Goal: Answer question/provide support

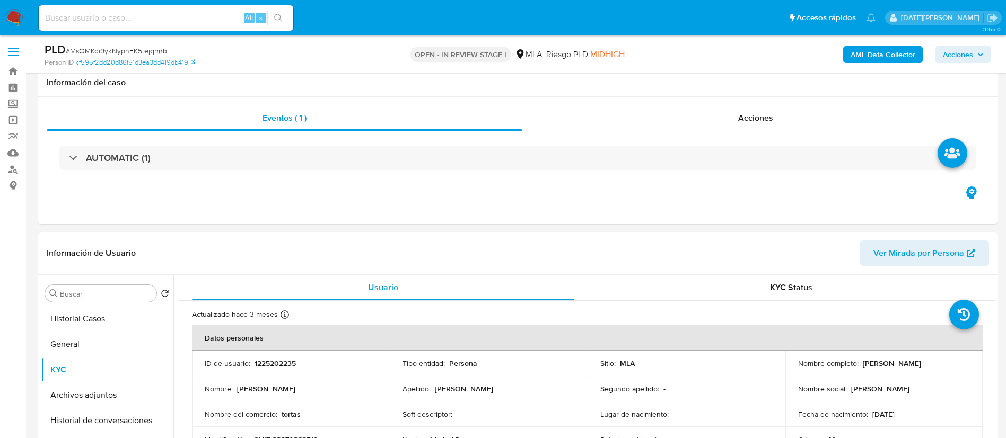
select select "10"
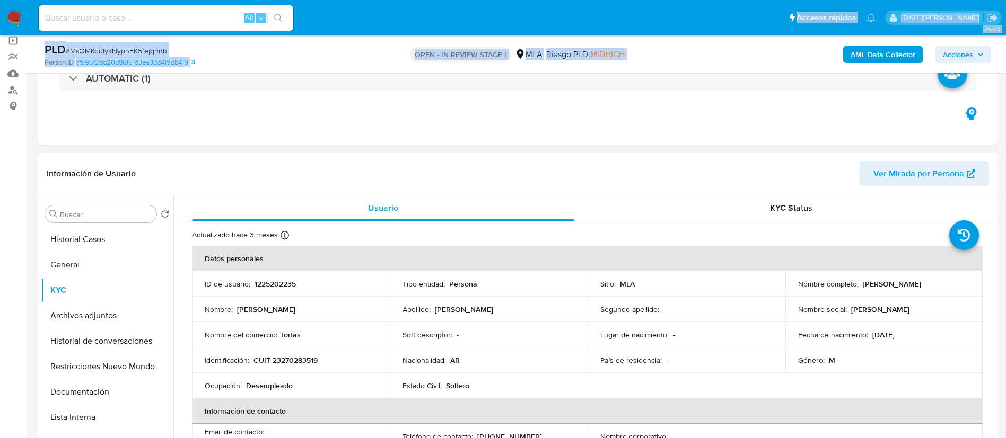
click at [660, 337] on p "Lugar de nacimiento :" at bounding box center [634, 335] width 68 height 10
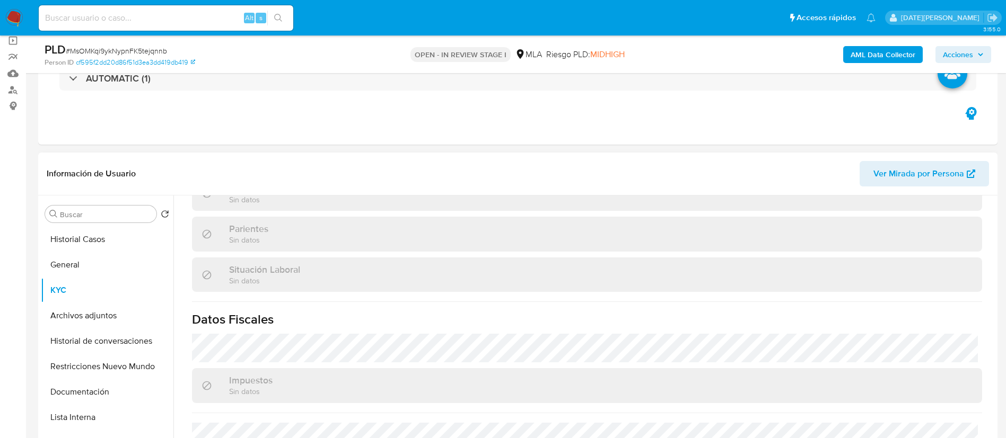
scroll to position [459, 0]
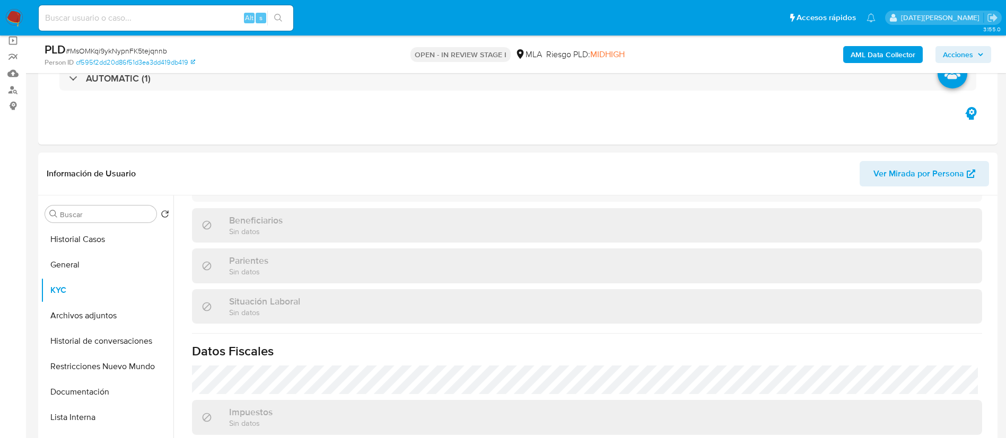
click at [151, 19] on input at bounding box center [166, 18] width 254 height 14
paste input "MsOMKqi9ykNypnFK5tejqnnb"
type input "MsOMKqi9ykNypnFK5tejqnnb"
click at [282, 11] on button "search-icon" at bounding box center [278, 18] width 22 height 15
click at [78, 259] on button "General" at bounding box center [103, 264] width 124 height 25
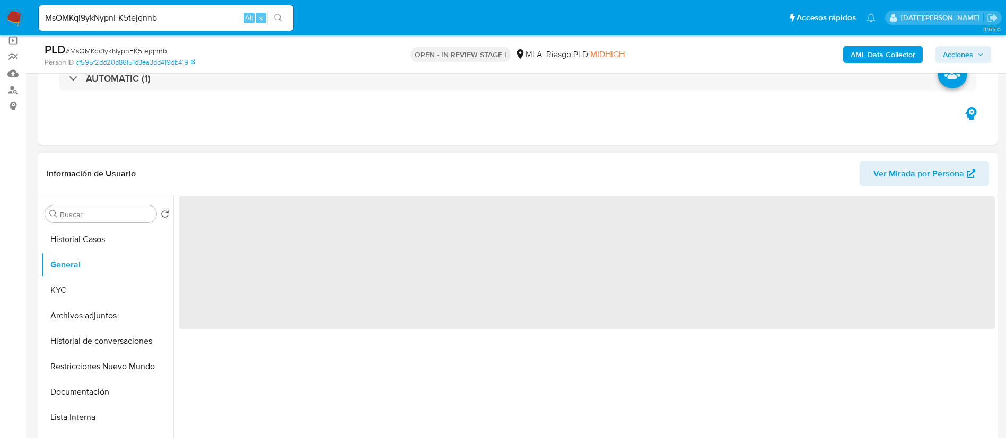
scroll to position [0, 0]
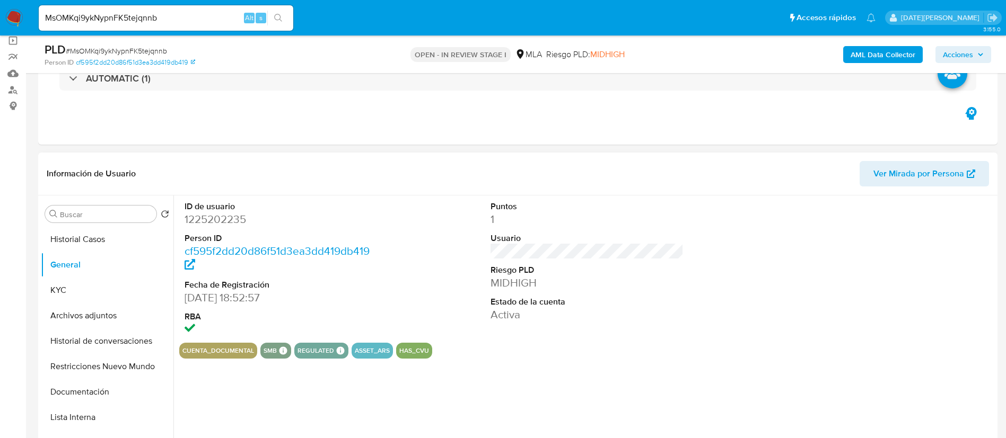
click at [227, 221] on dd "1225202235" at bounding box center [282, 219] width 194 height 15
click at [227, 220] on dd "1225202235" at bounding box center [282, 219] width 194 height 15
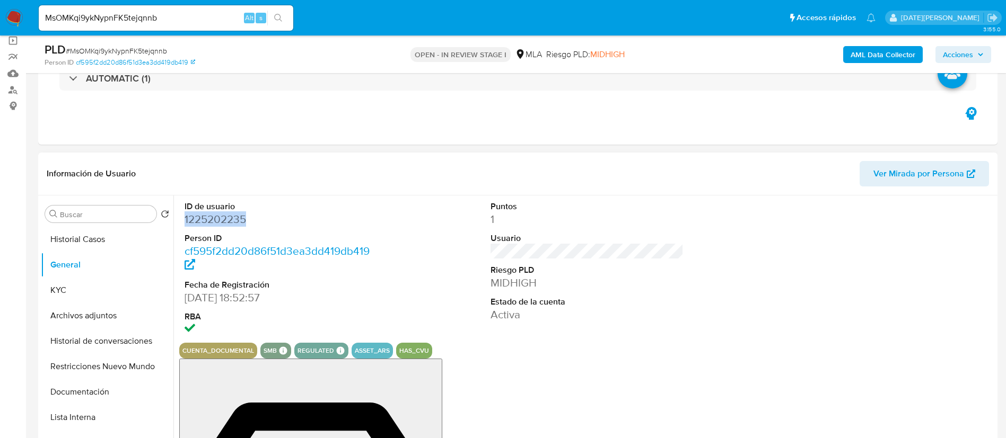
copy dd "1225202235"
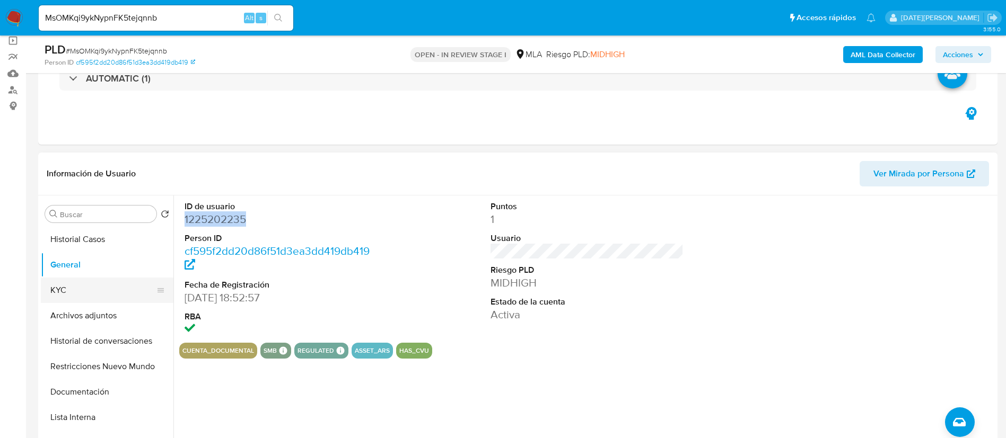
click at [59, 286] on button "KYC" at bounding box center [103, 290] width 124 height 25
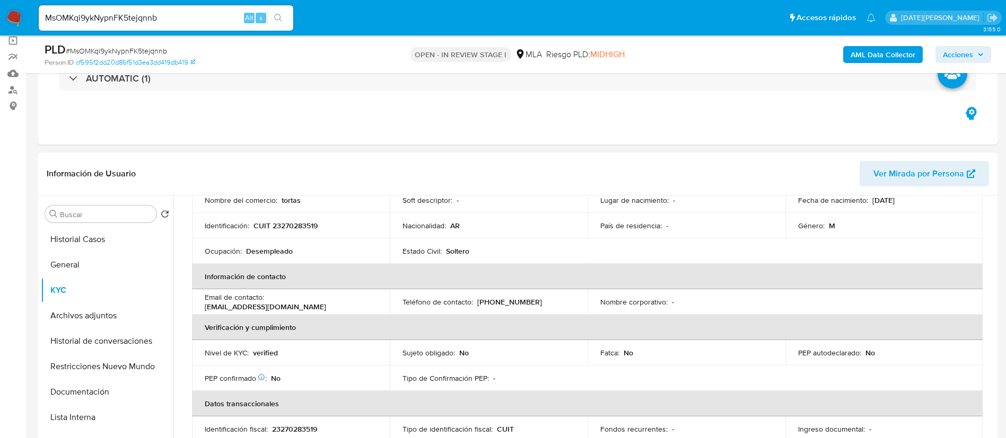
scroll to position [159, 0]
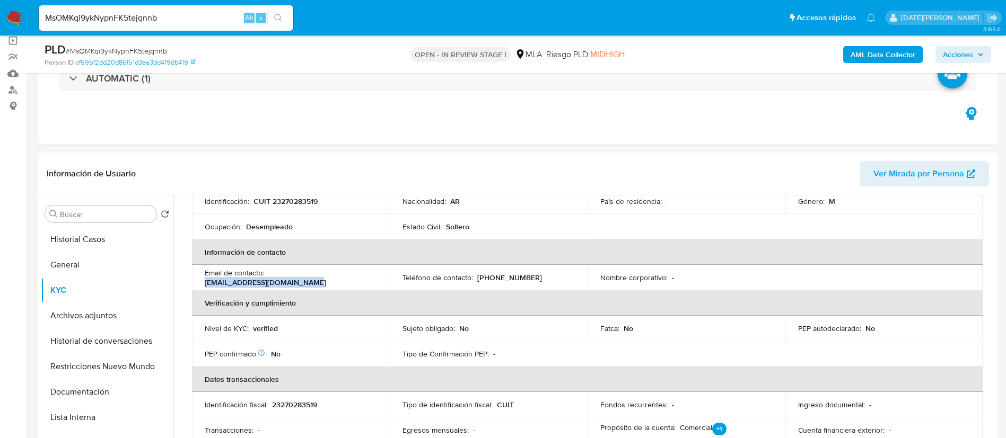
drag, startPoint x: 270, startPoint y: 280, endPoint x: 366, endPoint y: 278, distance: 96.5
click at [367, 278] on div "Email de contacto : adrianasilvalen11@gmail.com" at bounding box center [291, 277] width 172 height 19
copy p "adrianasilvalen11@gmail.com"
click at [286, 406] on p "23270283519" at bounding box center [294, 405] width 45 height 10
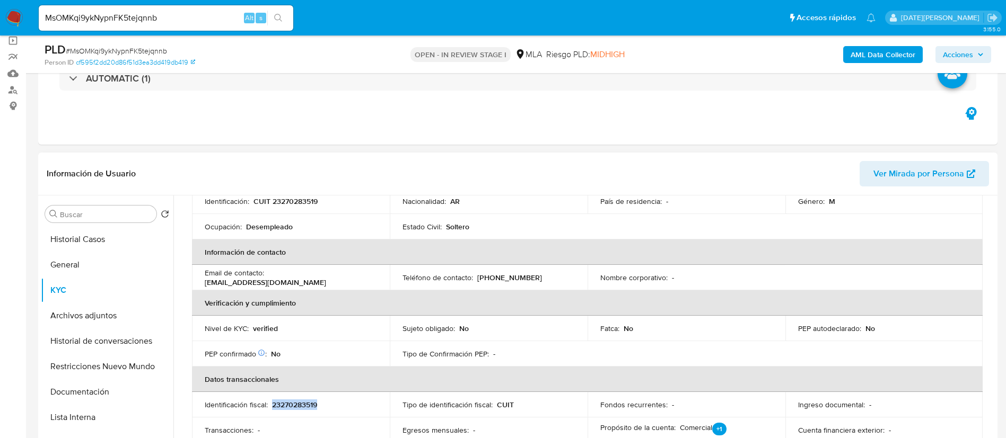
copy p "23270283519"
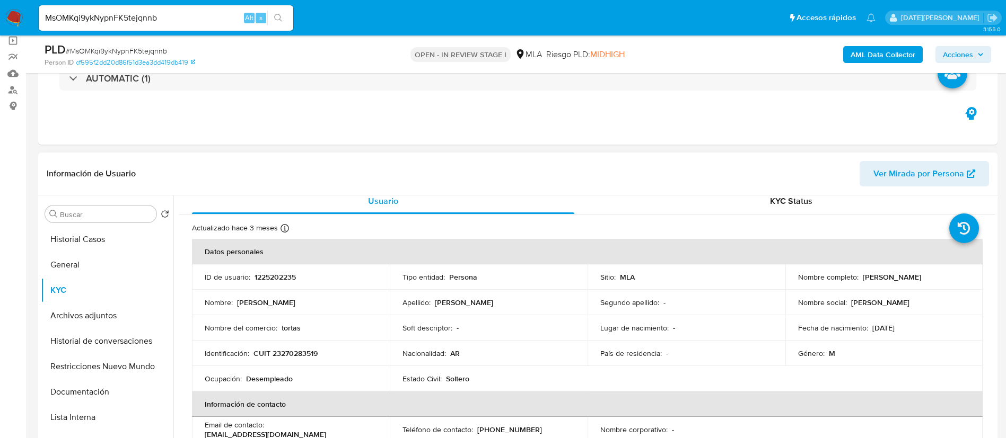
scroll to position [0, 0]
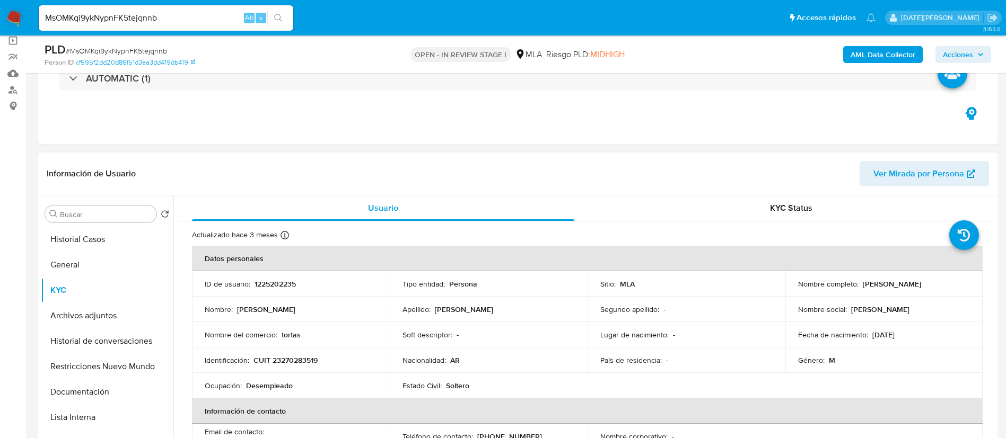
click at [277, 365] on p "CUIT 23270283519" at bounding box center [285, 361] width 64 height 10
copy p "23270283519"
click at [81, 267] on button "General" at bounding box center [103, 264] width 124 height 25
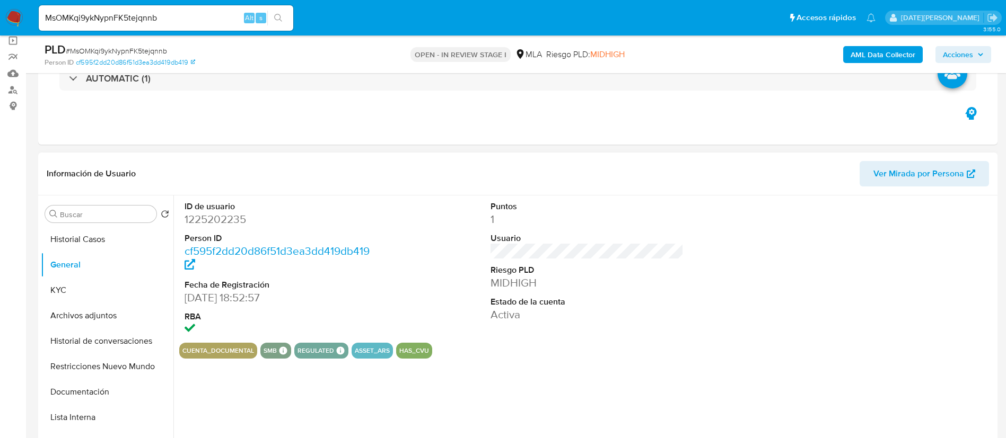
click at [226, 215] on dd "1225202235" at bounding box center [282, 219] width 194 height 15
copy dd "1225202235"
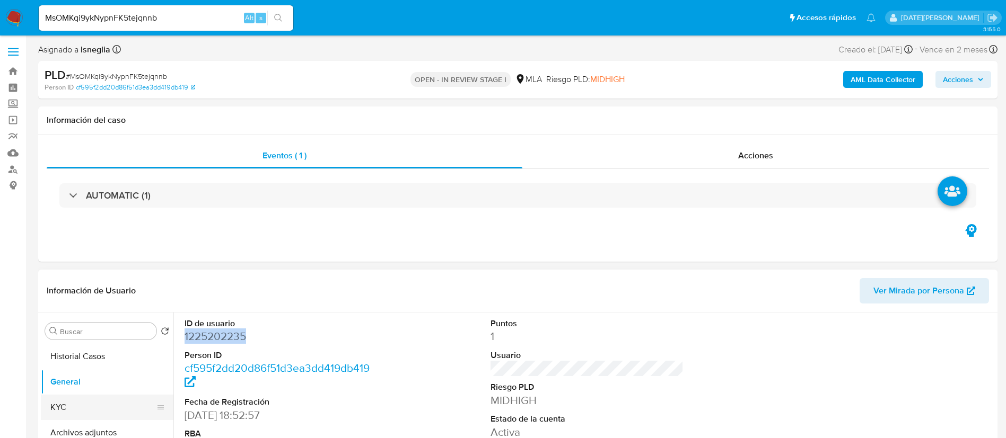
click at [48, 418] on button "KYC" at bounding box center [103, 407] width 124 height 25
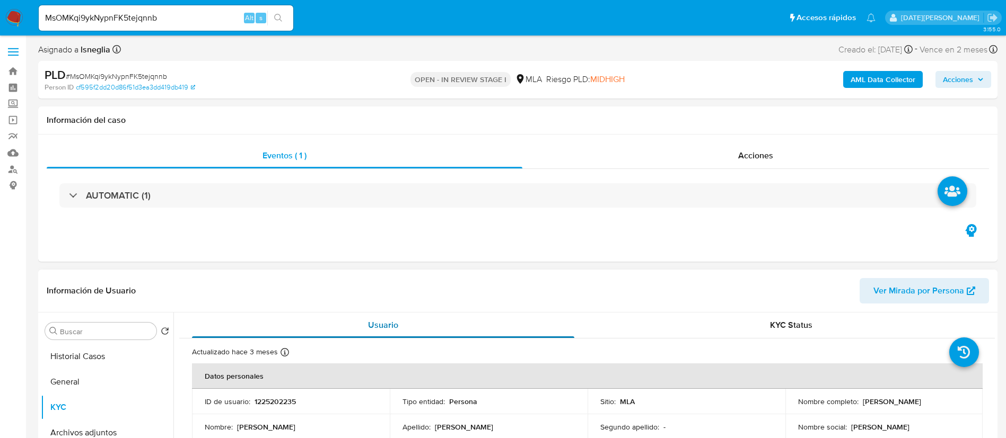
scroll to position [80, 0]
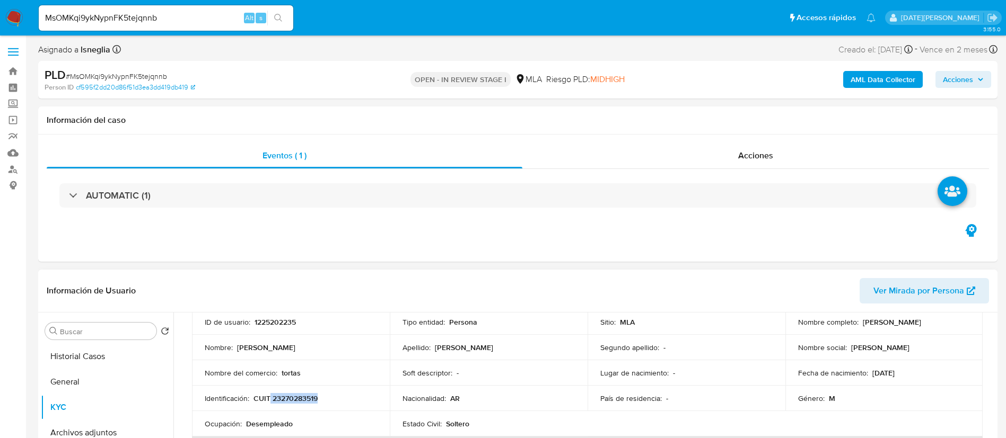
drag, startPoint x: 271, startPoint y: 401, endPoint x: 338, endPoint y: 405, distance: 67.4
click at [338, 405] on td "Identificación : CUIT 23270283519" at bounding box center [291, 398] width 198 height 25
copy p "23270283519"
click at [280, 398] on p "CUIT 23270283519" at bounding box center [285, 399] width 64 height 10
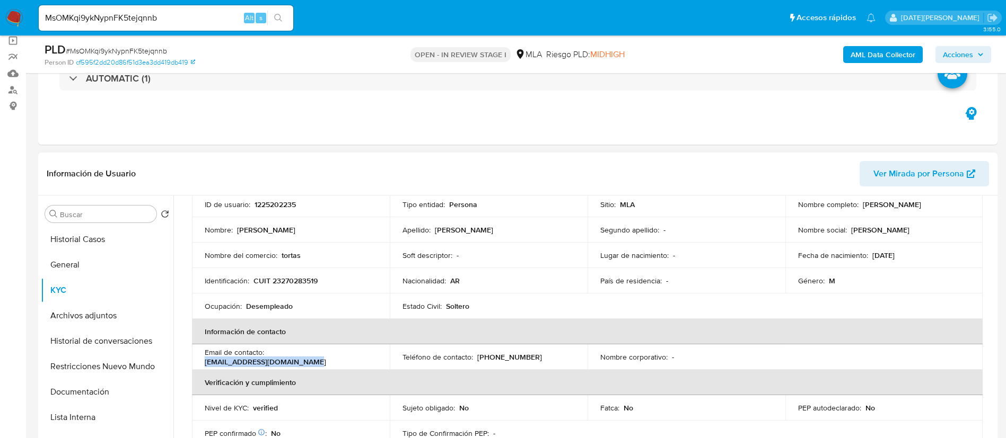
drag, startPoint x: 270, startPoint y: 359, endPoint x: 383, endPoint y: 357, distance: 113.5
click at [383, 357] on td "Email de contacto : adrianasilvalen11@gmail.com" at bounding box center [291, 357] width 198 height 25
copy p "adrianasilvalen11@gmail.com"
drag, startPoint x: 475, startPoint y: 357, endPoint x: 546, endPoint y: 357, distance: 71.6
click at [546, 357] on div "Teléfono de contacto : (11) 38948456" at bounding box center [488, 358] width 172 height 10
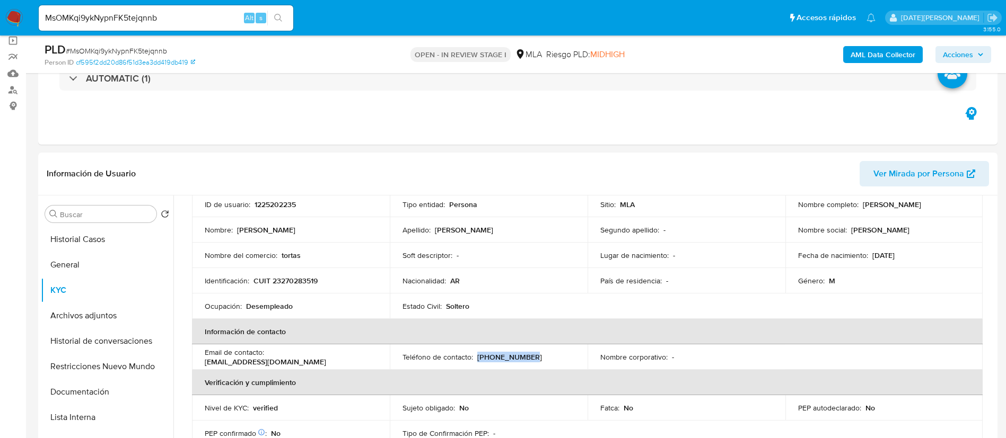
copy p "(11) 38948456"
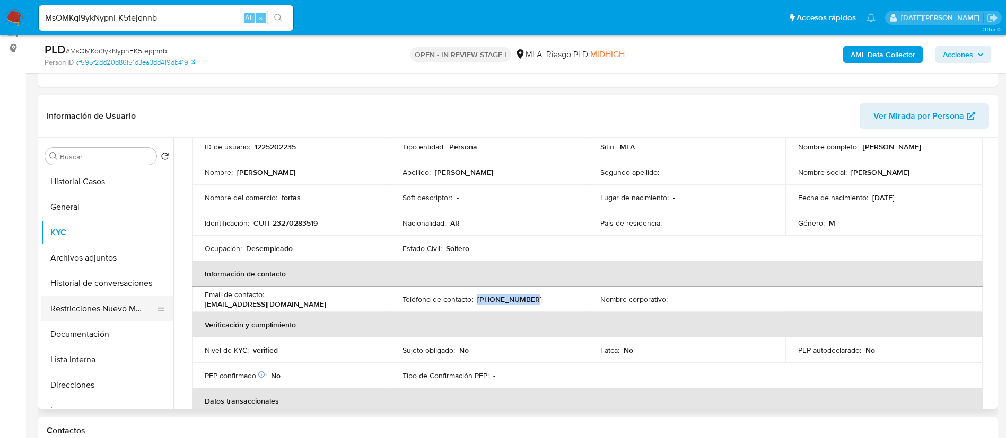
scroll to position [159, 0]
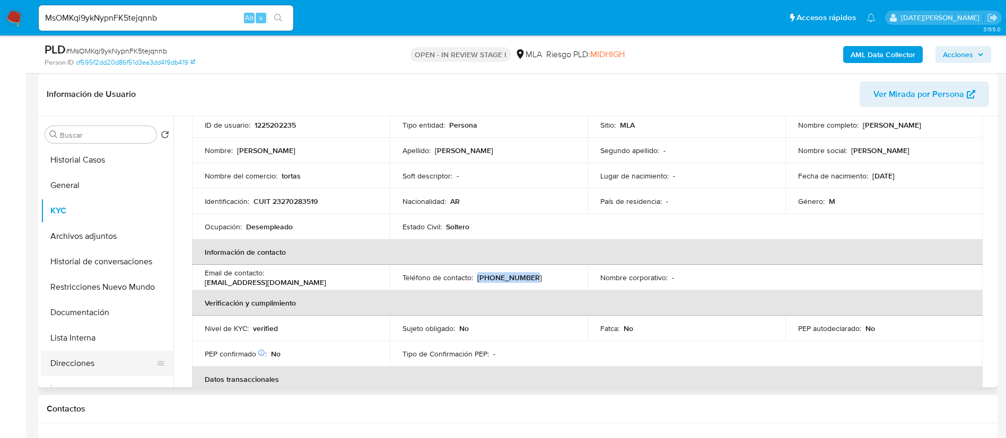
click at [99, 363] on button "Direcciones" at bounding box center [103, 363] width 124 height 25
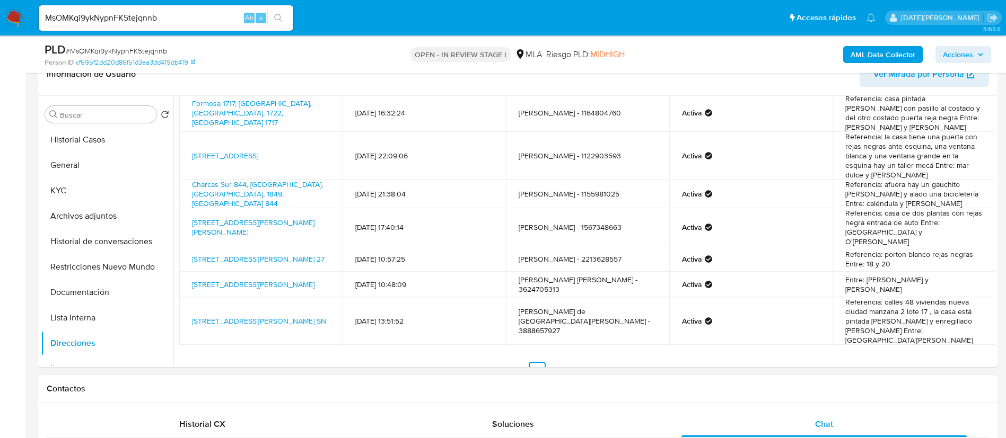
scroll to position [239, 0]
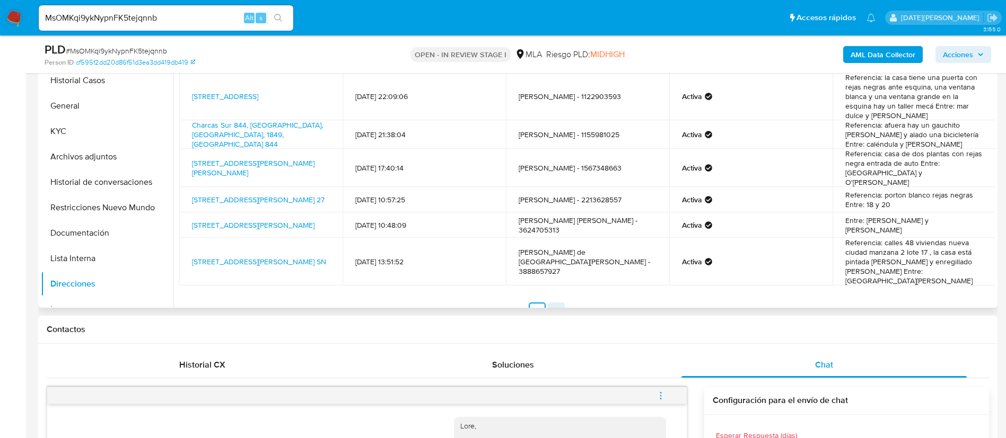
click at [558, 303] on link "2" at bounding box center [556, 311] width 17 height 17
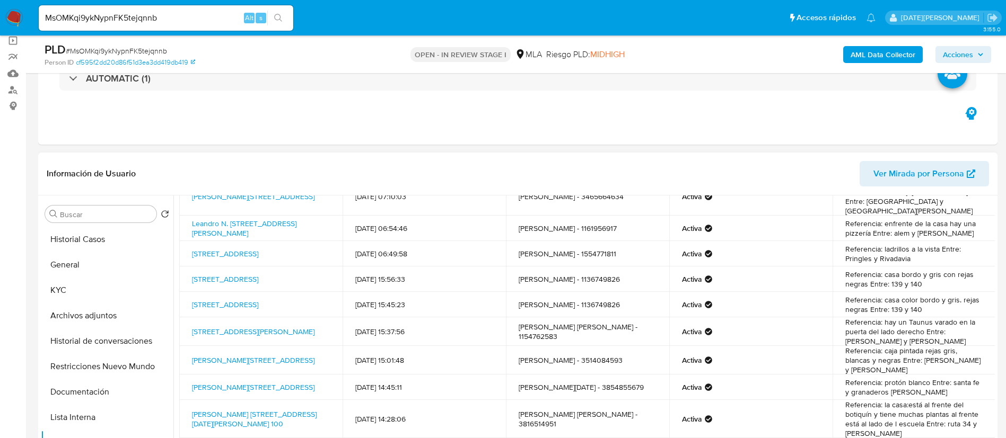
scroll to position [159, 0]
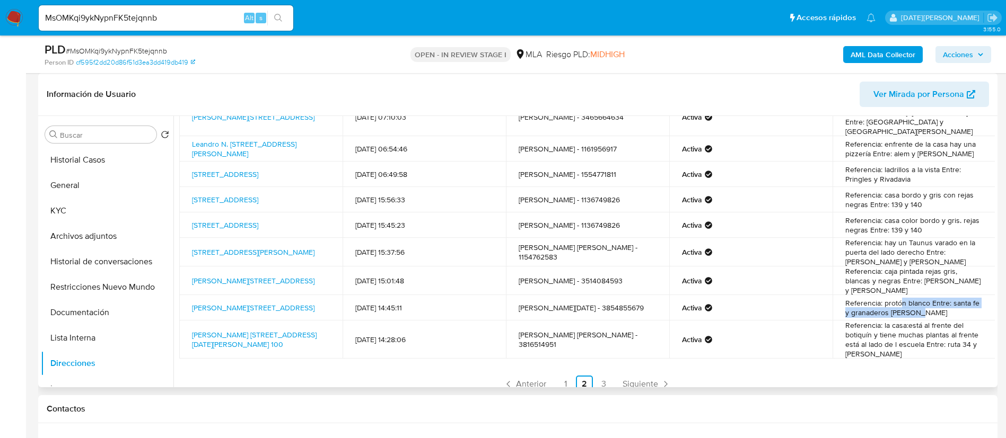
drag, startPoint x: 899, startPoint y: 280, endPoint x: 931, endPoint y: 299, distance: 36.8
click at [931, 299] on td "Referencia: protón blanco Entre: santa fe y granaderos Saavedra" at bounding box center [913, 307] width 163 height 25
click at [90, 260] on button "Historial de conversaciones" at bounding box center [103, 261] width 124 height 25
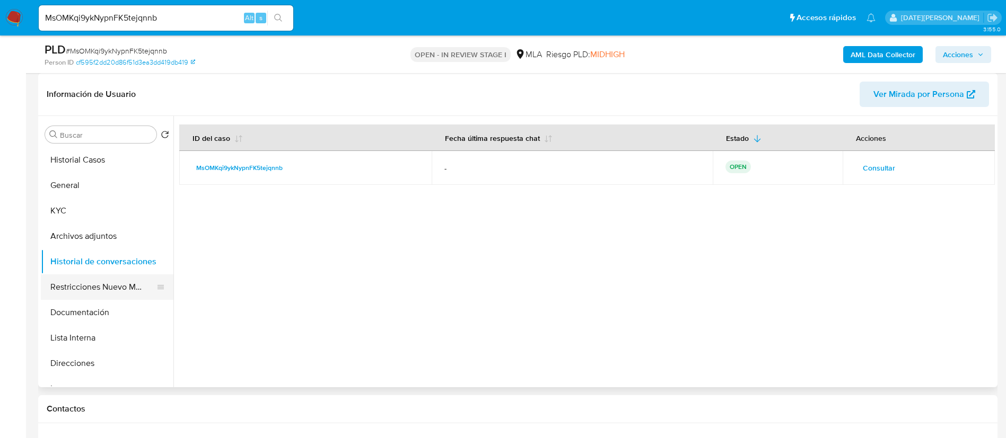
click at [99, 286] on button "Restricciones Nuevo Mundo" at bounding box center [103, 287] width 124 height 25
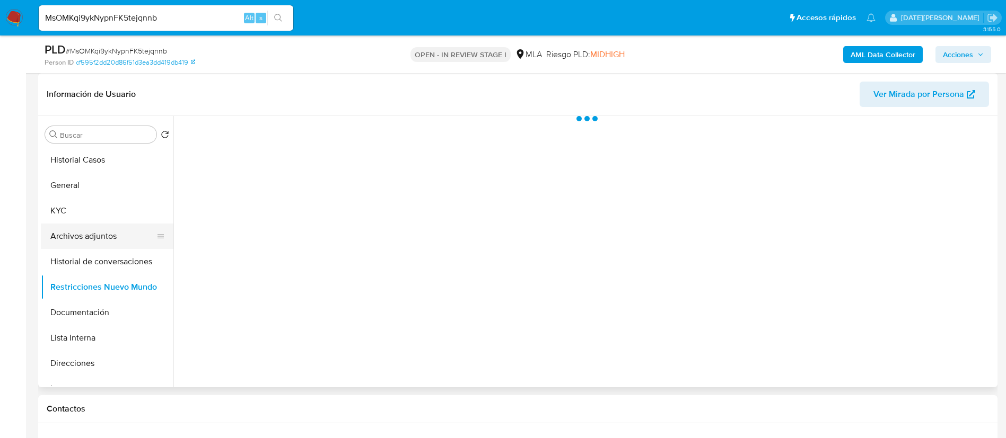
click at [99, 234] on button "Archivos adjuntos" at bounding box center [103, 236] width 124 height 25
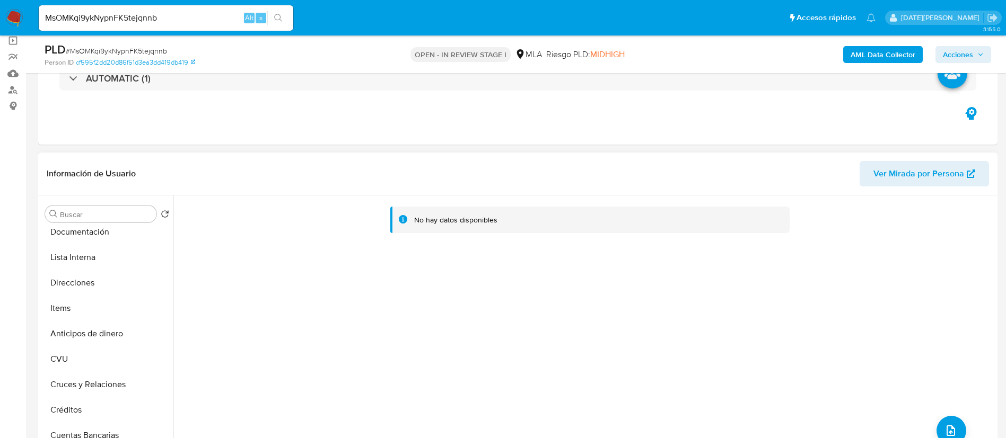
scroll to position [239, 0]
click at [86, 277] on button "CVU" at bounding box center [103, 280] width 124 height 25
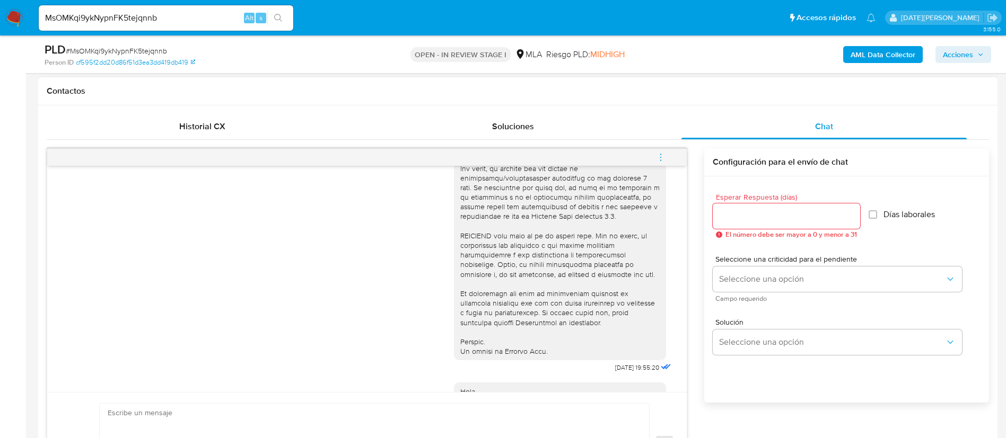
scroll to position [398, 0]
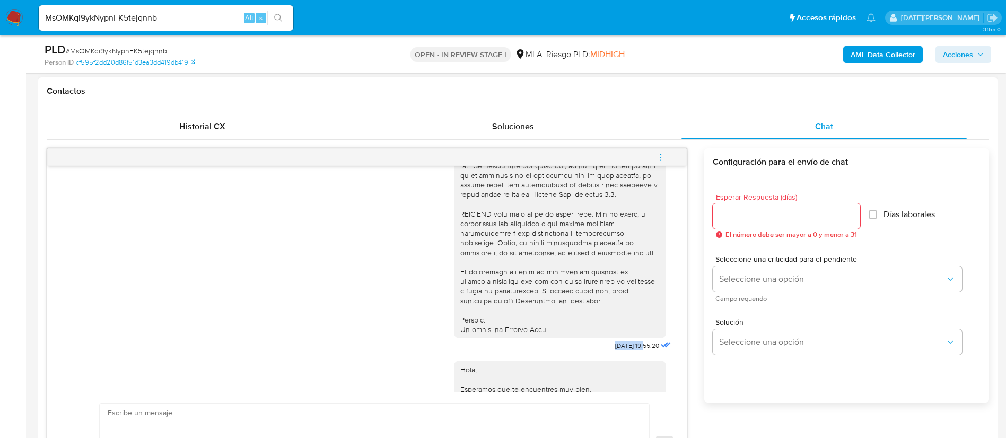
drag, startPoint x: 590, startPoint y: 366, endPoint x: 621, endPoint y: 366, distance: 31.8
click at [621, 354] on div "17/07/2025 19:55:20" at bounding box center [564, 64] width 220 height 581
copy span "17/07/2025"
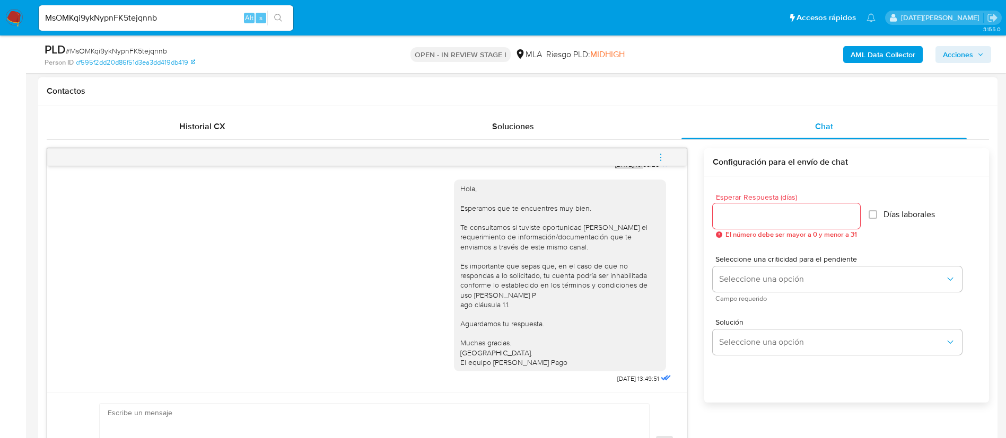
scroll to position [608, 0]
drag, startPoint x: 591, startPoint y: 380, endPoint x: 625, endPoint y: 380, distance: 33.9
click at [625, 380] on div "Hola, Esperamos que te encuentres muy bien. Te consultamos si tuviste oportunid…" at bounding box center [564, 279] width 220 height 214
copy span "21/07/2025"
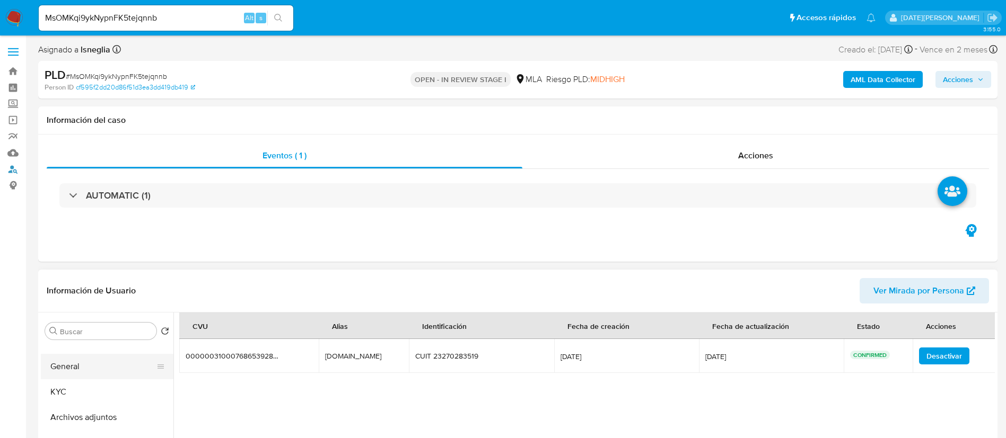
scroll to position [0, 0]
click at [69, 408] on button "KYC" at bounding box center [103, 407] width 124 height 25
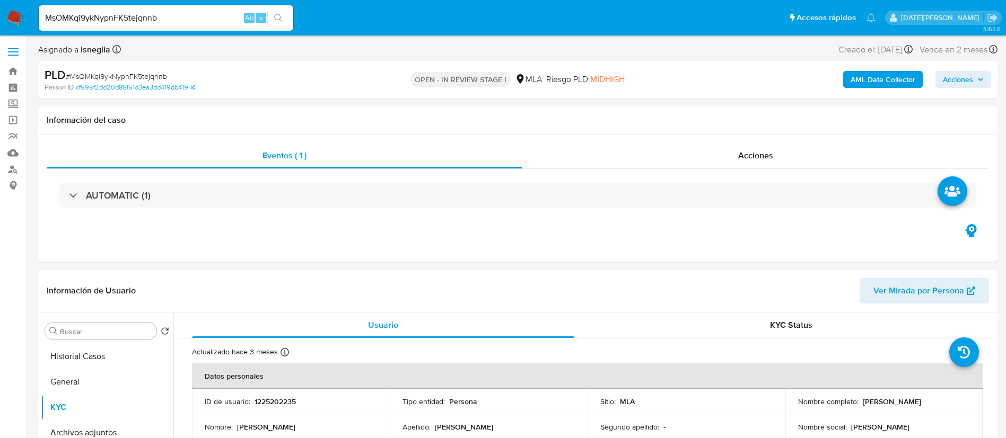
drag, startPoint x: 861, startPoint y: 401, endPoint x: 936, endPoint y: 400, distance: 75.3
click at [936, 400] on div "Nombre completo : Guido Renee Gutierrez" at bounding box center [884, 402] width 172 height 10
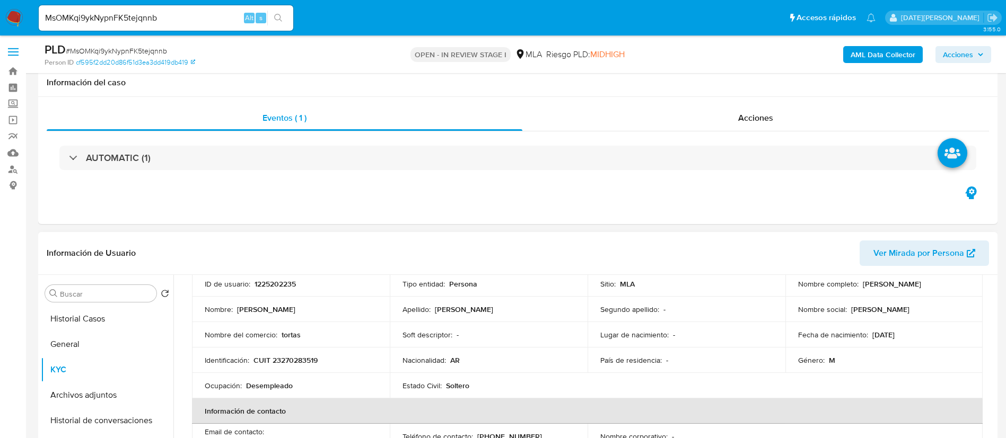
scroll to position [159, 0]
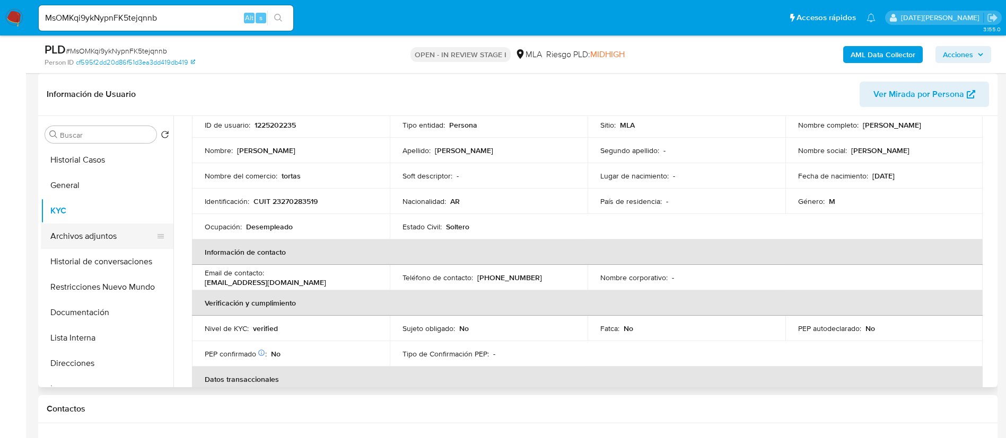
drag, startPoint x: 109, startPoint y: 261, endPoint x: 114, endPoint y: 239, distance: 22.8
click at [110, 261] on button "Historial de conversaciones" at bounding box center [107, 261] width 133 height 25
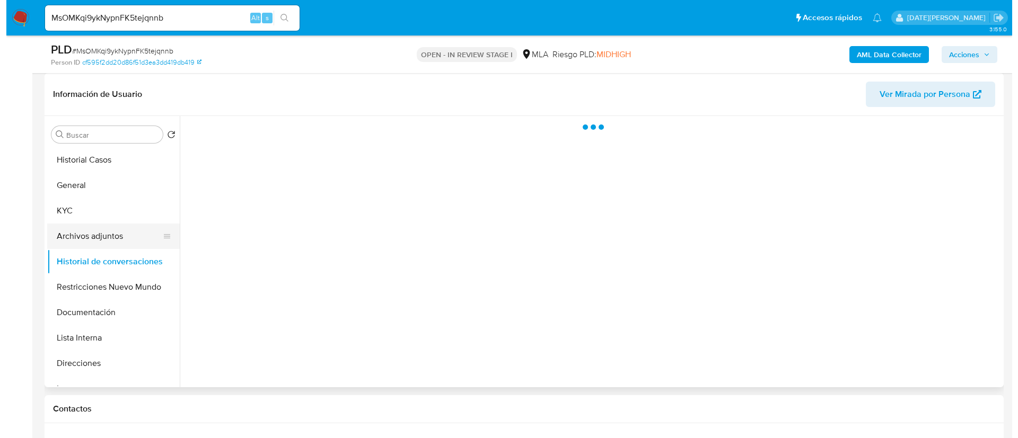
scroll to position [0, 0]
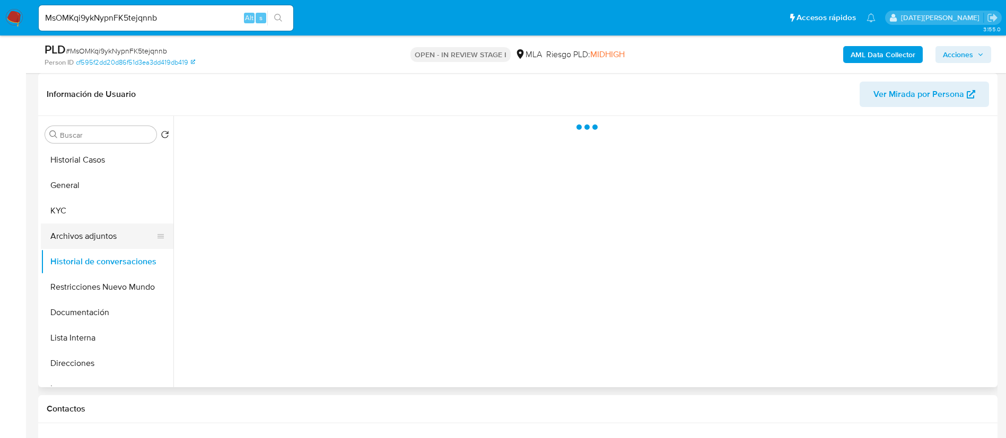
click at [115, 239] on button "Archivos adjuntos" at bounding box center [103, 236] width 124 height 25
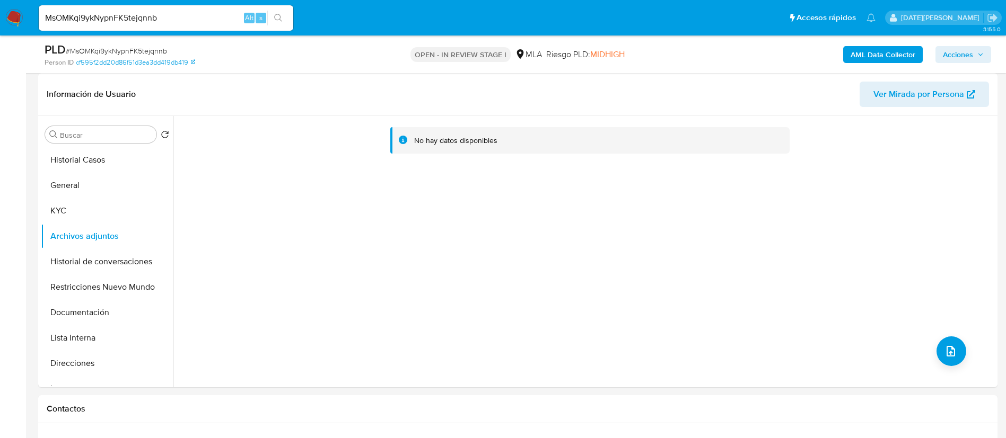
click at [879, 55] on b "AML Data Collector" at bounding box center [882, 54] width 65 height 17
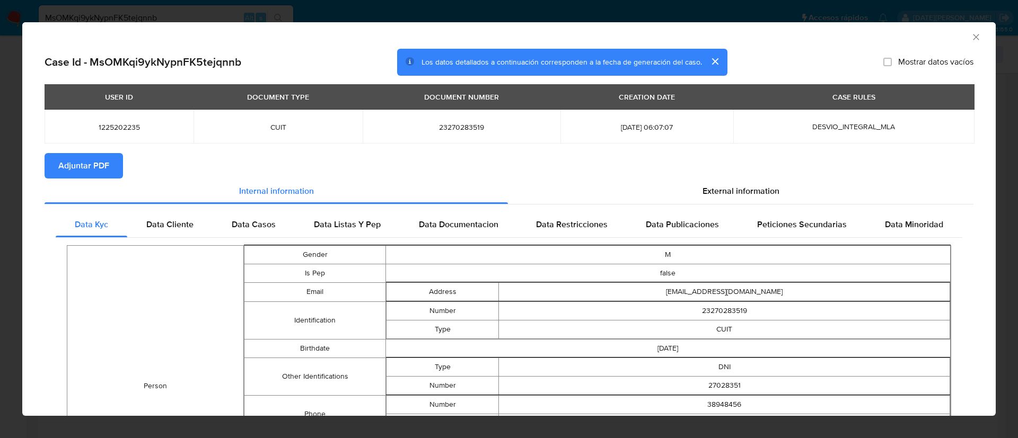
click at [55, 164] on button "Adjuntar PDF" at bounding box center [84, 165] width 78 height 25
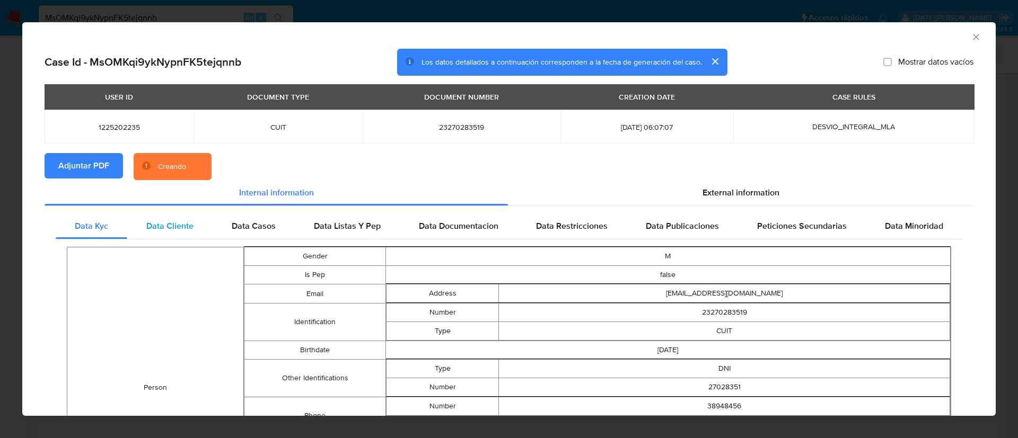
click at [161, 224] on span "Data Cliente" at bounding box center [169, 226] width 47 height 12
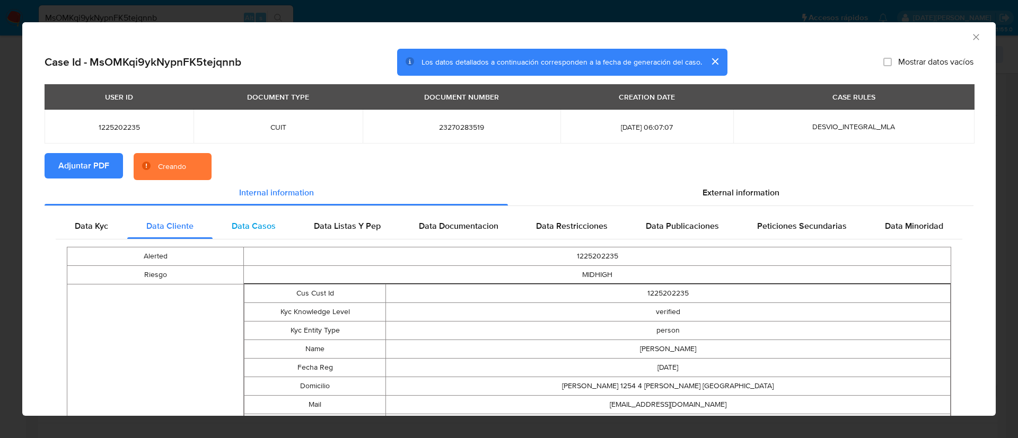
click at [239, 227] on span "Data Casos" at bounding box center [254, 226] width 44 height 12
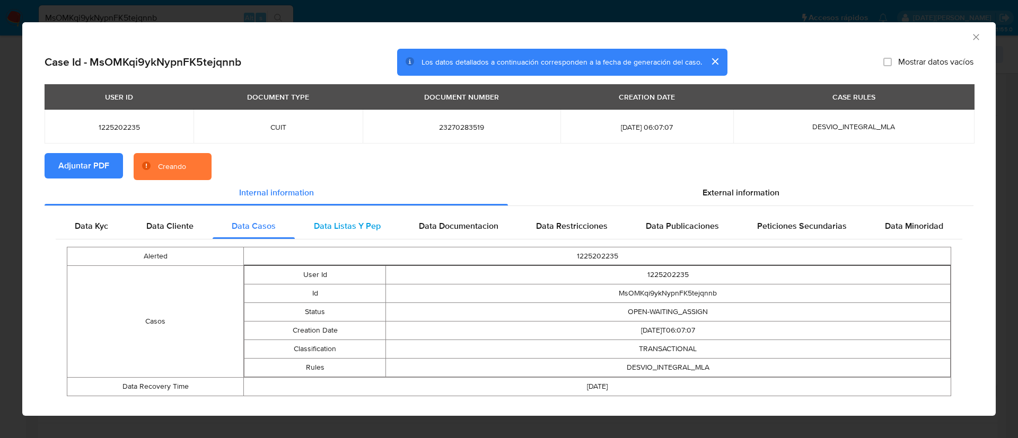
click at [342, 220] on span "Data Listas Y Pep" at bounding box center [347, 226] width 67 height 12
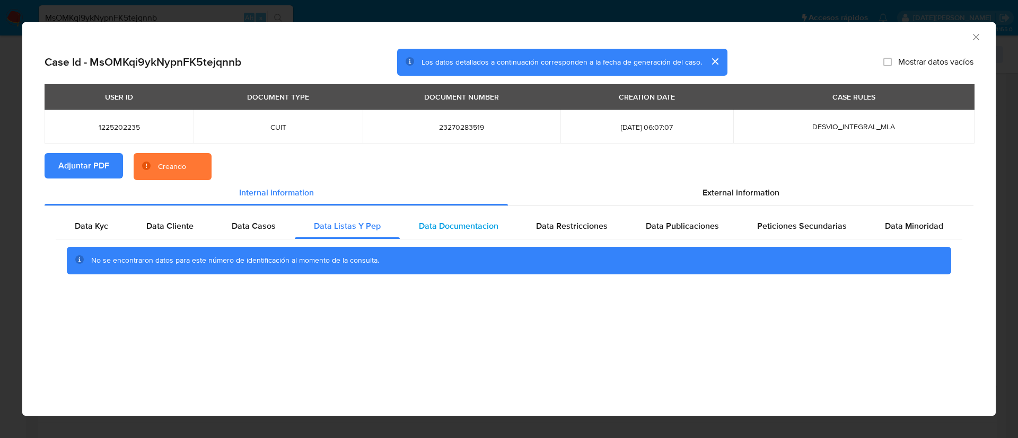
click at [442, 221] on span "Data Documentacion" at bounding box center [459, 226] width 80 height 12
click at [546, 225] on span "Data Restricciones" at bounding box center [572, 226] width 72 height 12
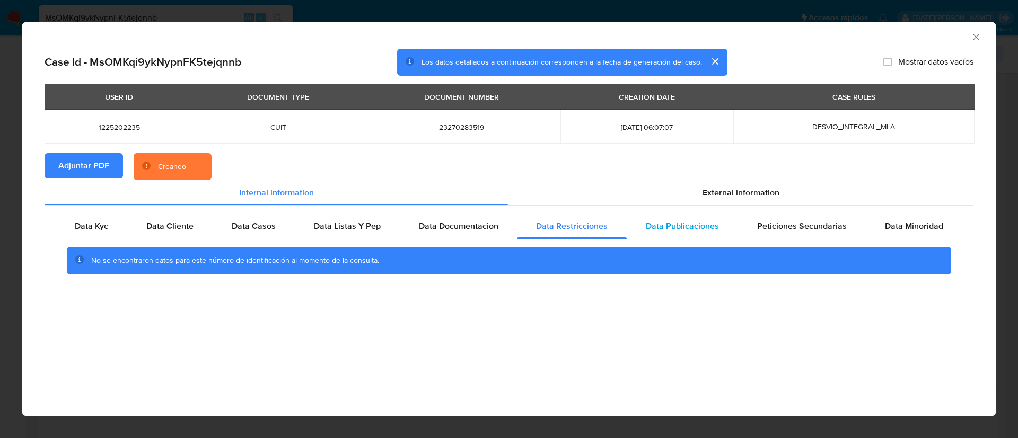
click at [665, 227] on span "Data Publicaciones" at bounding box center [682, 226] width 73 height 12
click at [716, 192] on span "External information" at bounding box center [741, 193] width 77 height 12
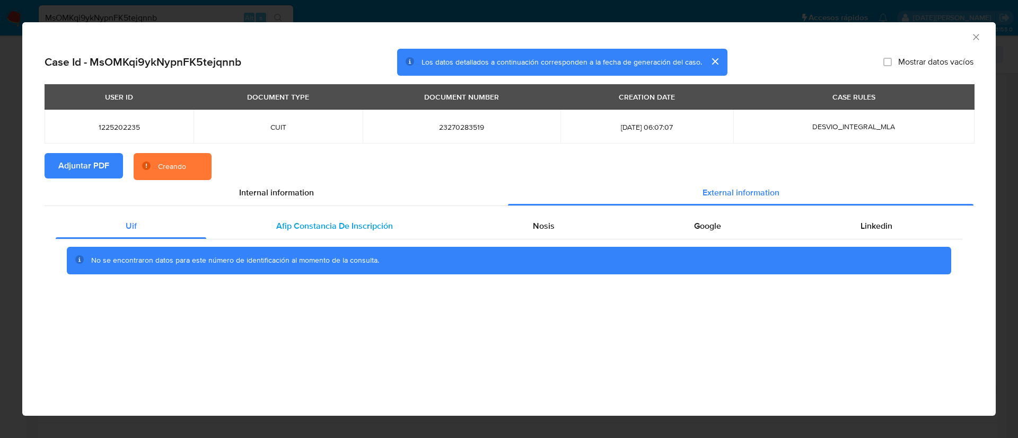
click at [346, 220] on span "Afip Constancia De Inscripción" at bounding box center [334, 226] width 117 height 12
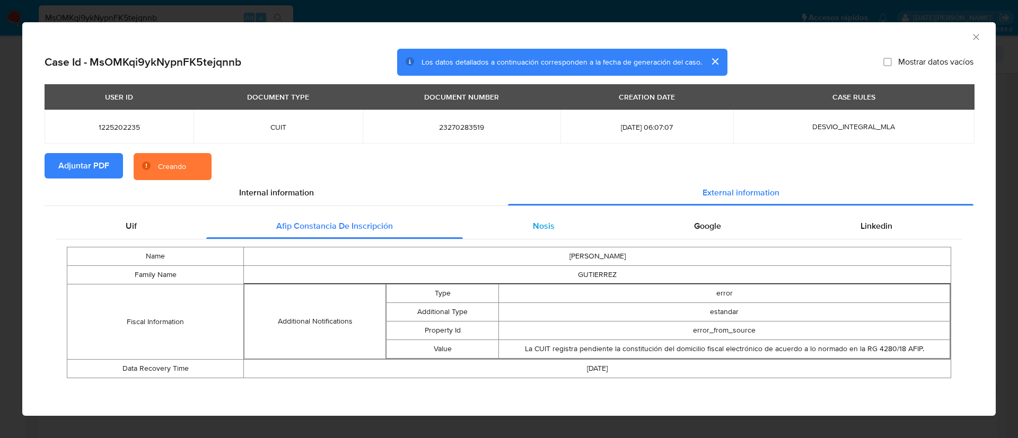
click at [544, 223] on span "Nosis" at bounding box center [544, 226] width 22 height 12
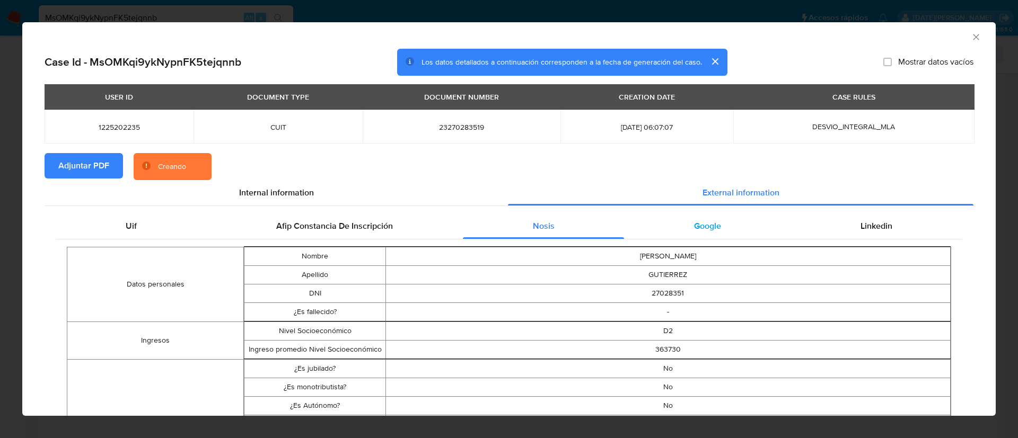
click at [714, 223] on div "Google" at bounding box center [707, 226] width 166 height 25
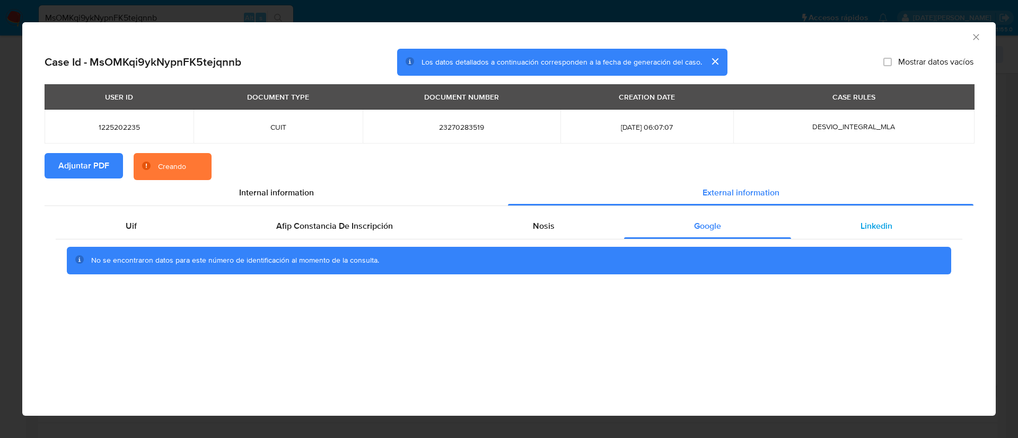
click at [889, 220] on span "Linkedin" at bounding box center [877, 226] width 32 height 12
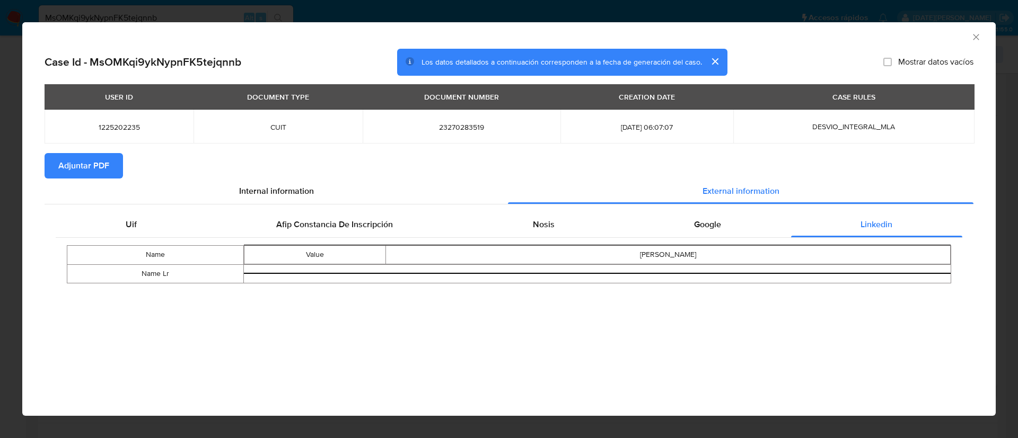
click at [980, 34] on icon "Cerrar ventana" at bounding box center [976, 37] width 11 height 11
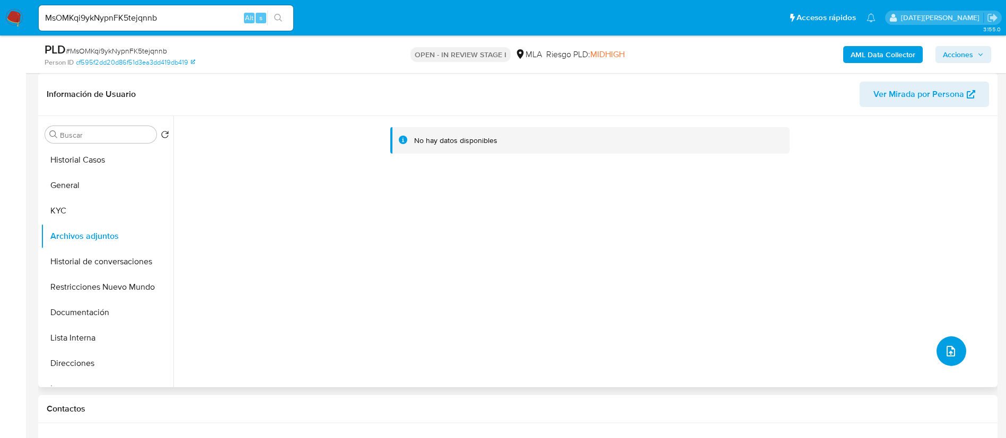
click at [946, 349] on icon "upload-file" at bounding box center [950, 351] width 13 height 13
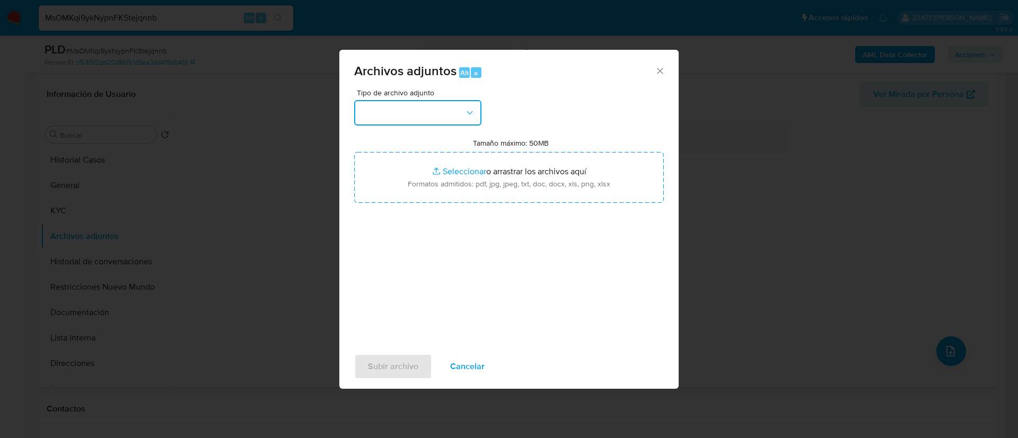
click at [397, 113] on button "button" at bounding box center [417, 112] width 127 height 25
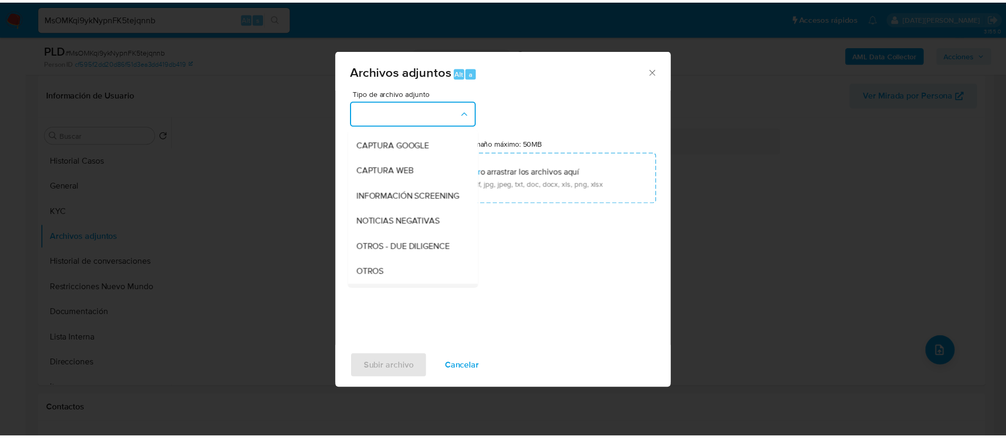
scroll to position [159, 0]
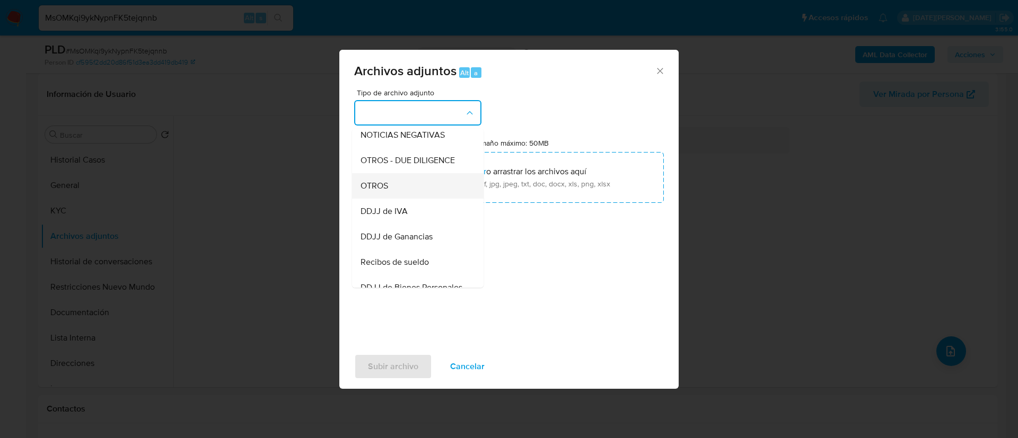
click at [400, 195] on div "OTROS" at bounding box center [415, 185] width 108 height 25
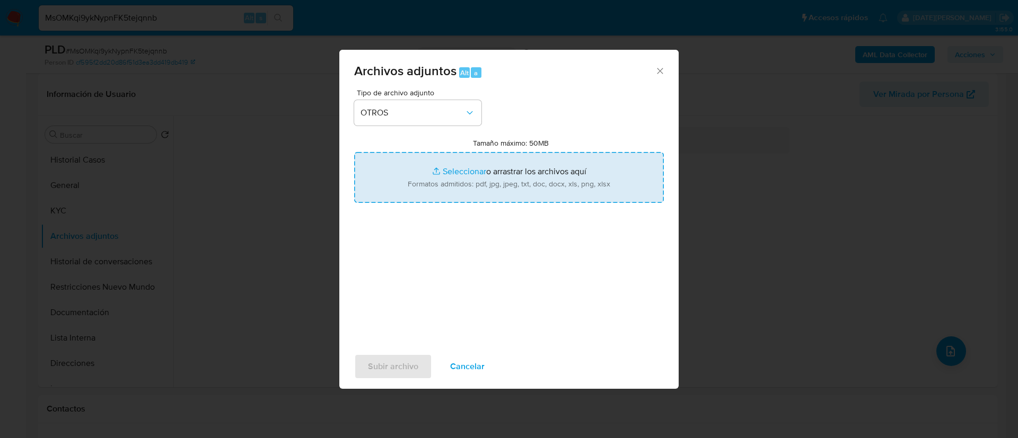
type input "C:\fakepath\Caselog MsOMKqi9ykNypnFK5tejqnnb.docx"
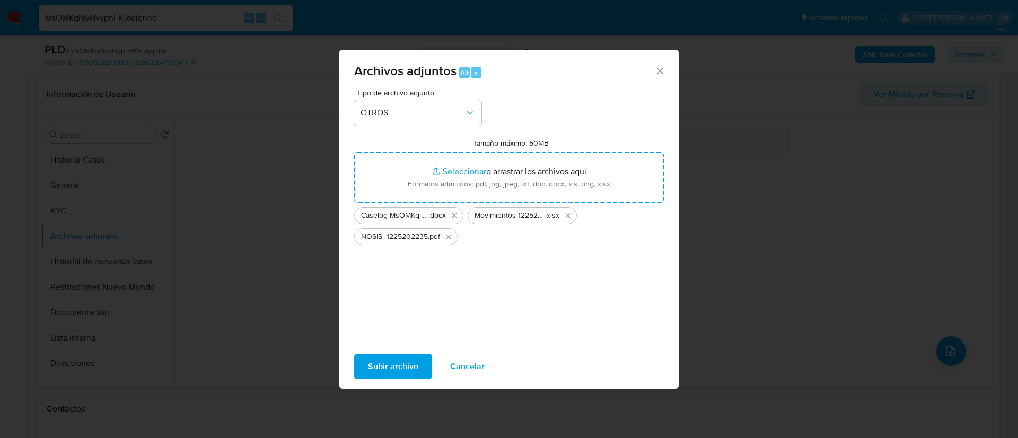
click at [397, 367] on span "Subir archivo" at bounding box center [393, 366] width 50 height 23
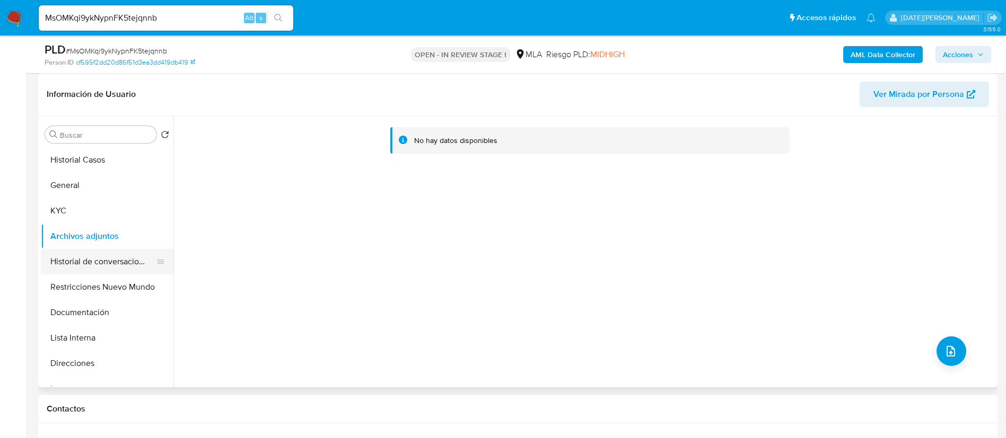
click at [122, 261] on button "Historial de conversaciones" at bounding box center [103, 261] width 124 height 25
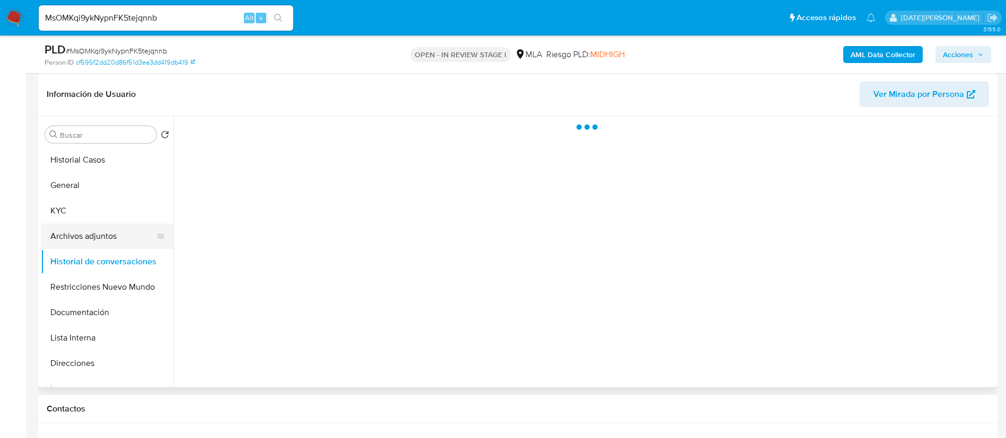
click at [116, 234] on button "Archivos adjuntos" at bounding box center [103, 236] width 124 height 25
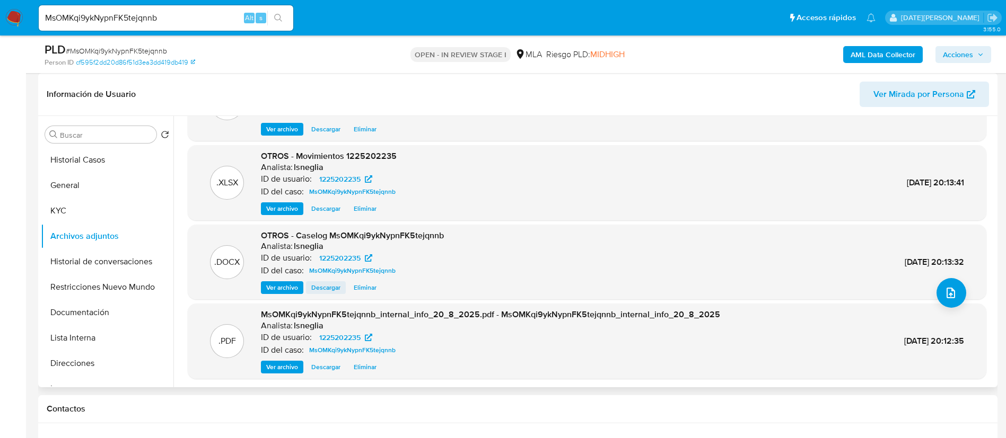
scroll to position [80, 0]
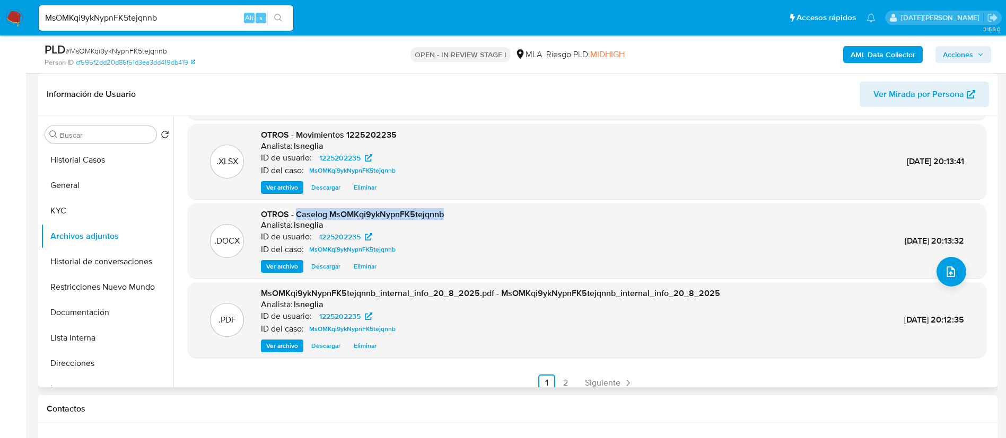
drag, startPoint x: 299, startPoint y: 213, endPoint x: 452, endPoint y: 212, distance: 153.8
click at [452, 212] on div ".DOCX OTROS - Caselog MsOMKqi9ykNypnFK5tejqnnb Analista: lsneglia ID de usuario…" at bounding box center [587, 241] width 788 height 65
click at [96, 261] on button "Historial de conversaciones" at bounding box center [107, 261] width 133 height 25
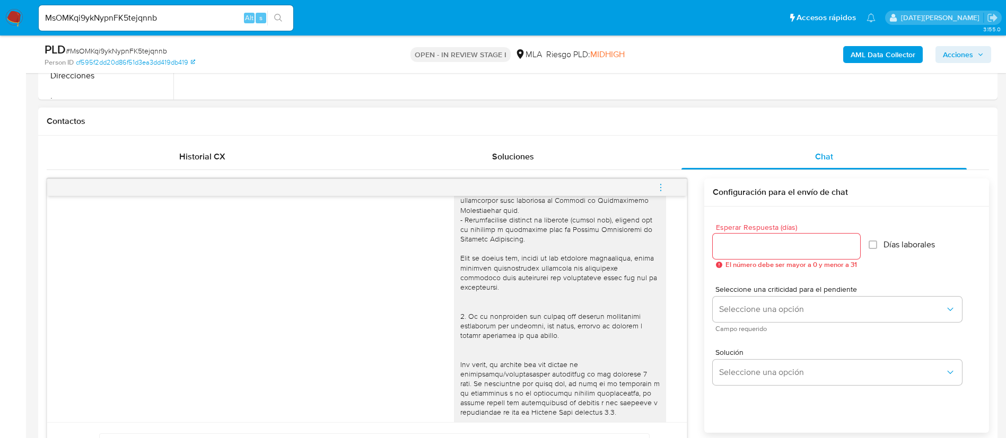
scroll to position [477, 0]
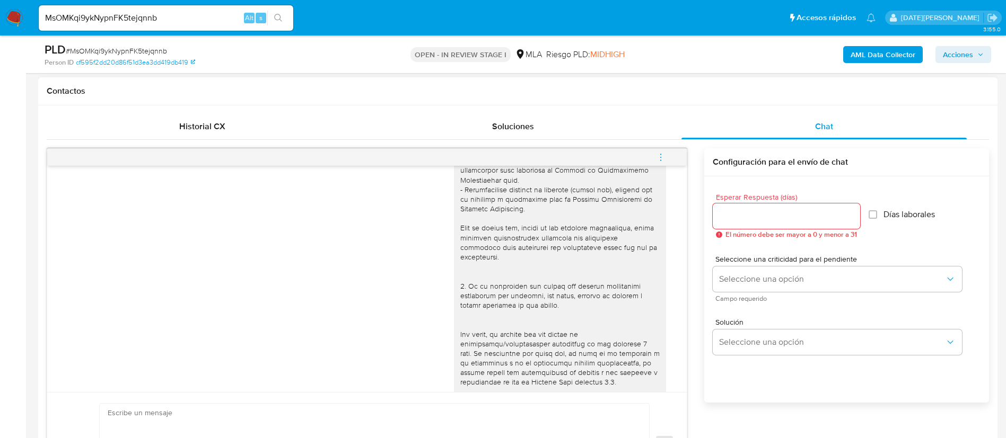
click at [664, 159] on icon "menu-action" at bounding box center [661, 158] width 10 height 10
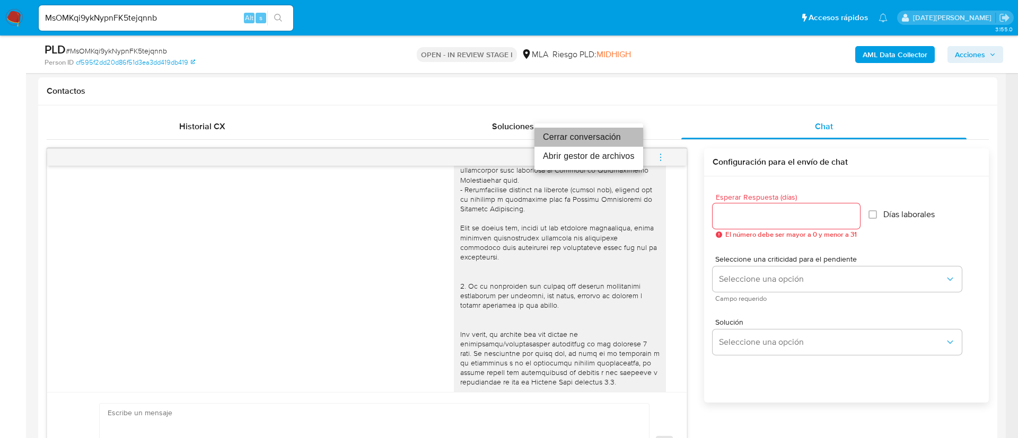
click at [601, 137] on li "Cerrar conversación" at bounding box center [588, 137] width 109 height 19
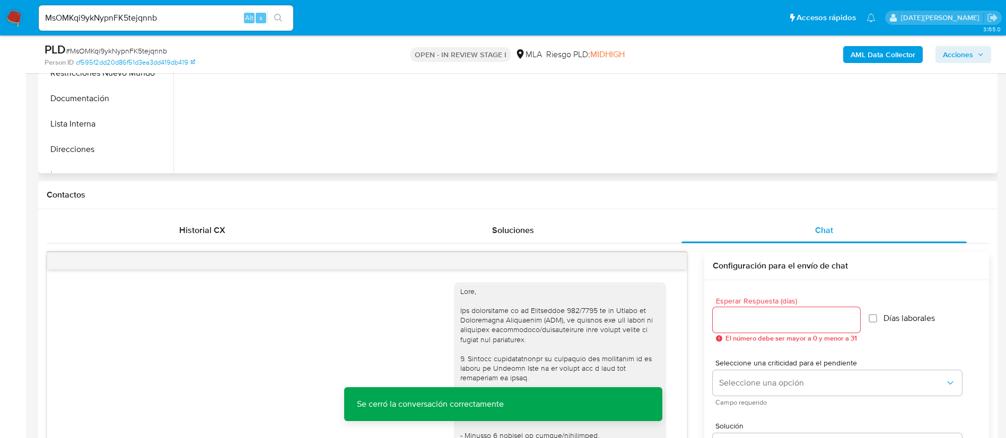
scroll to position [239, 0]
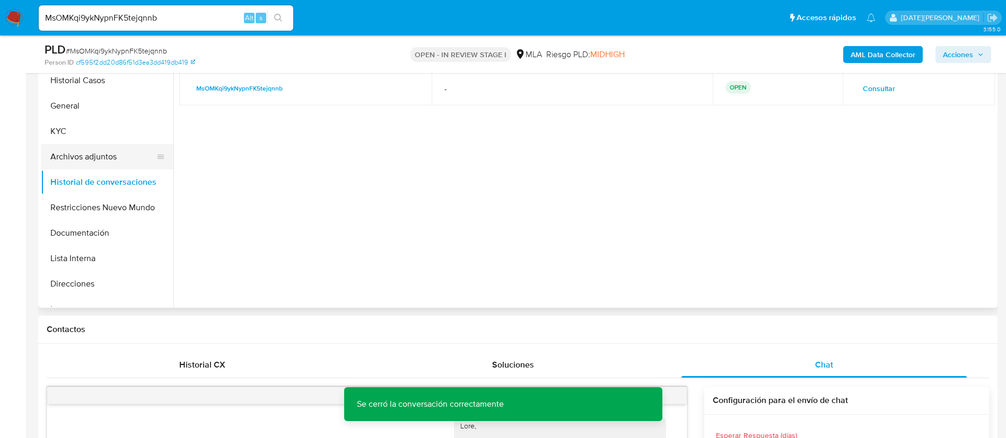
click at [75, 146] on button "Archivos adjuntos" at bounding box center [103, 156] width 124 height 25
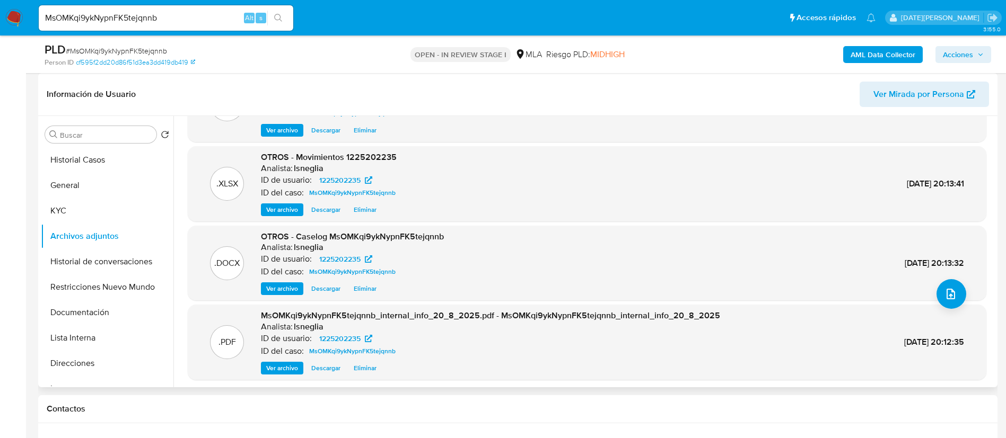
scroll to position [80, 0]
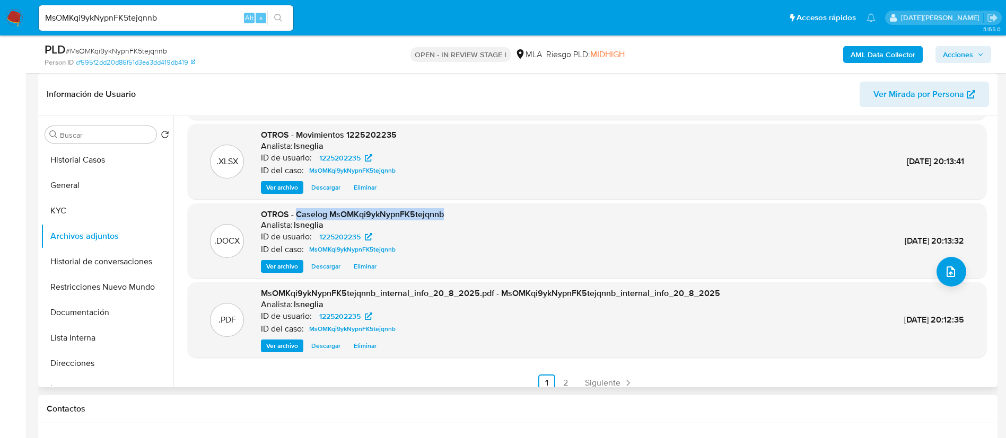
drag, startPoint x: 320, startPoint y: 215, endPoint x: 443, endPoint y: 217, distance: 122.5
click at [443, 217] on span "OTROS - Caselog MsOMKqi9ykNypnFK5tejqnnb" at bounding box center [352, 214] width 183 height 12
click at [93, 164] on button "Historial Casos" at bounding box center [103, 159] width 124 height 25
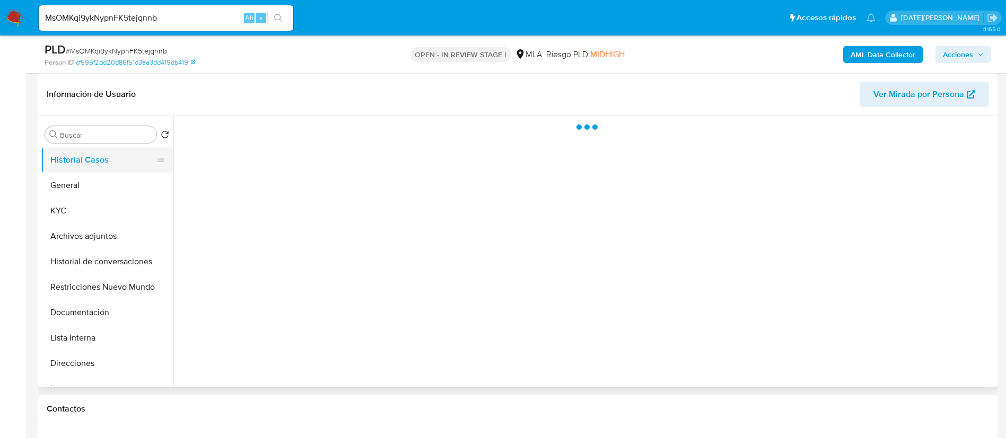
scroll to position [0, 0]
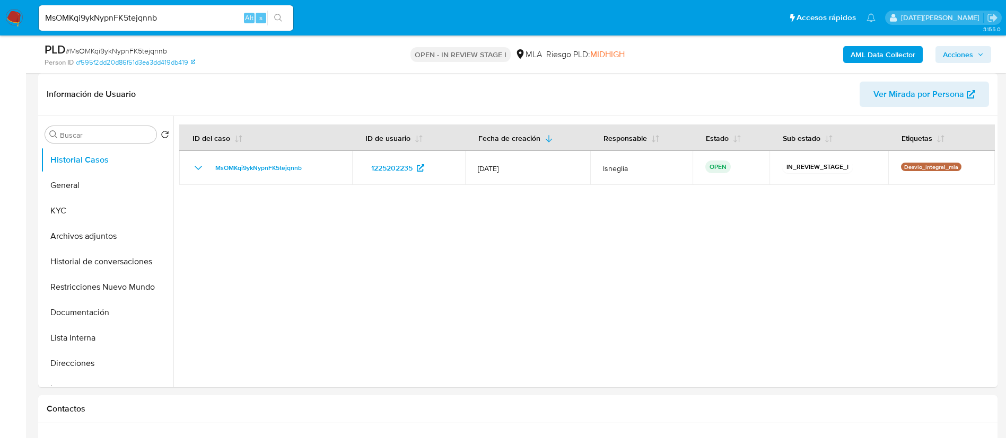
click at [953, 55] on span "Acciones" at bounding box center [958, 54] width 30 height 17
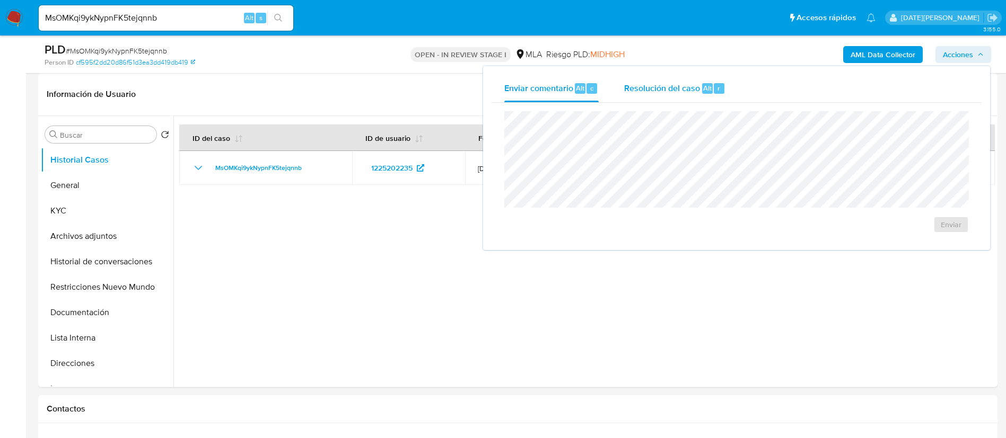
click at [698, 88] on span "Resolución del caso" at bounding box center [662, 88] width 76 height 12
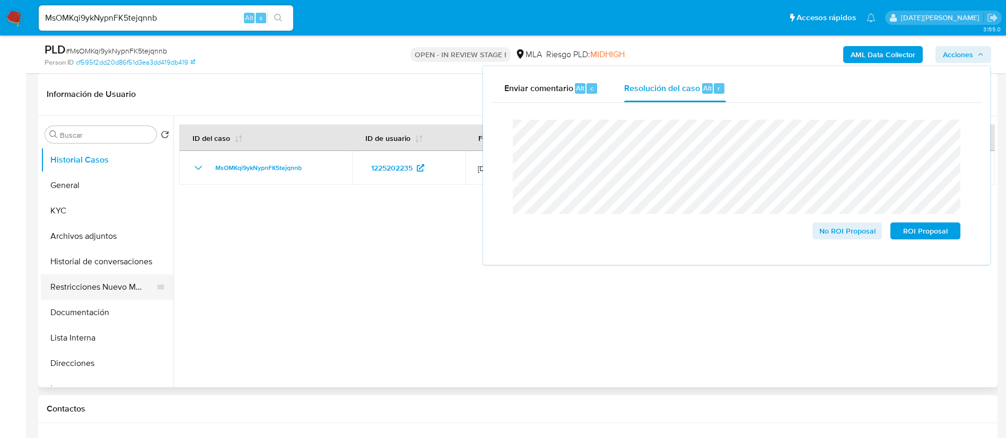
click at [120, 281] on button "Restricciones Nuevo Mundo" at bounding box center [103, 287] width 124 height 25
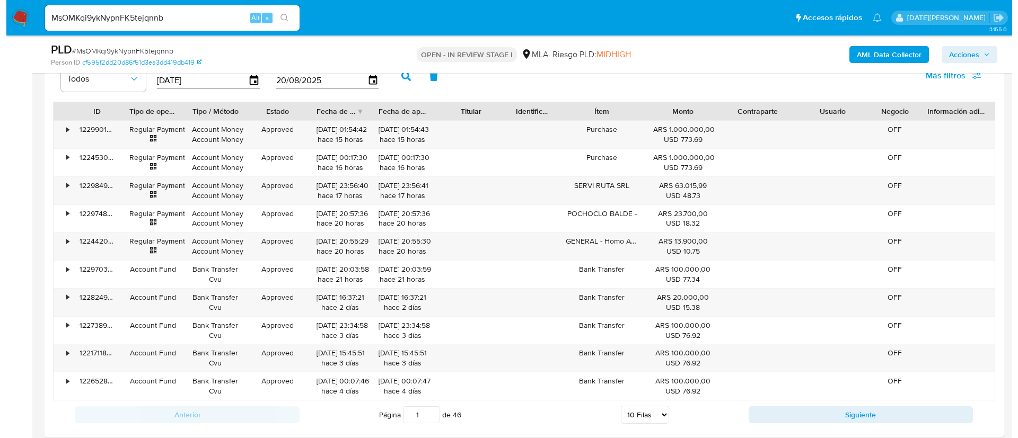
scroll to position [1865, 0]
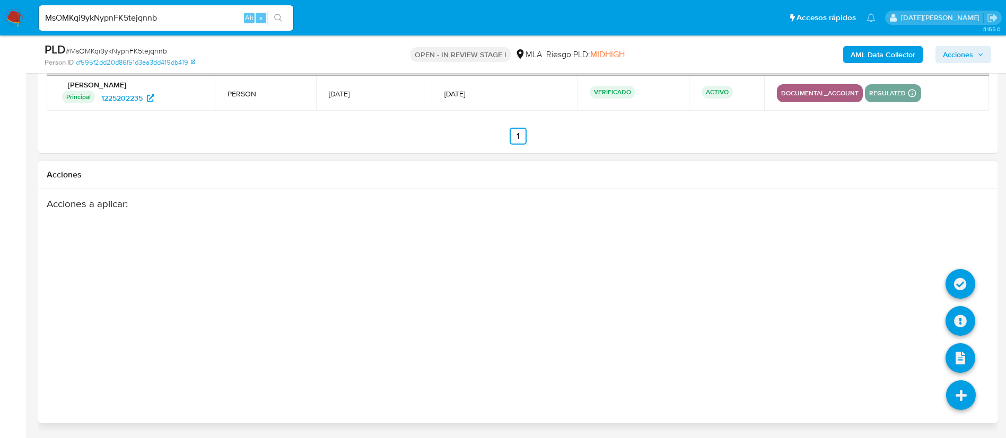
click at [972, 407] on icon at bounding box center [961, 396] width 30 height 30
click at [955, 312] on icon at bounding box center [960, 321] width 30 height 30
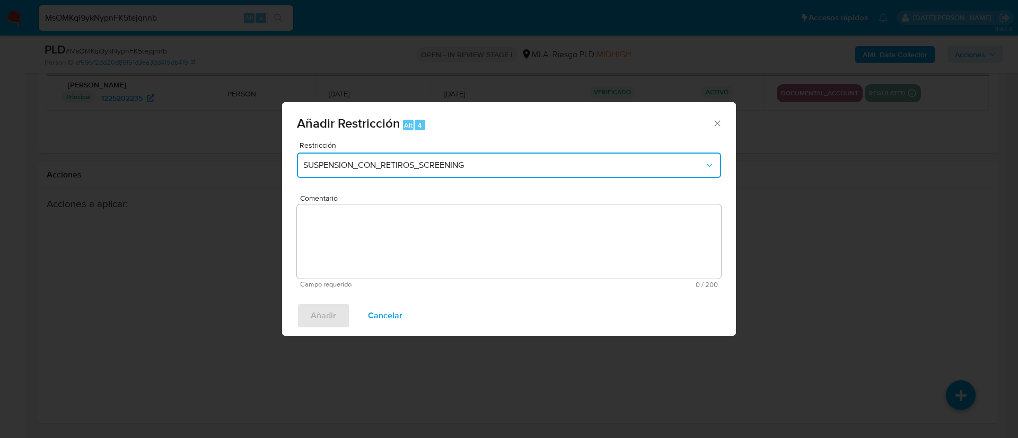
click at [411, 159] on button "SUSPENSION_CON_RETIROS_SCREENING" at bounding box center [509, 165] width 424 height 25
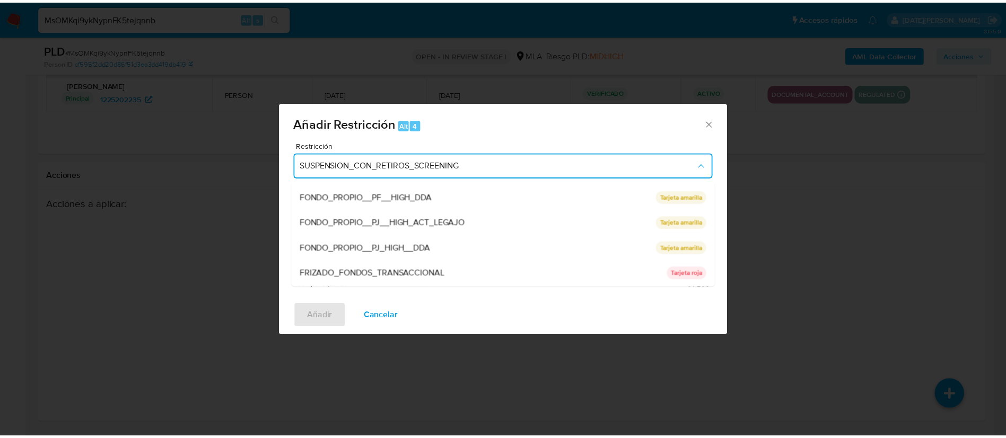
scroll to position [225, 0]
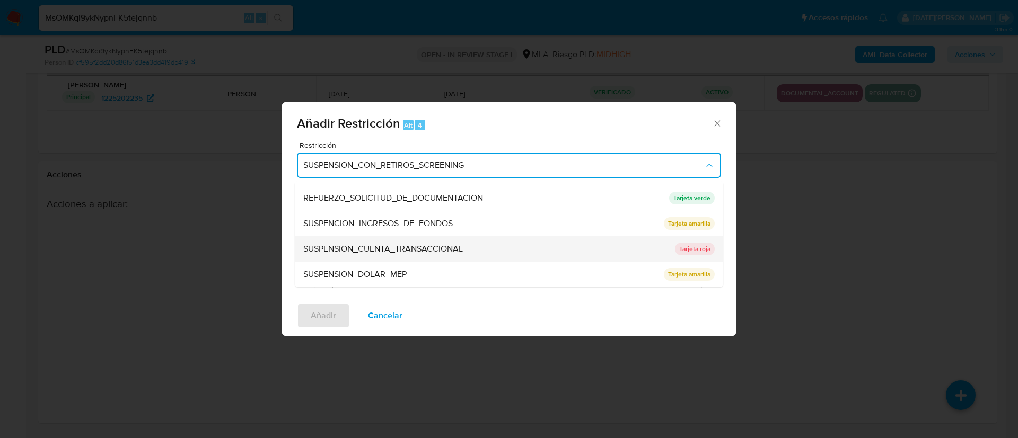
click at [399, 245] on span "SUSPENSION_CUENTA_TRANSACCIONAL" at bounding box center [383, 249] width 160 height 11
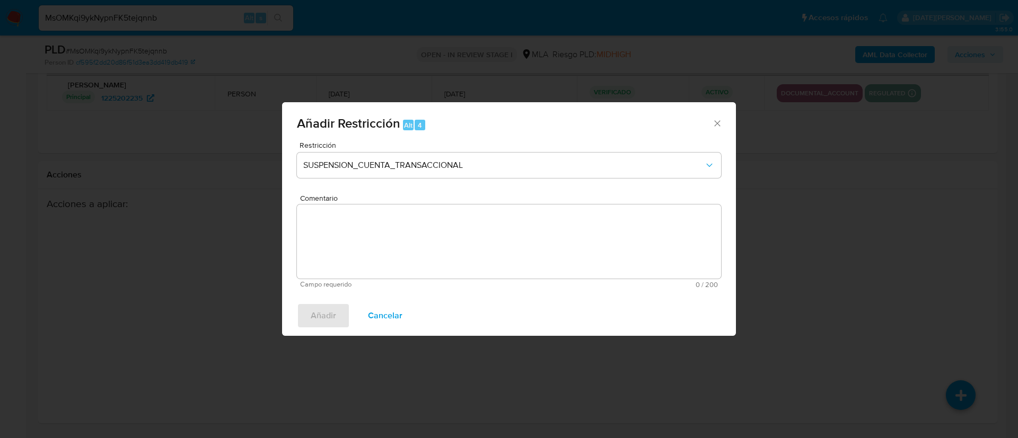
click at [385, 251] on textarea "Comentario" at bounding box center [509, 242] width 424 height 74
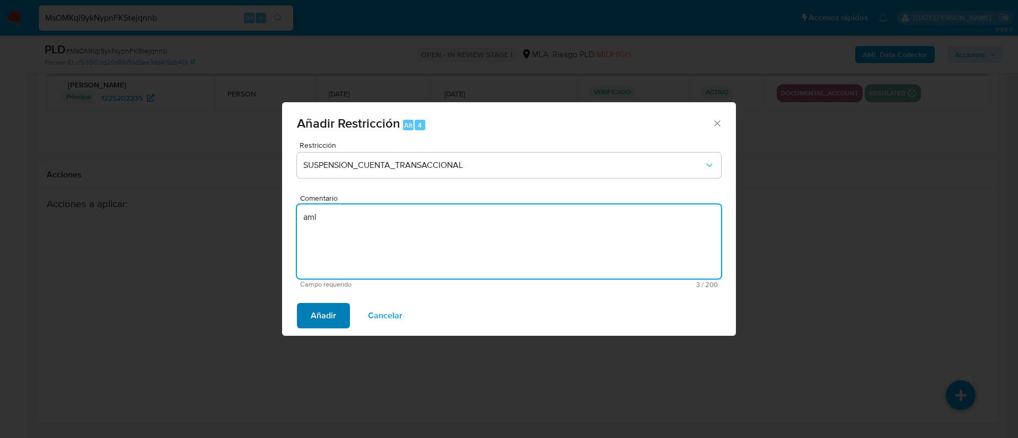
type textarea "aml"
click at [314, 312] on span "Añadir" at bounding box center [323, 315] width 25 height 23
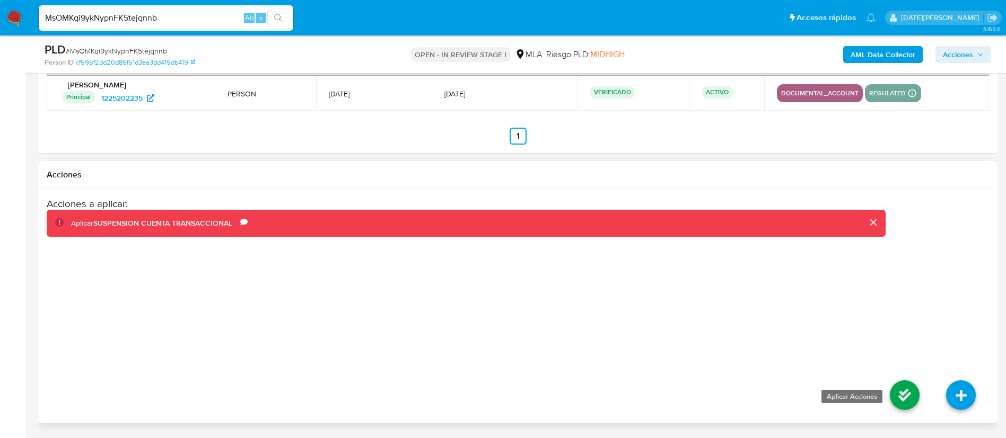
click at [908, 392] on icon at bounding box center [905, 396] width 30 height 30
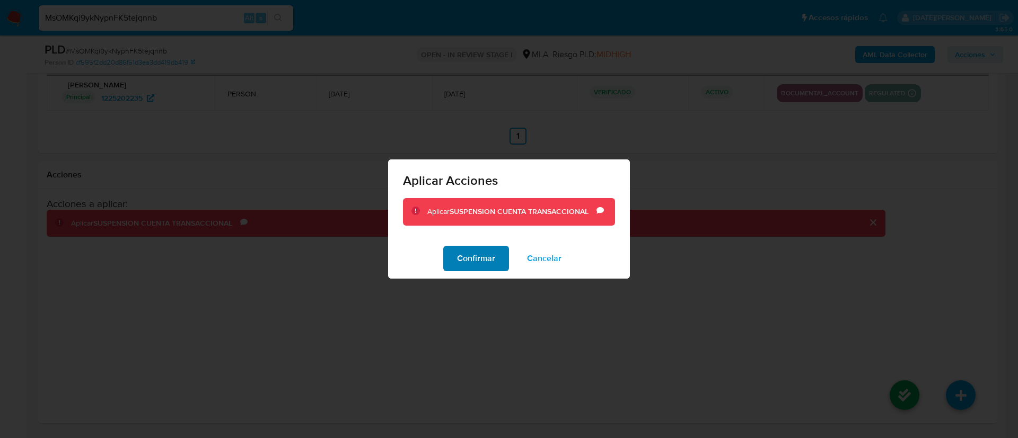
click at [469, 256] on span "Confirmar" at bounding box center [476, 258] width 38 height 23
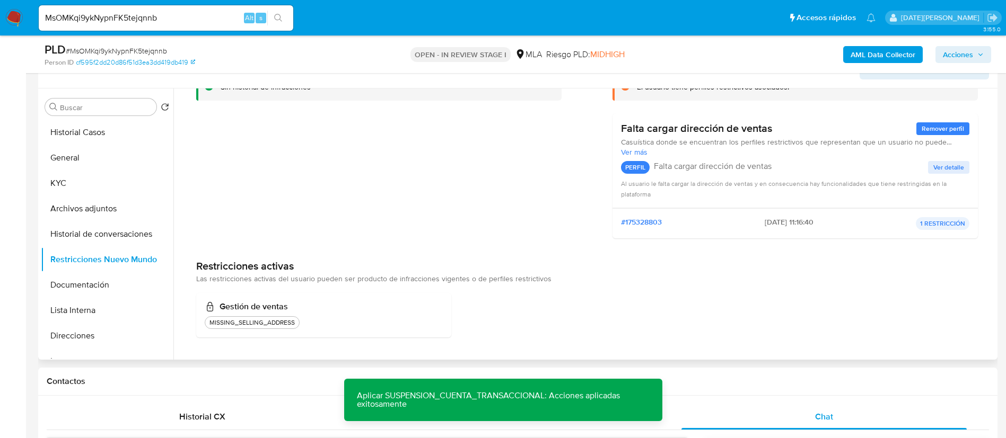
scroll to position [274, 0]
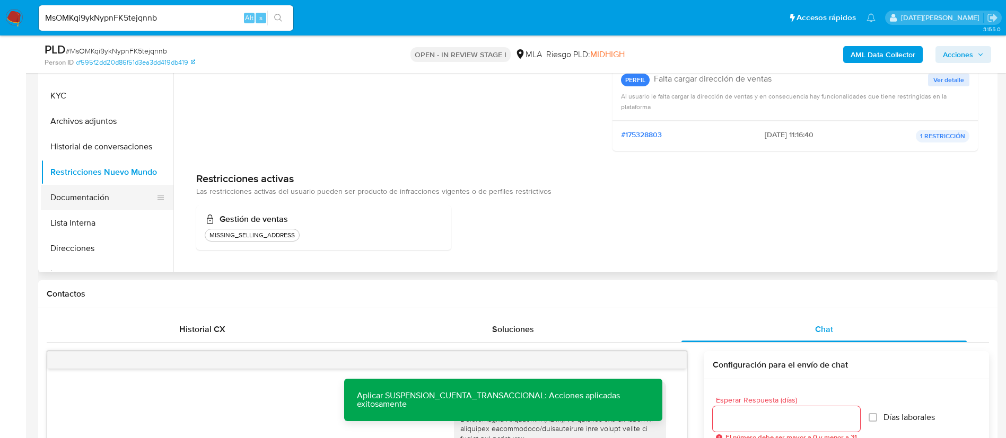
click at [77, 196] on button "Documentación" at bounding box center [103, 197] width 124 height 25
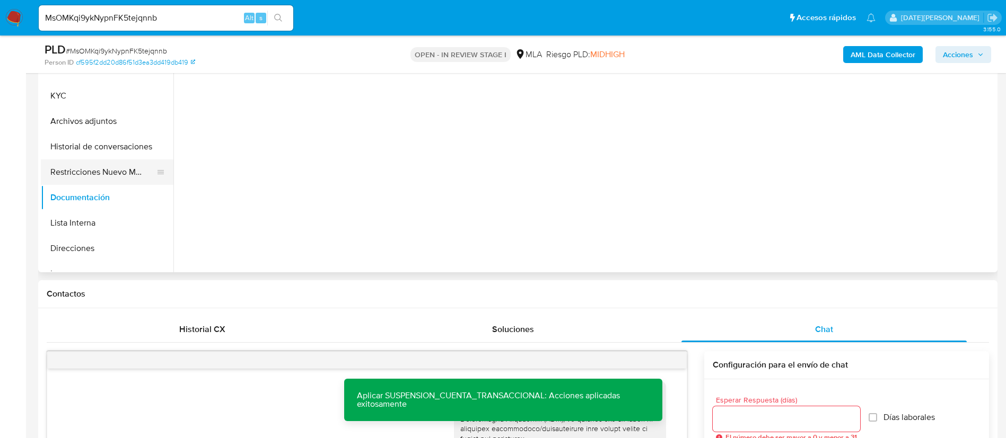
scroll to position [0, 0]
click at [78, 174] on button "Restricciones Nuevo Mundo" at bounding box center [103, 172] width 124 height 25
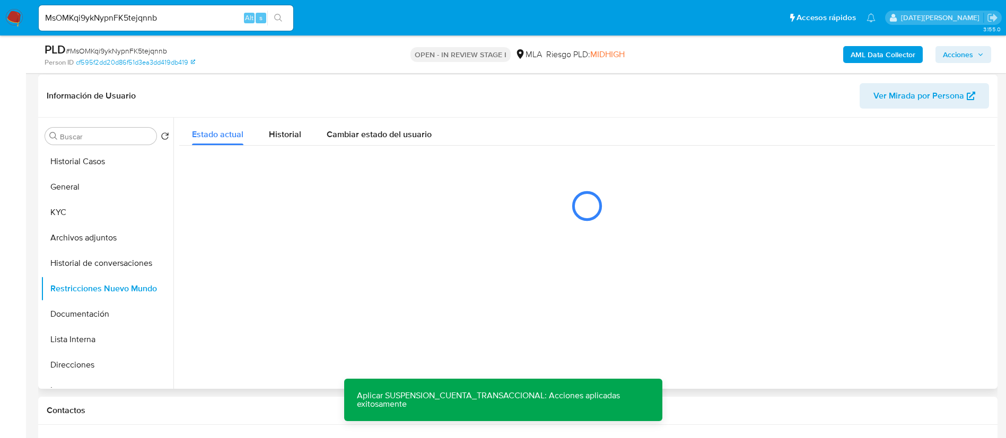
scroll to position [115, 0]
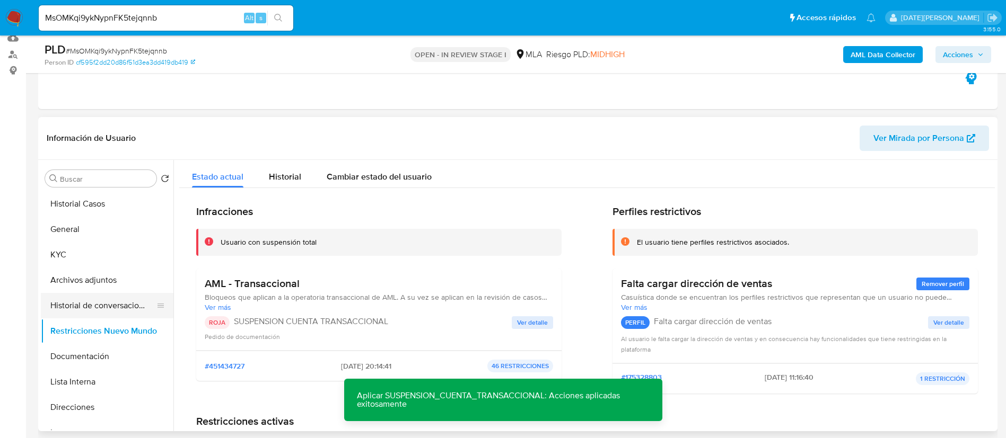
click at [69, 316] on button "Historial de conversaciones" at bounding box center [103, 305] width 124 height 25
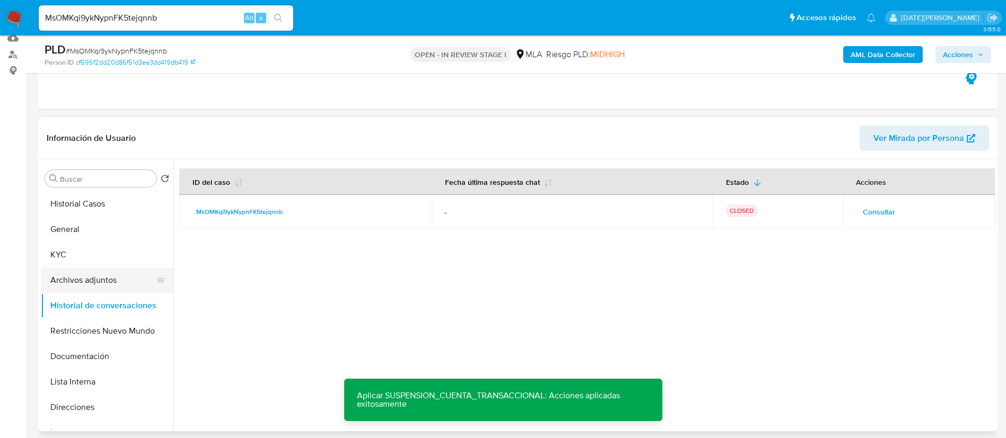
click at [95, 280] on button "Archivos adjuntos" at bounding box center [103, 280] width 124 height 25
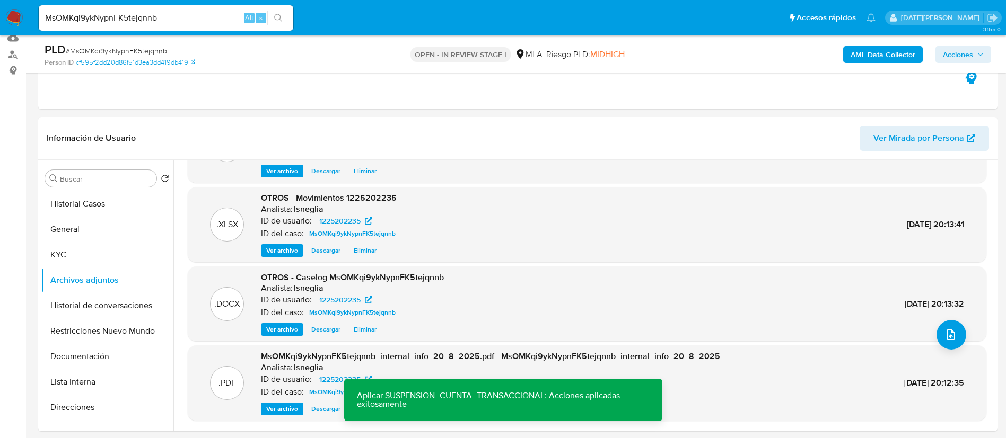
scroll to position [89, 0]
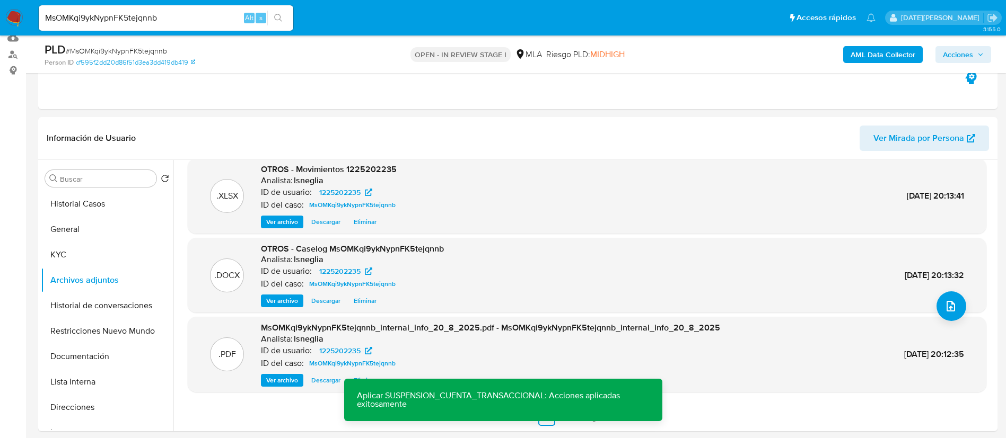
click at [959, 51] on span "Acciones" at bounding box center [958, 54] width 30 height 17
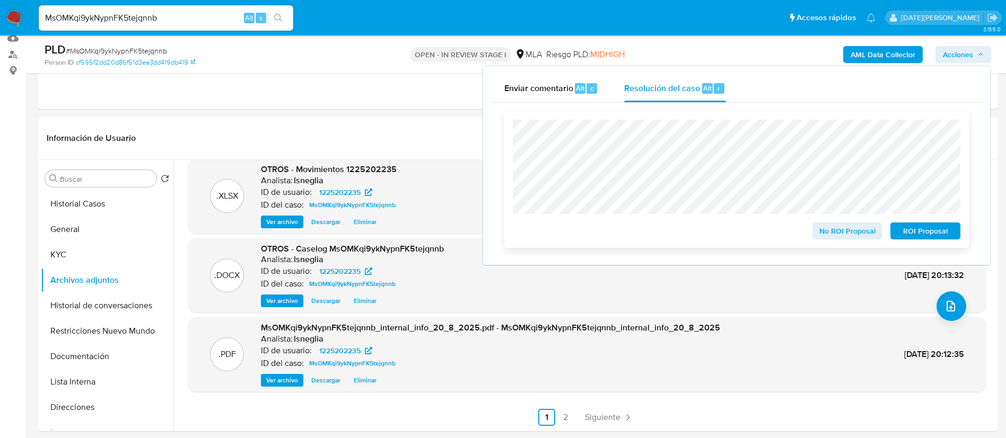
click at [920, 237] on span "ROI Proposal" at bounding box center [925, 231] width 55 height 15
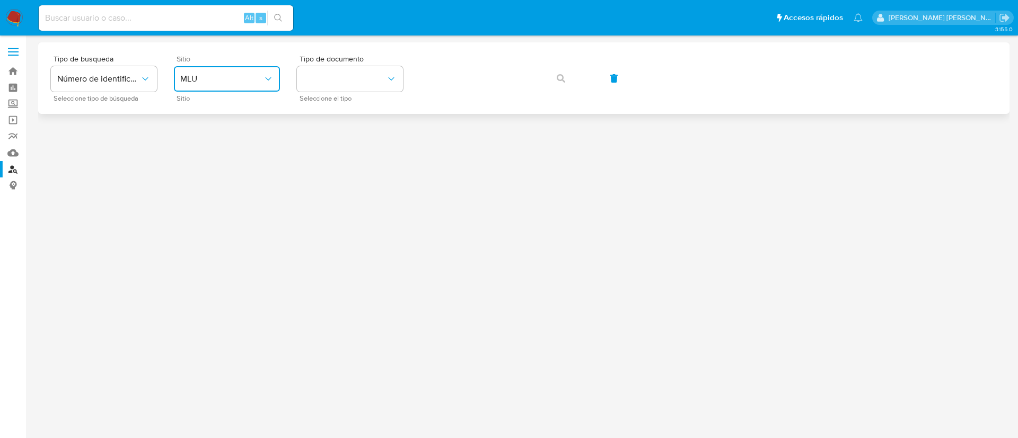
click at [229, 80] on span "MLU" at bounding box center [221, 79] width 83 height 11
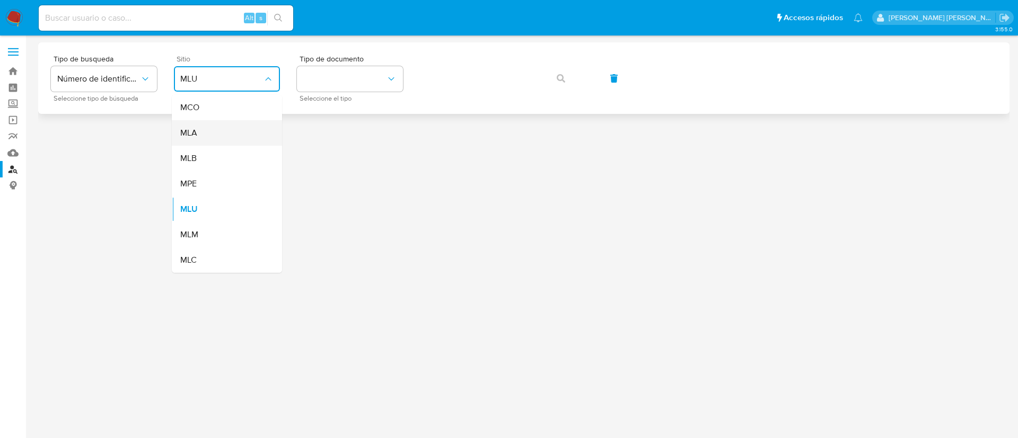
click at [231, 135] on div "MLA" at bounding box center [223, 132] width 87 height 25
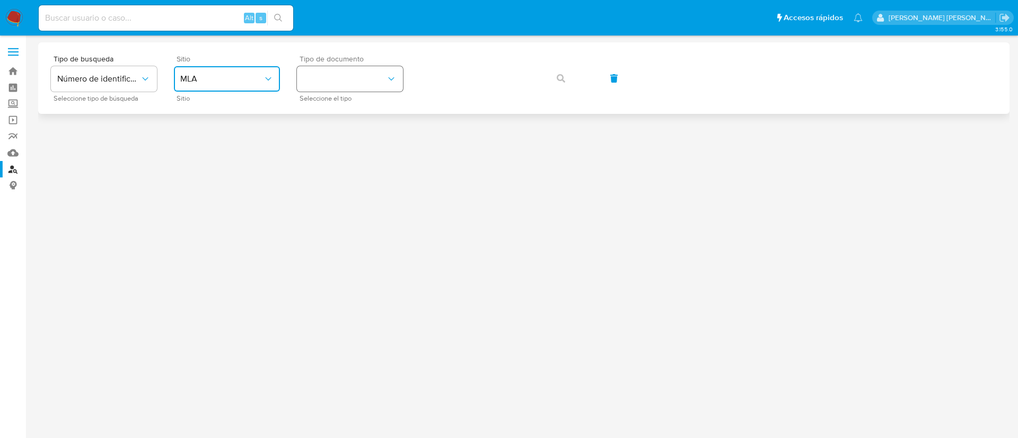
click at [361, 76] on button "identificationType" at bounding box center [350, 78] width 106 height 25
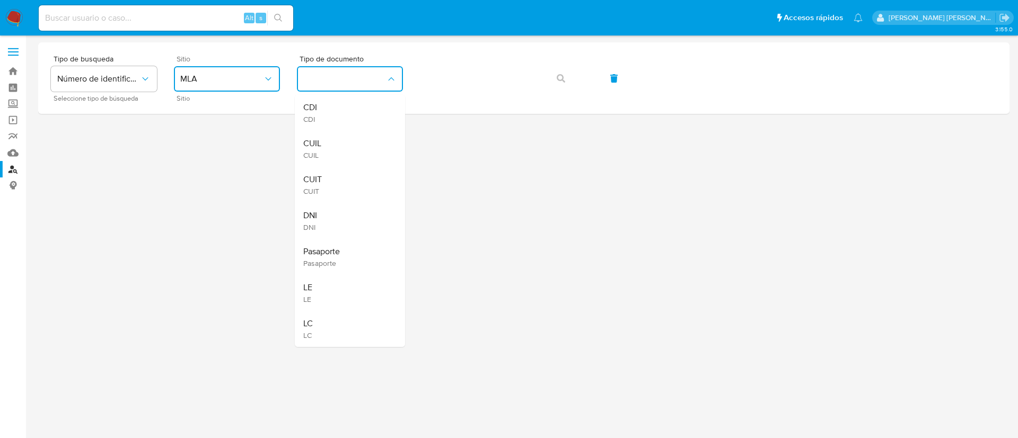
click at [356, 184] on div "CUIT CUIT" at bounding box center [346, 185] width 87 height 36
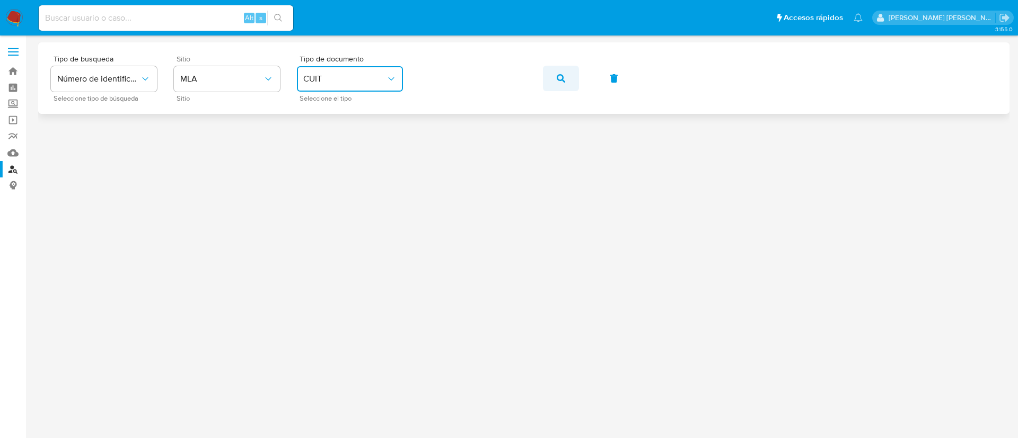
click at [556, 77] on button "button" at bounding box center [561, 78] width 36 height 25
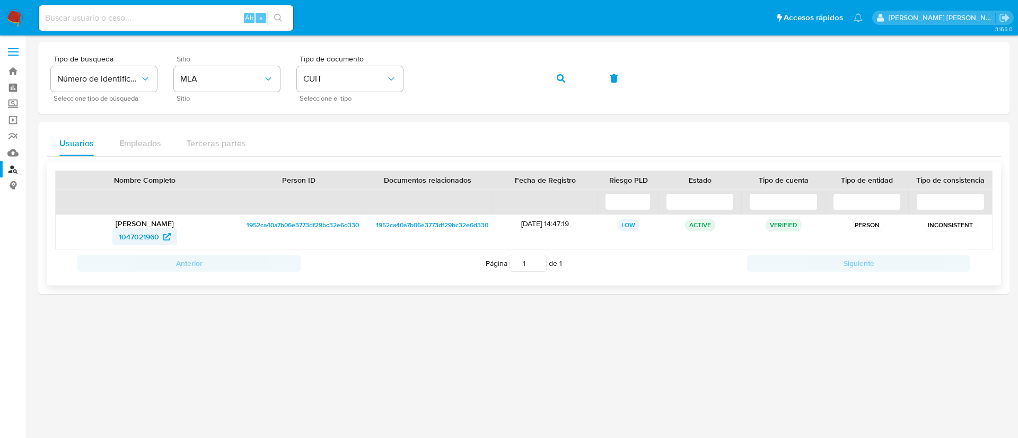
click at [136, 232] on span "1047021960" at bounding box center [139, 237] width 40 height 17
click at [570, 84] on button "button" at bounding box center [561, 78] width 36 height 25
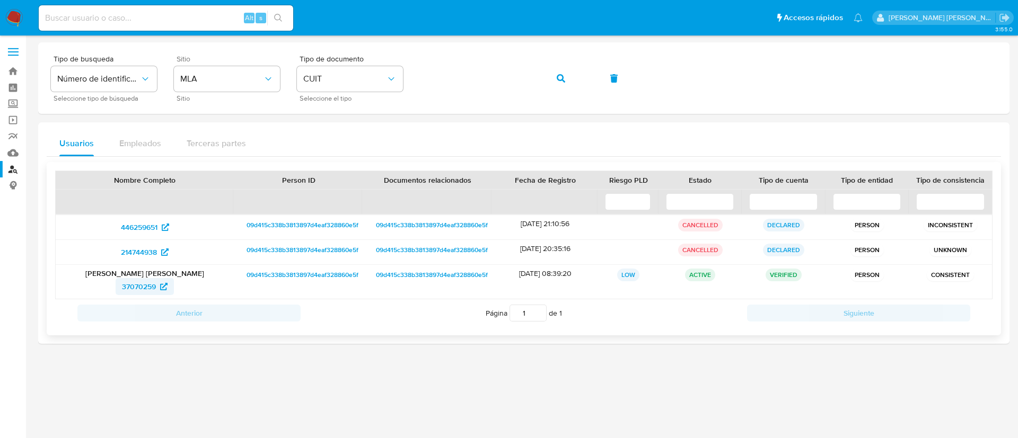
click at [150, 289] on span "37070259" at bounding box center [139, 286] width 34 height 17
click at [569, 80] on button "button" at bounding box center [561, 78] width 36 height 25
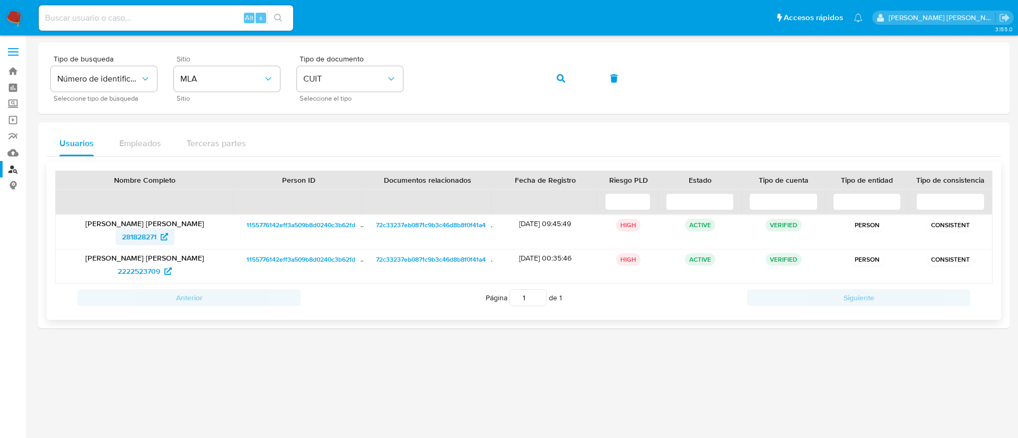
click at [141, 235] on span "281828271" at bounding box center [139, 237] width 34 height 17
click at [556, 78] on button "button" at bounding box center [561, 78] width 36 height 25
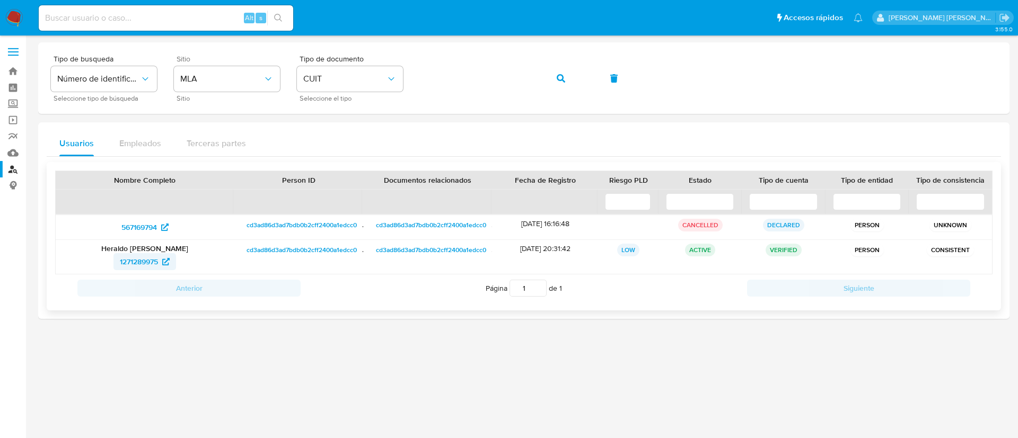
click at [146, 265] on span "1271289975" at bounding box center [139, 261] width 38 height 17
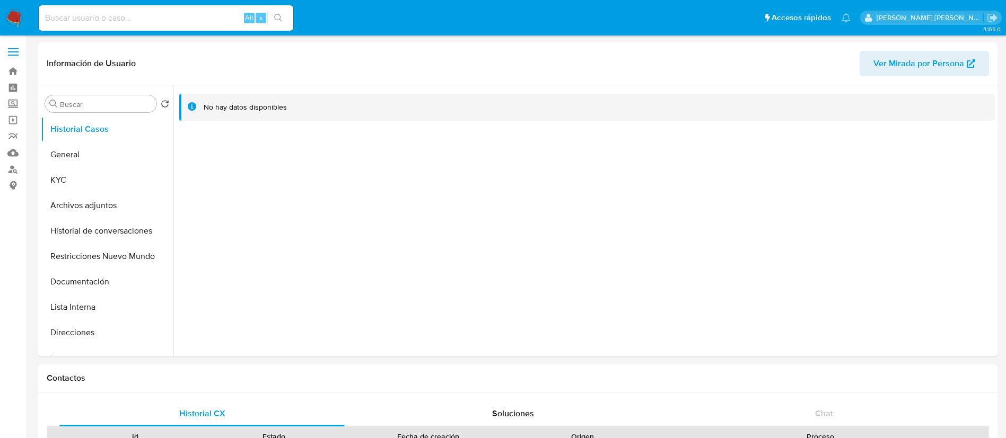
select select "10"
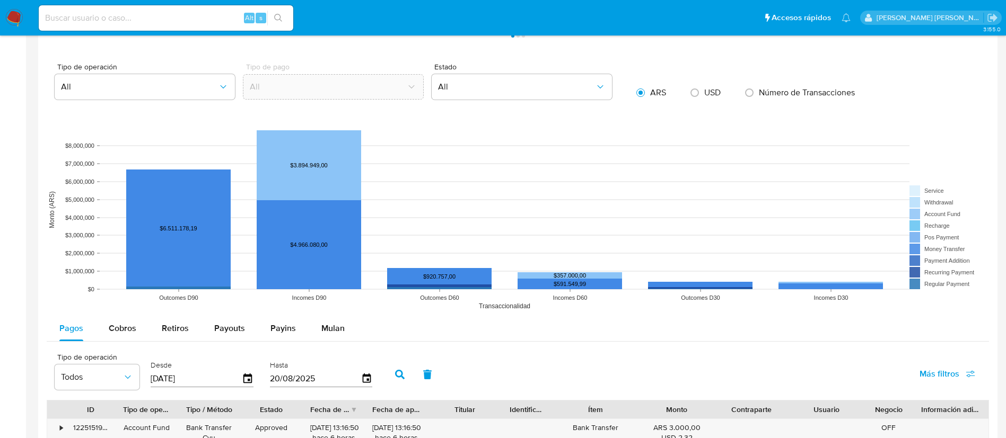
scroll to position [1112, 0]
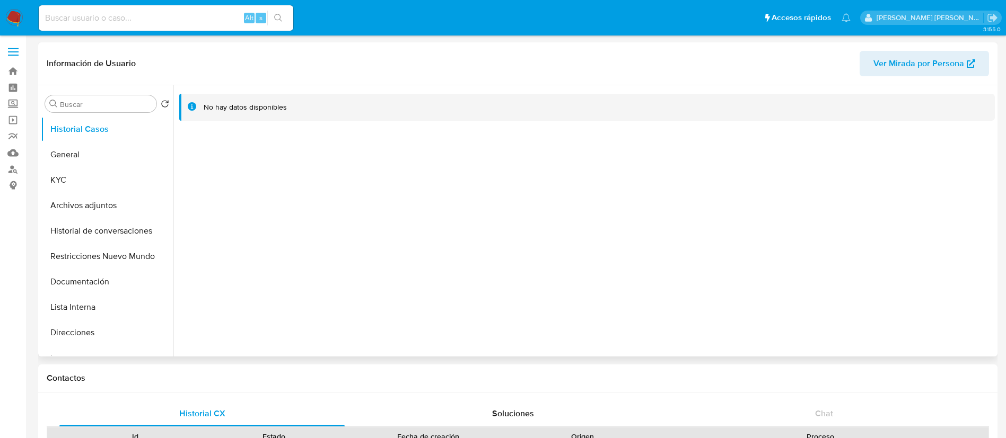
select select "10"
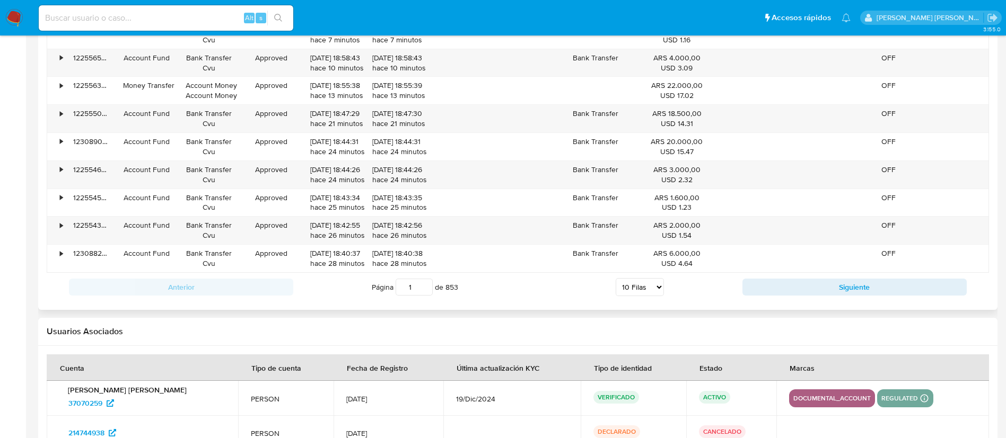
scroll to position [1252, 0]
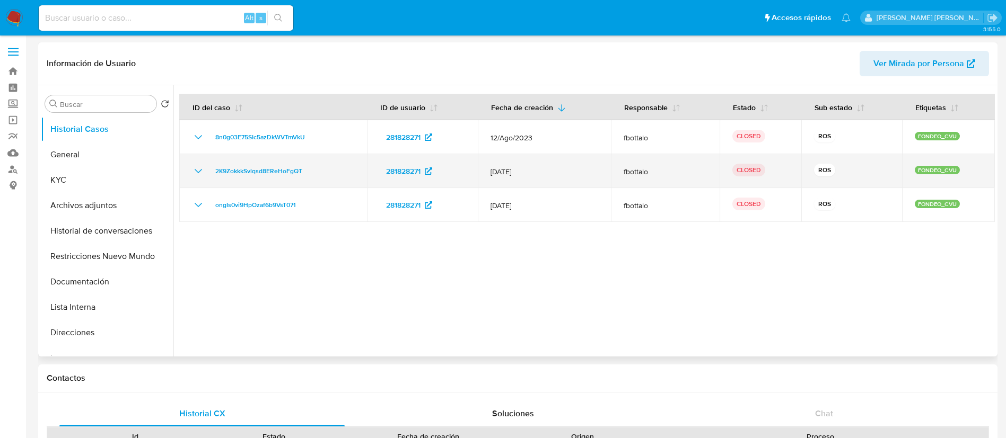
select select "10"
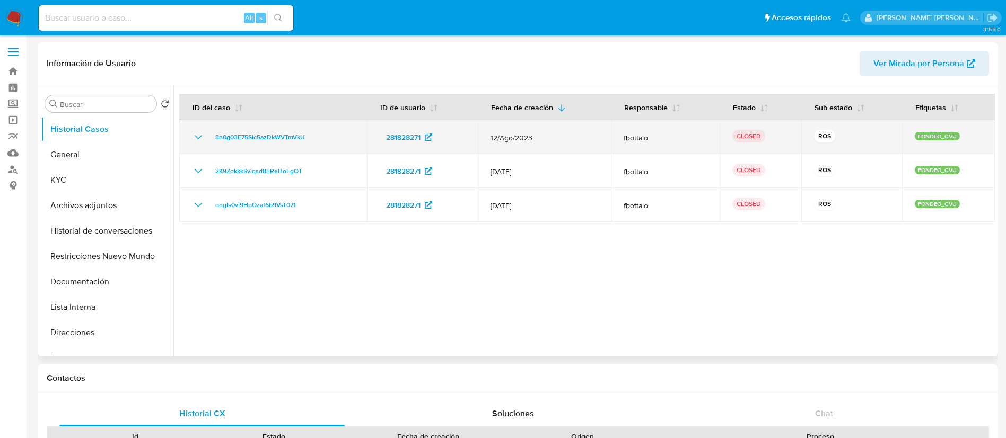
click at [195, 139] on icon "Mostrar/Ocultar" at bounding box center [198, 137] width 13 height 13
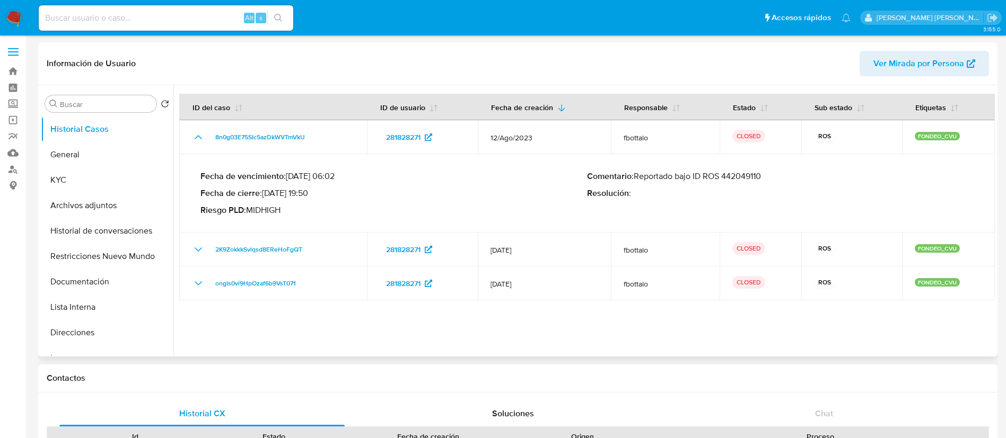
drag, startPoint x: 636, startPoint y: 179, endPoint x: 801, endPoint y: 166, distance: 165.3
click at [802, 169] on div "Fecha de vencimiento : 10/11/2023 06:02 Fecha de cierre : 03/10/2023 19:50 Ries…" at bounding box center [586, 194] width 773 height 62
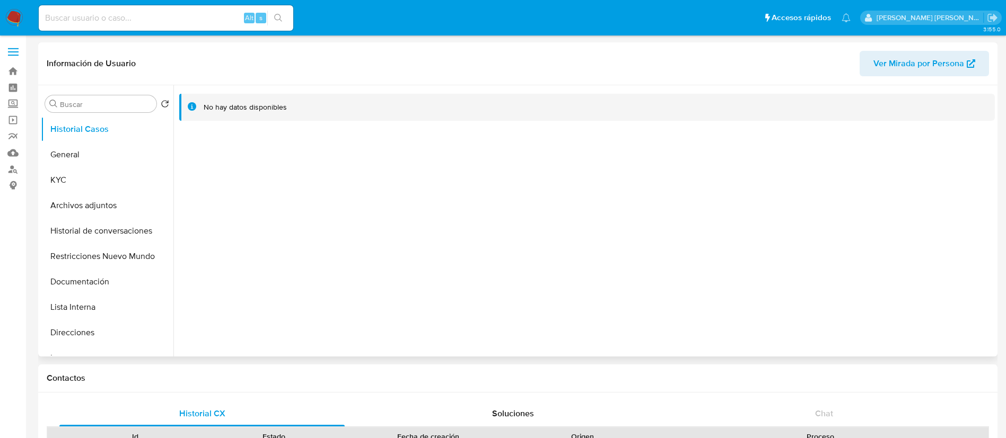
select select "10"
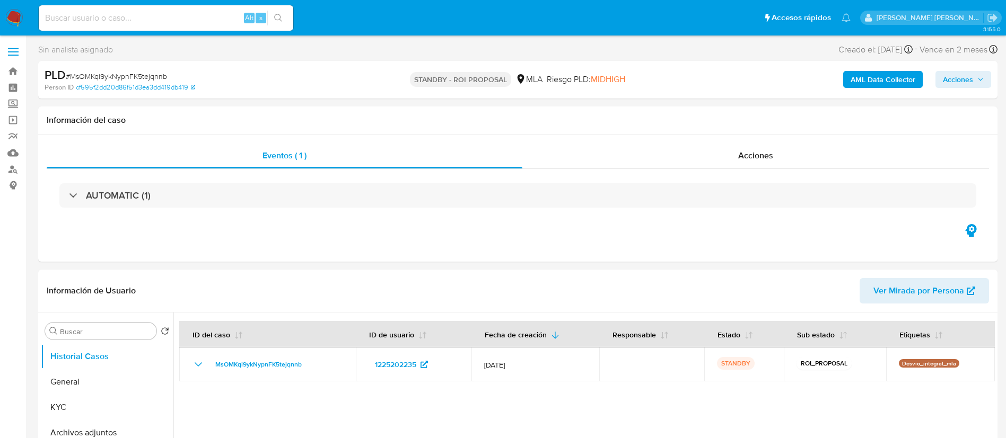
select select "10"
click at [963, 86] on span "Acciones" at bounding box center [958, 79] width 30 height 17
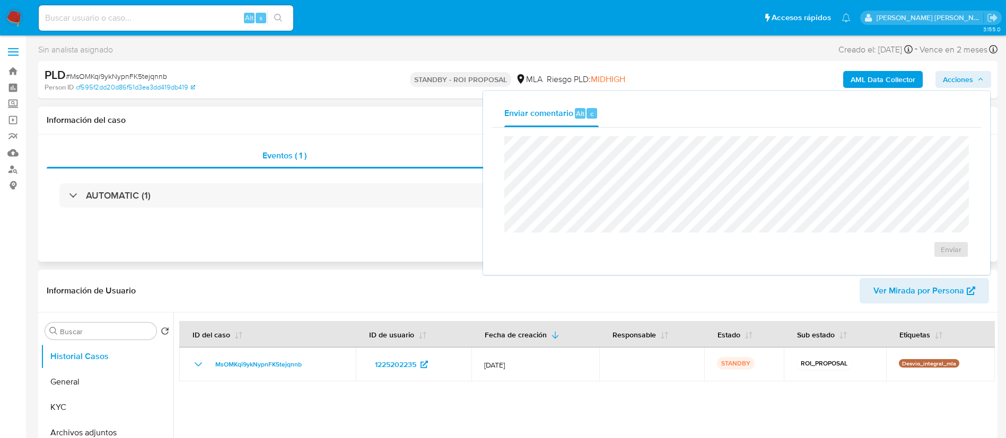
click at [330, 252] on div "Eventos ( 1 ) Acciones AUTOMATIC (1)" at bounding box center [517, 198] width 959 height 127
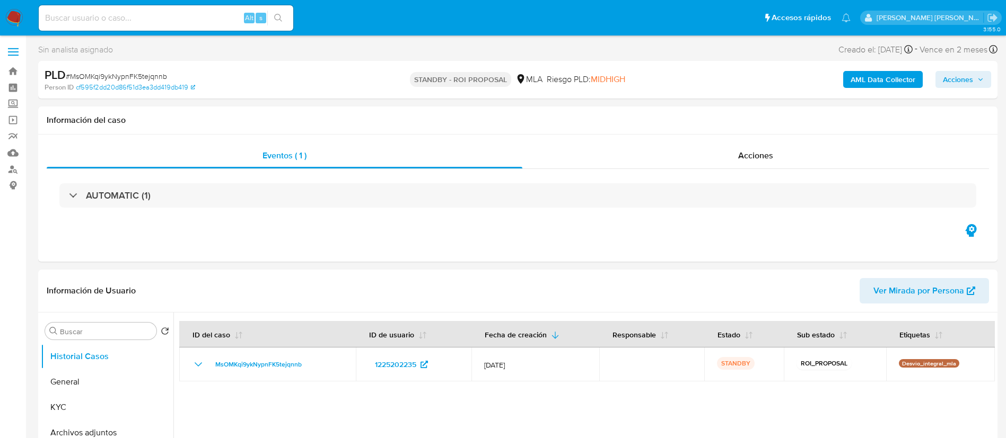
click at [148, 21] on input at bounding box center [166, 18] width 254 height 14
paste input "8KeeUt6NMthnWB8UBU83pOrW"
type input "8KeeUt6NMthnWB8UBU83pOrW"
click at [278, 16] on icon "search-icon" at bounding box center [278, 18] width 8 height 8
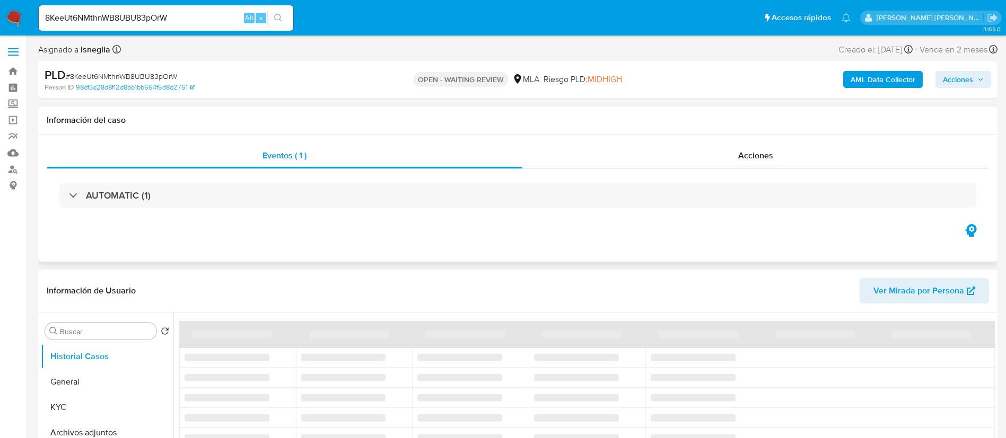
select select "10"
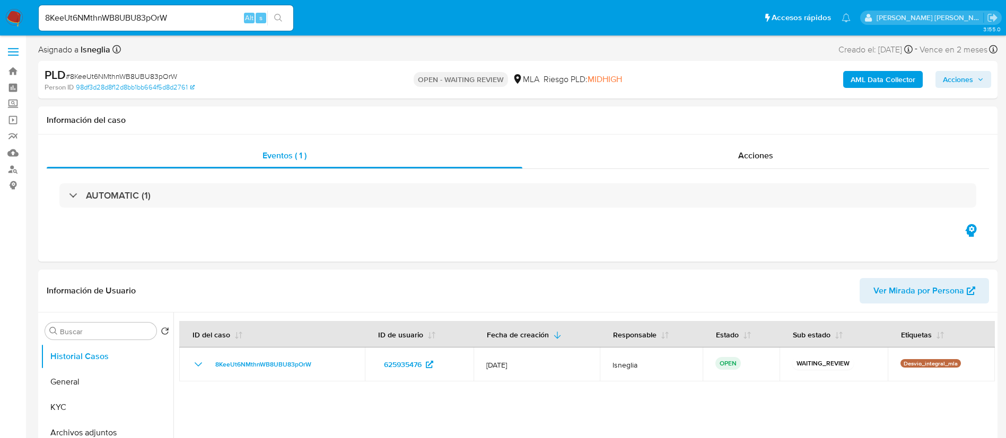
click at [113, 75] on span "# 8KeeUt6NMthnWB8UBU83pOrW" at bounding box center [121, 76] width 111 height 11
copy span "8KeeUt6NMthnWB8UBU83pOrW"
click at [7, 11] on img at bounding box center [14, 18] width 18 height 18
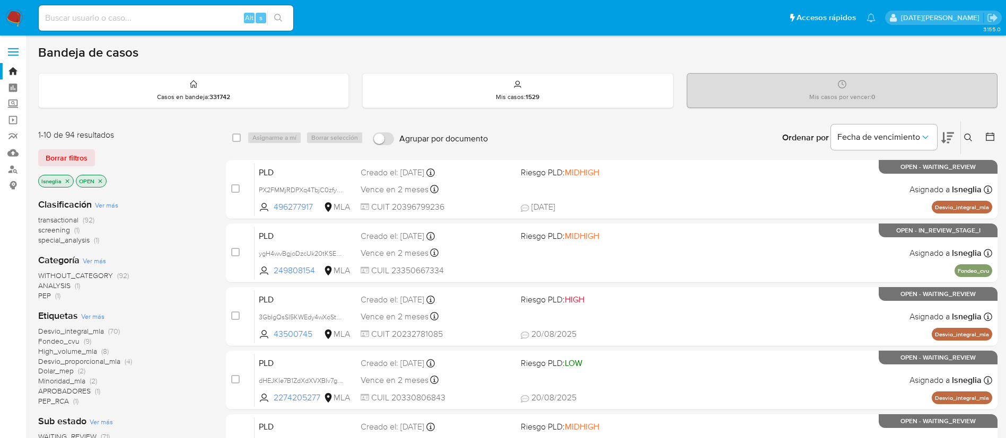
click at [971, 138] on icon at bounding box center [968, 138] width 8 height 8
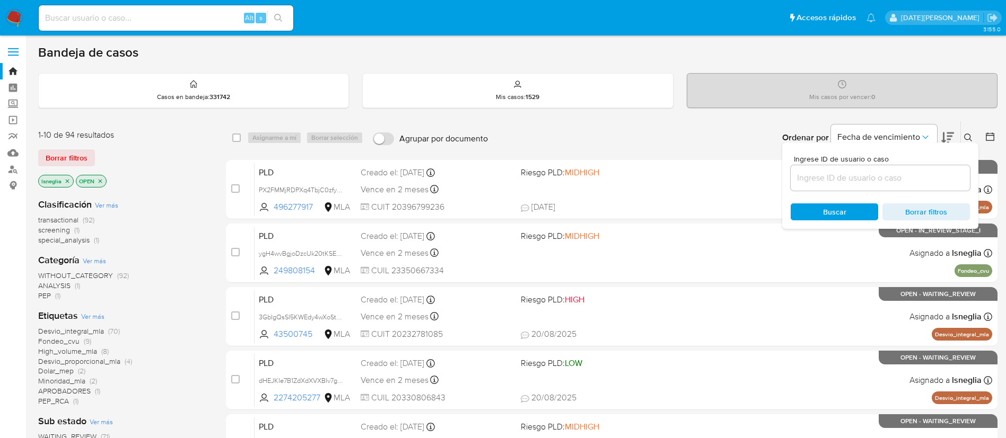
click at [817, 177] on input at bounding box center [880, 178] width 179 height 14
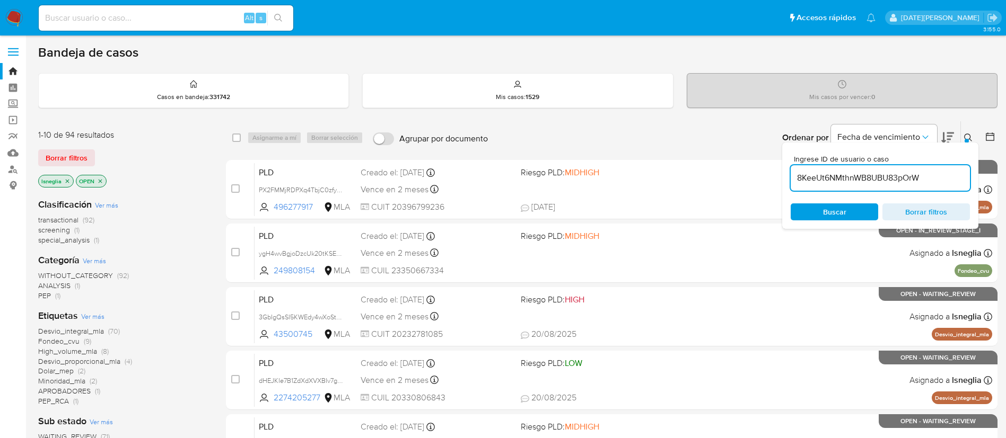
type input "8KeeUt6NMthnWB8UBU83pOrW"
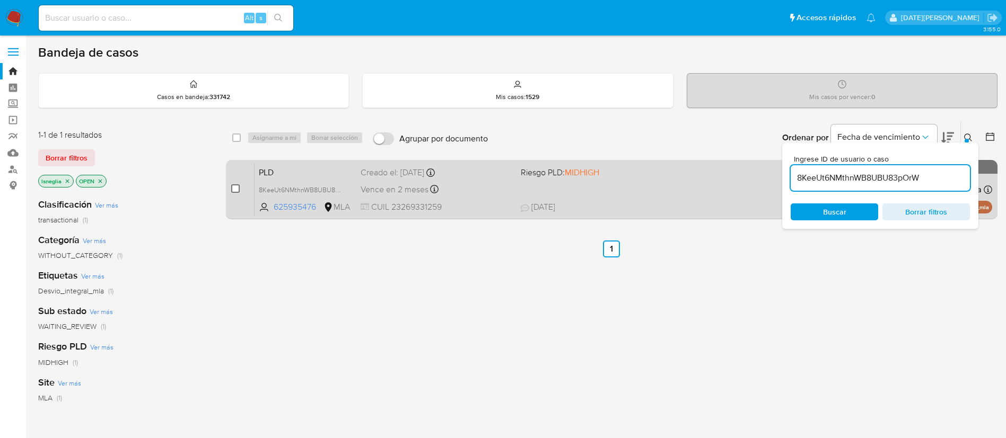
click at [231, 188] on input "checkbox" at bounding box center [235, 189] width 8 height 8
checkbox input "true"
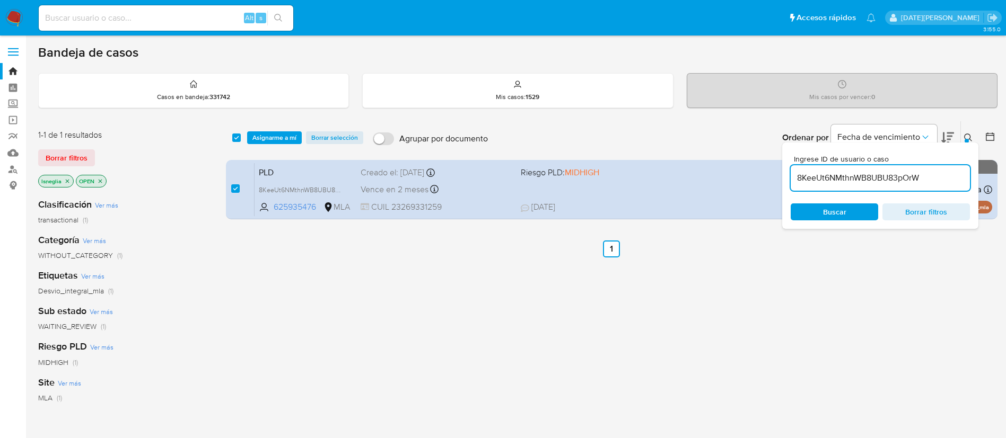
click at [283, 125] on div "select-all-cases-checkbox Asignarme a mí Borrar selección Agrupar por documento…" at bounding box center [611, 137] width 771 height 33
click at [282, 134] on span "Asignarme a mí" at bounding box center [274, 138] width 44 height 11
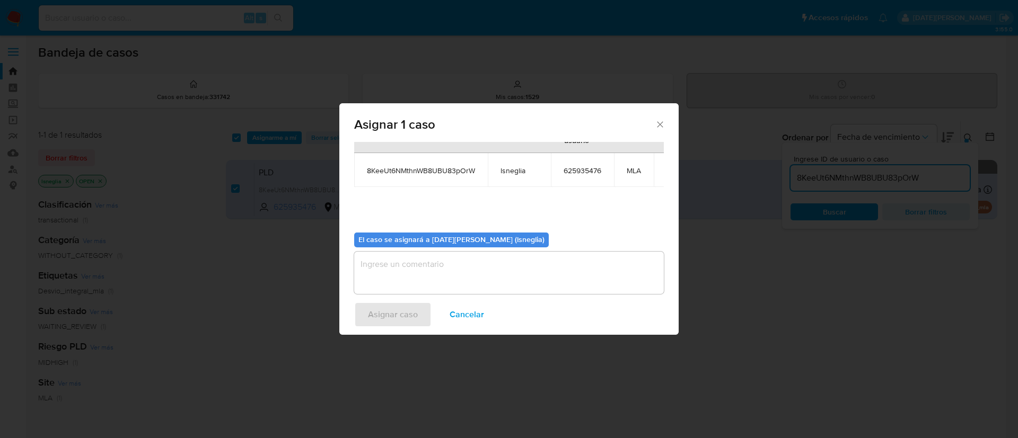
scroll to position [67, 0]
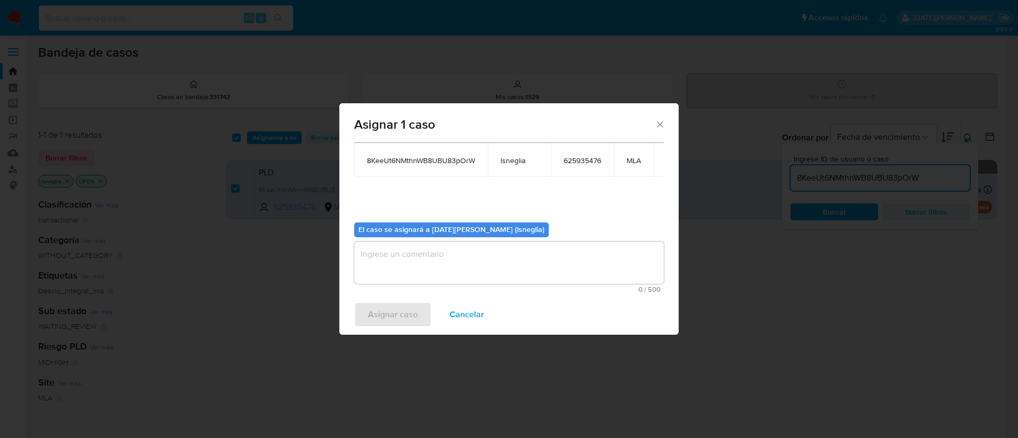
click at [470, 249] on textarea "assign-modal" at bounding box center [509, 263] width 310 height 42
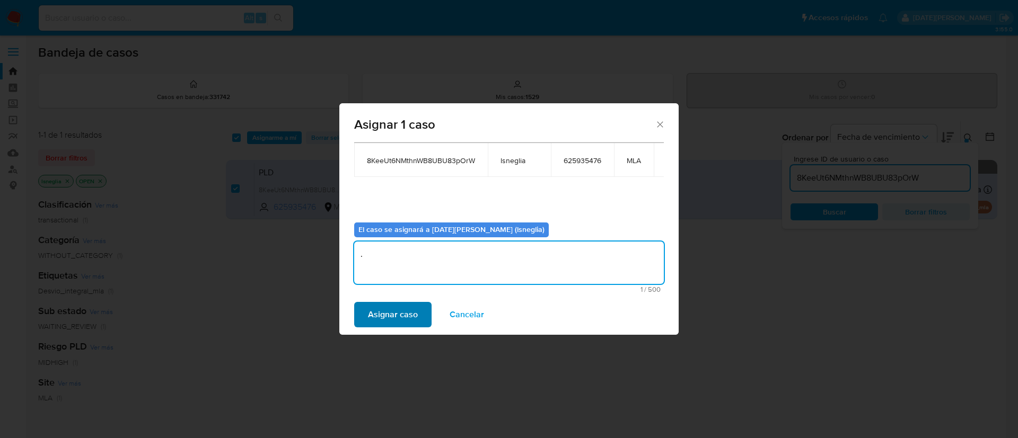
type textarea "."
click at [401, 317] on span "Asignar caso" at bounding box center [393, 314] width 50 height 23
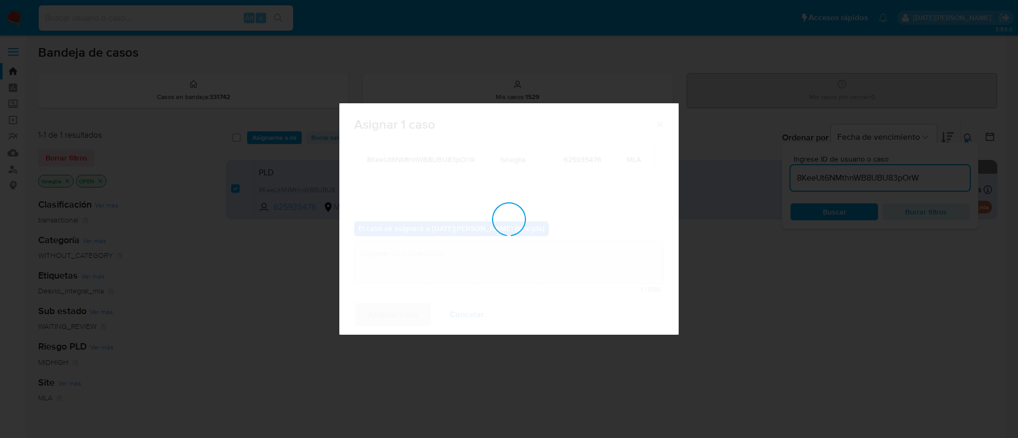
checkbox input "false"
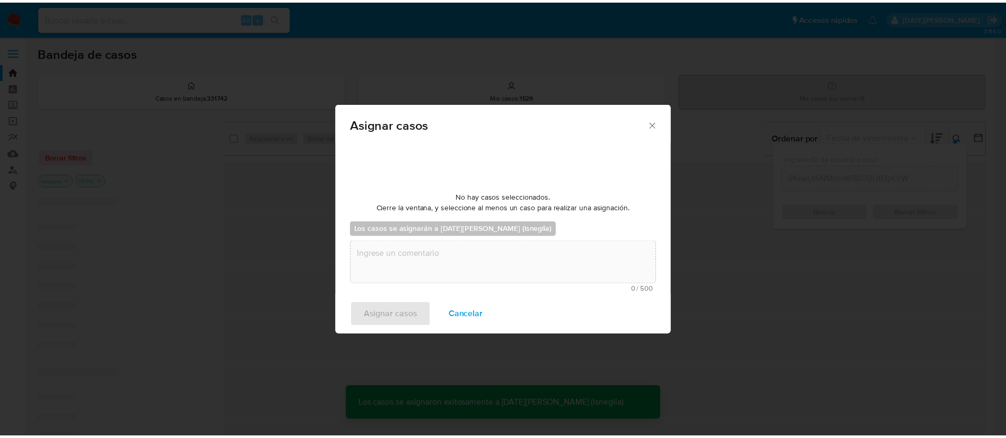
scroll to position [64, 0]
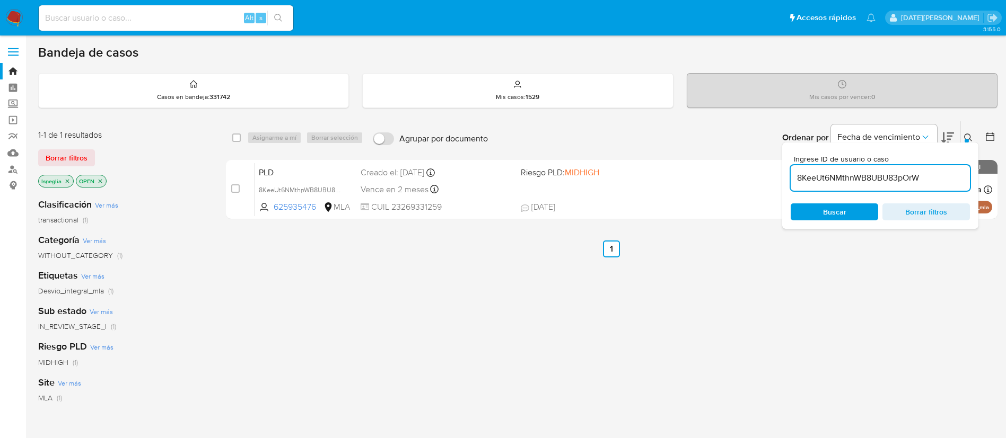
click at [543, 289] on div "select-all-cases-checkbox Asignarme a mí Borrar selección Agrupar por documento…" at bounding box center [611, 361] width 771 height 480
click at [969, 138] on icon at bounding box center [968, 138] width 8 height 8
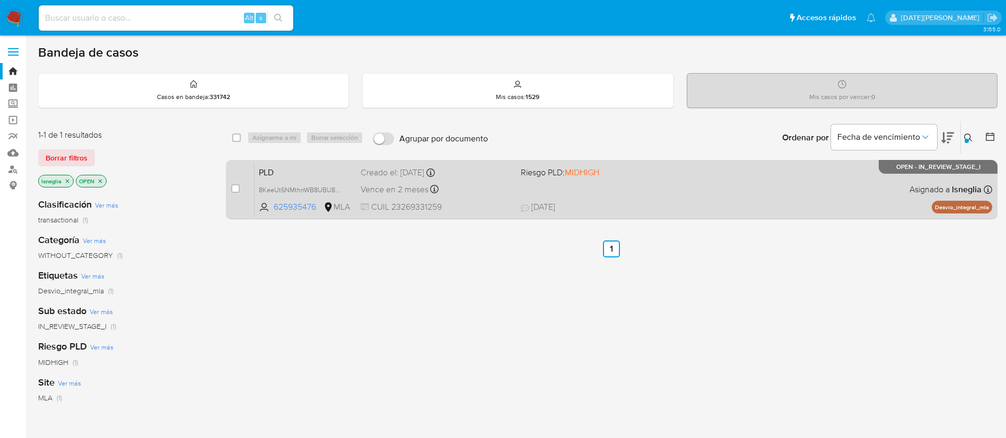
click at [286, 164] on div "PLD 8KeeUt6NMthnWB8UBU83pOrW 625935476 MLA Riesgo PLD: MIDHIGH Creado el: 12/07…" at bounding box center [623, 190] width 738 height 54
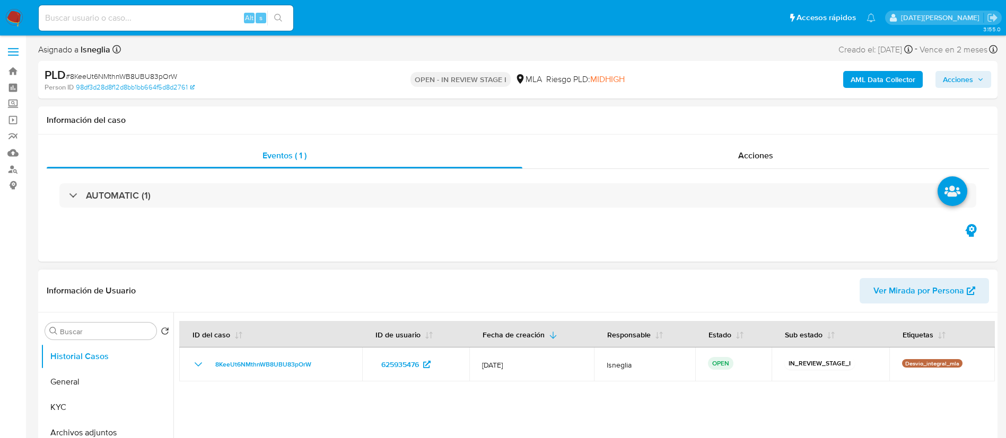
select select "10"
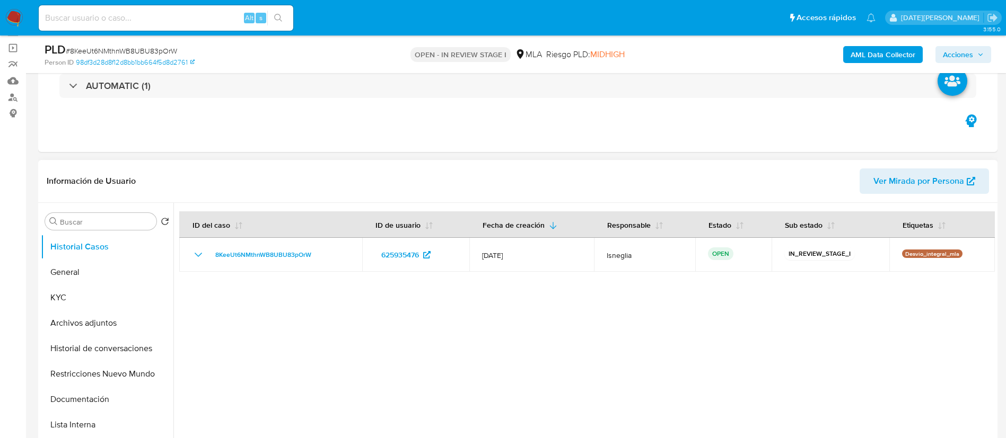
scroll to position [80, 0]
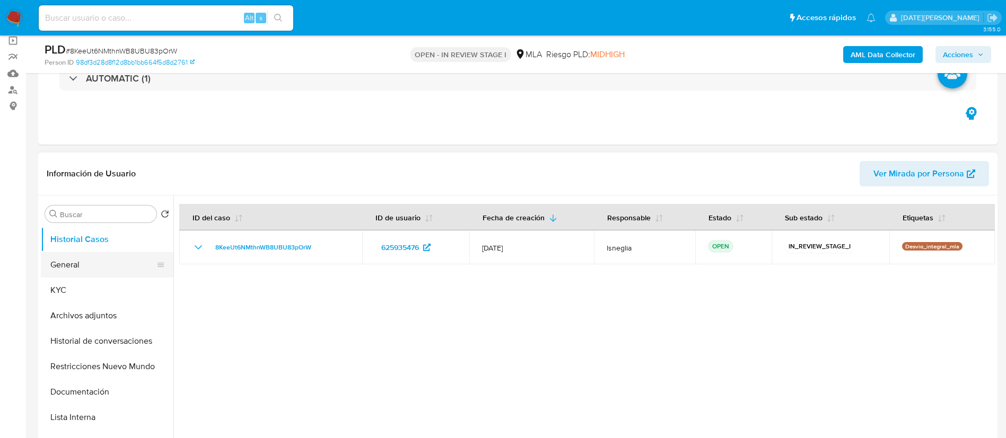
click at [83, 269] on button "General" at bounding box center [103, 264] width 124 height 25
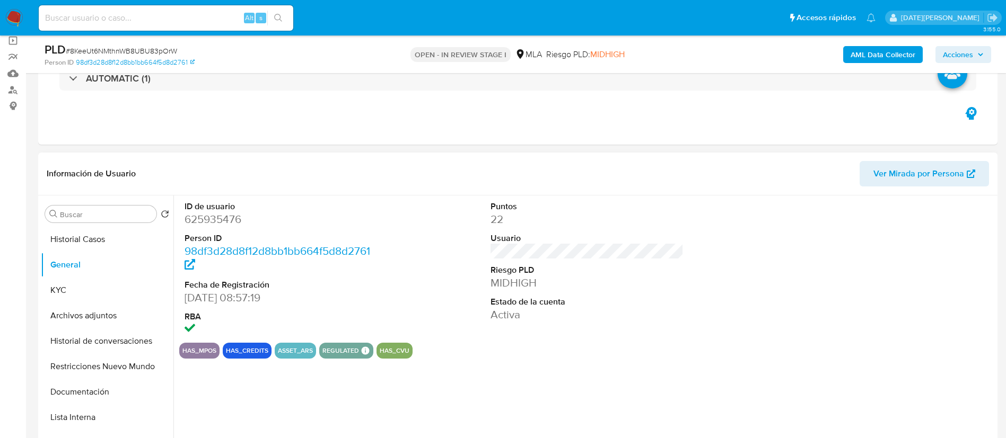
click at [215, 220] on dd "625935476" at bounding box center [282, 219] width 194 height 15
copy dd "625935476"
click at [204, 214] on dd "625935476" at bounding box center [282, 219] width 194 height 15
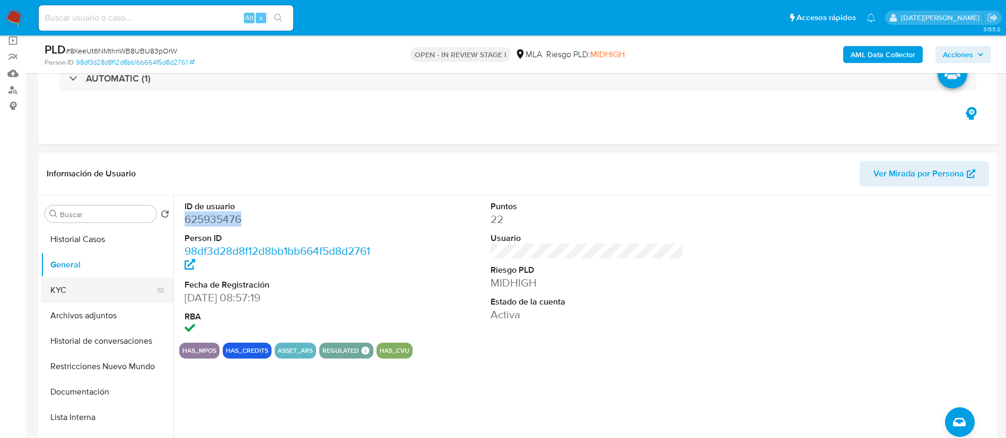
click at [94, 292] on button "KYC" at bounding box center [103, 290] width 124 height 25
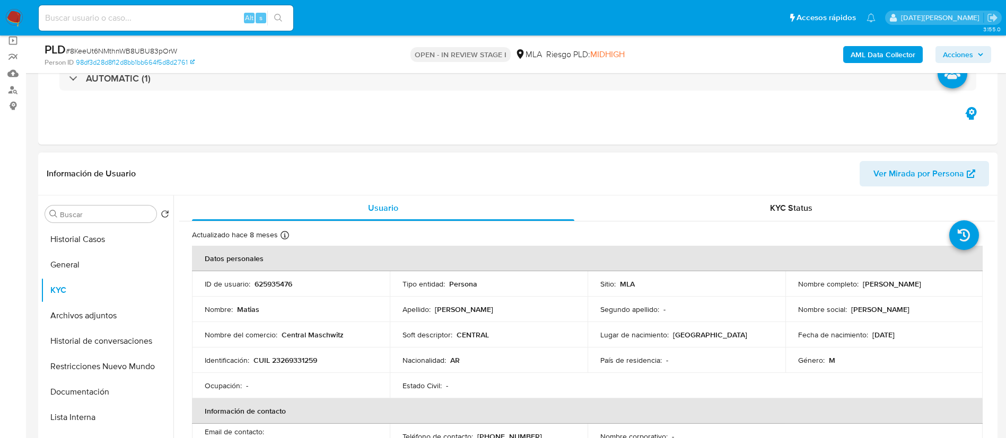
drag, startPoint x: 861, startPoint y: 284, endPoint x: 957, endPoint y: 287, distance: 96.5
click at [957, 287] on div "Nombre completo : Matias Fernandez Noguera" at bounding box center [884, 284] width 172 height 10
copy p "[PERSON_NAME]"
drag, startPoint x: 252, startPoint y: 359, endPoint x: 355, endPoint y: 362, distance: 102.9
click at [355, 362] on div "Identificación : CUIL 23269331259" at bounding box center [291, 361] width 172 height 10
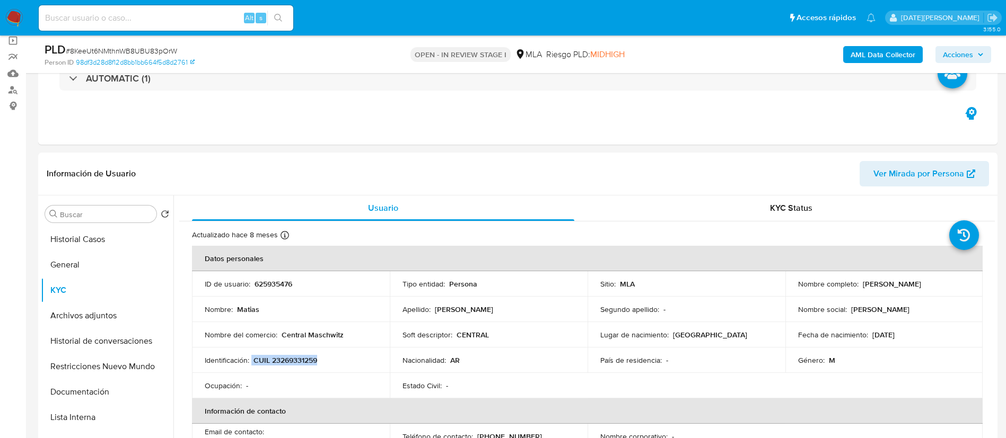
copy div "CUIL 23269331259"
click at [306, 359] on p "CUIL 23269331259" at bounding box center [285, 361] width 64 height 10
drag, startPoint x: 859, startPoint y: 283, endPoint x: 948, endPoint y: 289, distance: 88.8
click at [948, 289] on td "Nombre completo : Matias Fernandez Noguera" at bounding box center [884, 283] width 198 height 25
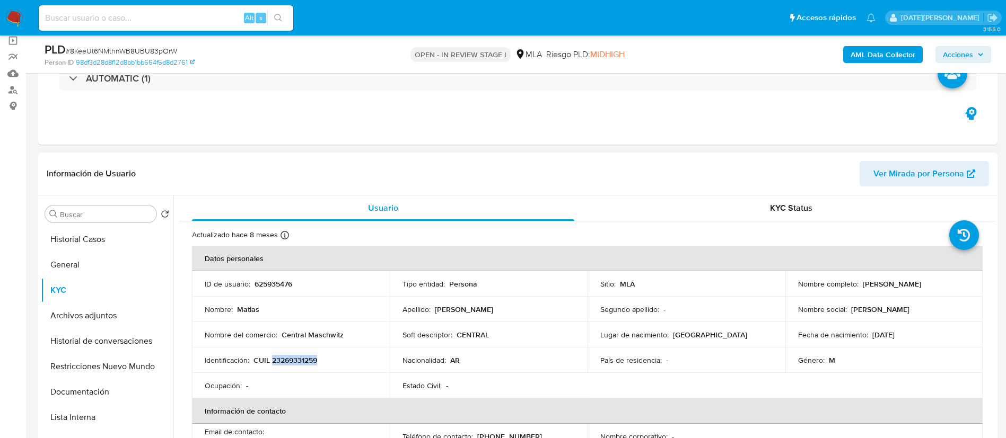
copy p "[PERSON_NAME]"
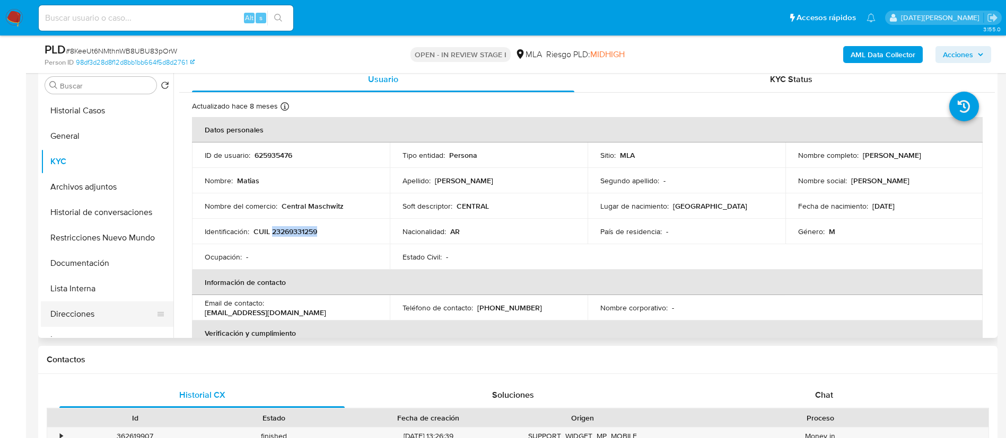
scroll to position [239, 0]
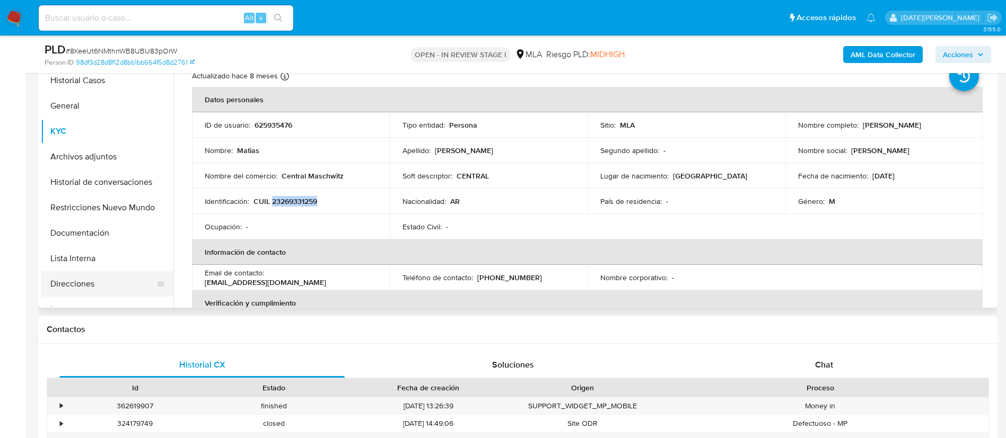
click at [93, 283] on button "Direcciones" at bounding box center [103, 283] width 124 height 25
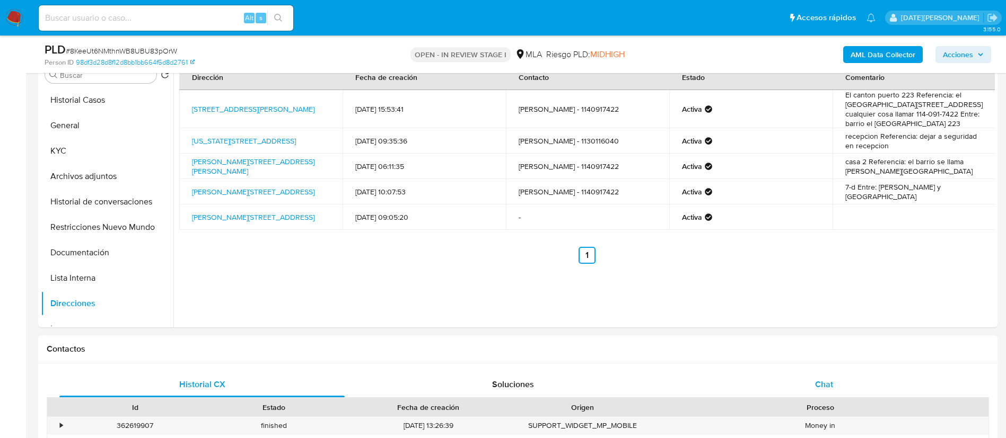
scroll to position [318, 0]
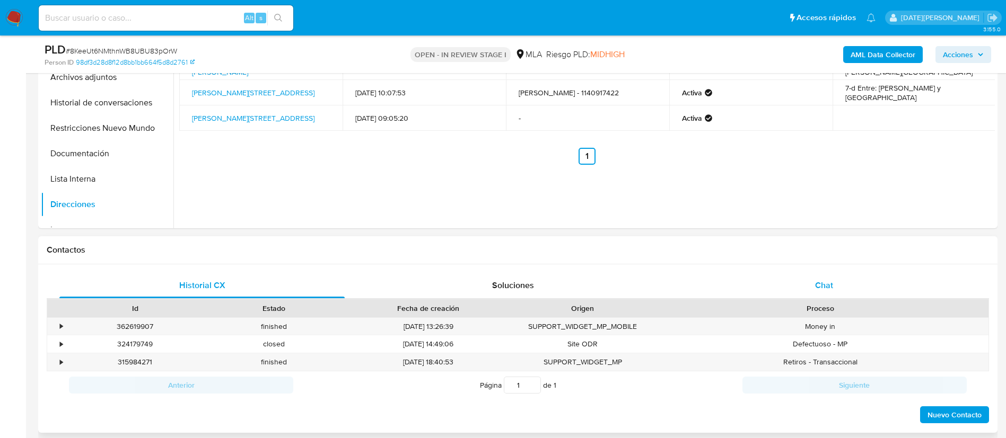
click at [868, 294] on div "Chat" at bounding box center [823, 285] width 285 height 25
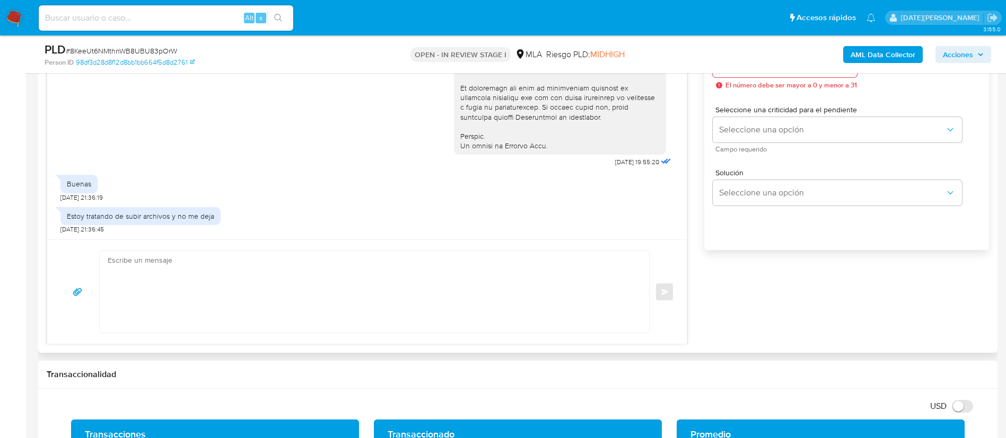
scroll to position [636, 0]
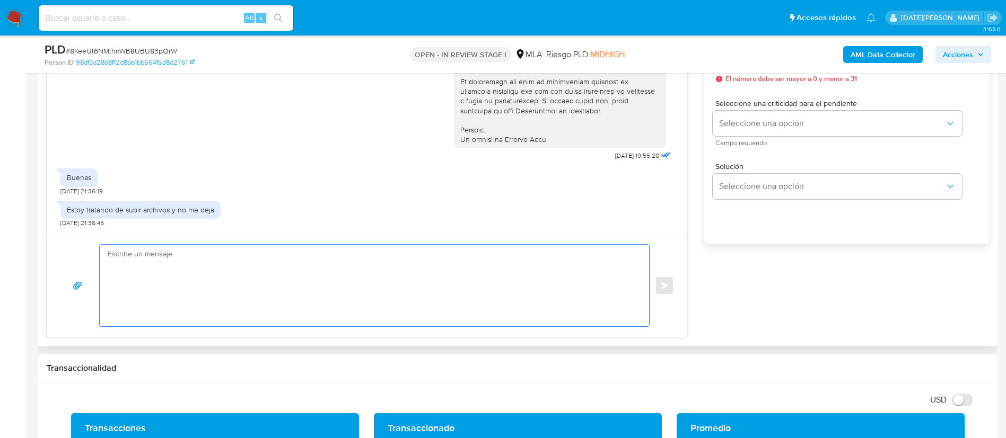
click at [396, 285] on textarea at bounding box center [372, 286] width 528 height 82
click at [405, 276] on textarea at bounding box center [372, 286] width 528 height 82
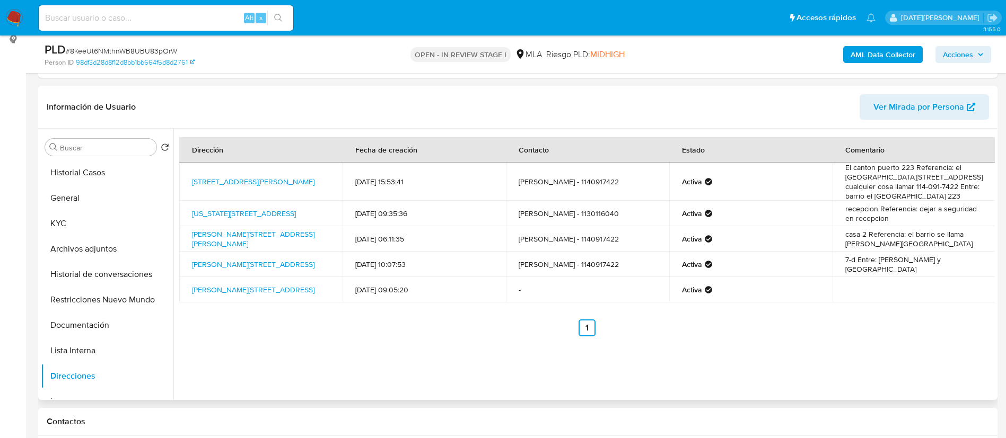
scroll to position [0, 0]
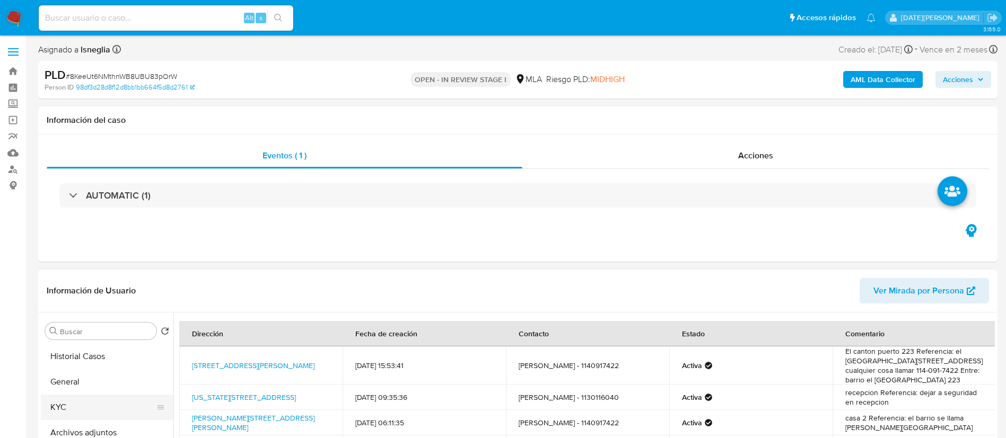
click at [57, 406] on button "KYC" at bounding box center [103, 407] width 124 height 25
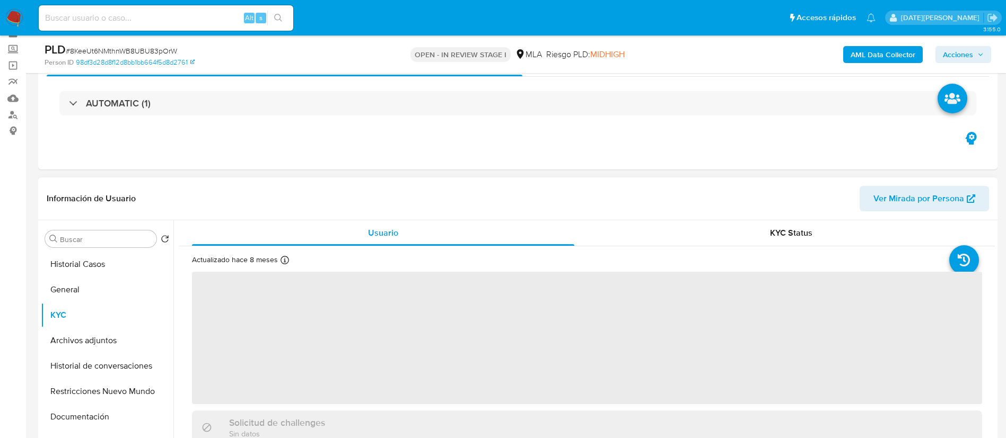
scroll to position [80, 0]
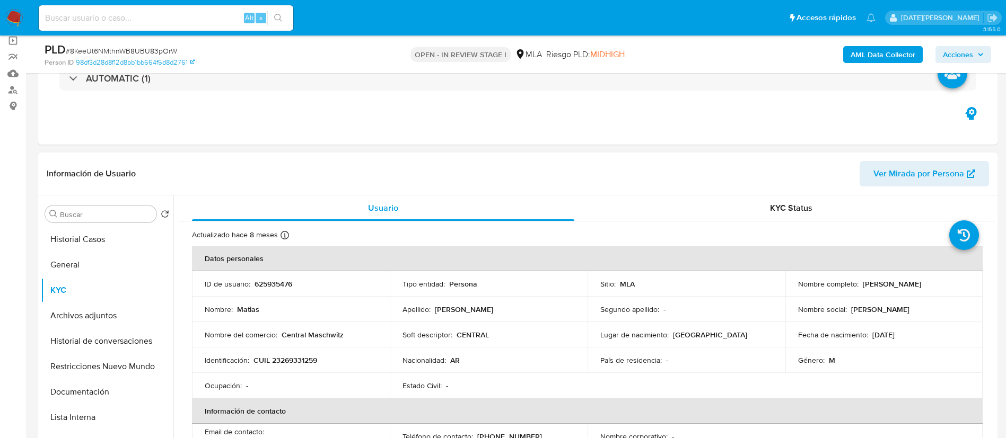
drag, startPoint x: 859, startPoint y: 283, endPoint x: 962, endPoint y: 284, distance: 102.3
click at [962, 284] on div "Nombre completo : Matias Fernandez Noguera" at bounding box center [884, 284] width 172 height 10
copy p "[PERSON_NAME]"
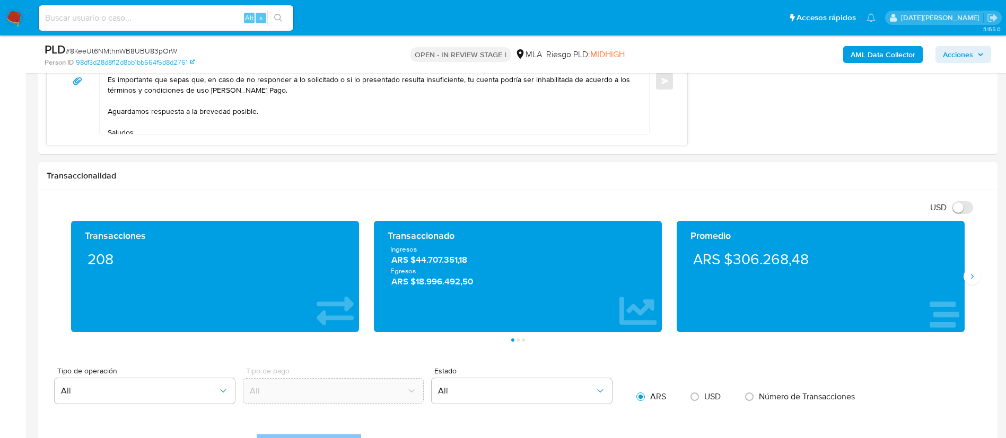
scroll to position [716, 0]
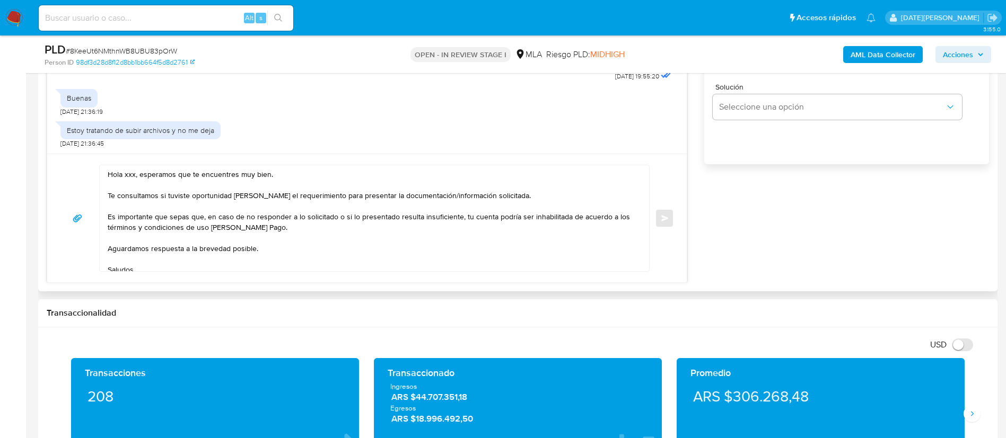
click at [130, 172] on textarea "Hola xxx, esperamos que te encuentres muy bien. Te consultamos si tuviste oport…" at bounding box center [372, 218] width 528 height 106
paste textarea "[PERSON_NAME]"
click at [288, 198] on textarea "Hola Matias Fernandez Noguera, esperamos que te encuentres muy bien. Te consult…" at bounding box center [372, 218] width 528 height 106
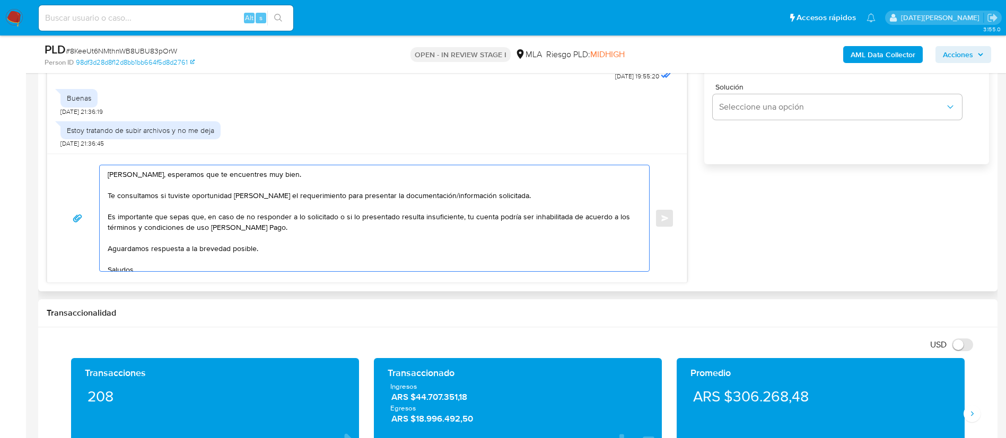
click at [288, 198] on textarea "Hola Matias Fernandez Noguera, esperamos que te encuentres muy bien. Te consult…" at bounding box center [372, 218] width 528 height 106
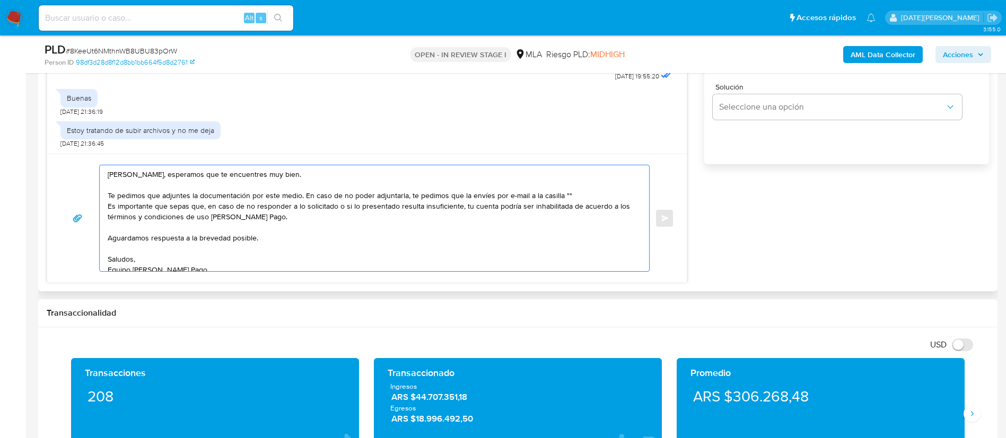
paste textarea "documentacion@mercadopago.com.ar"
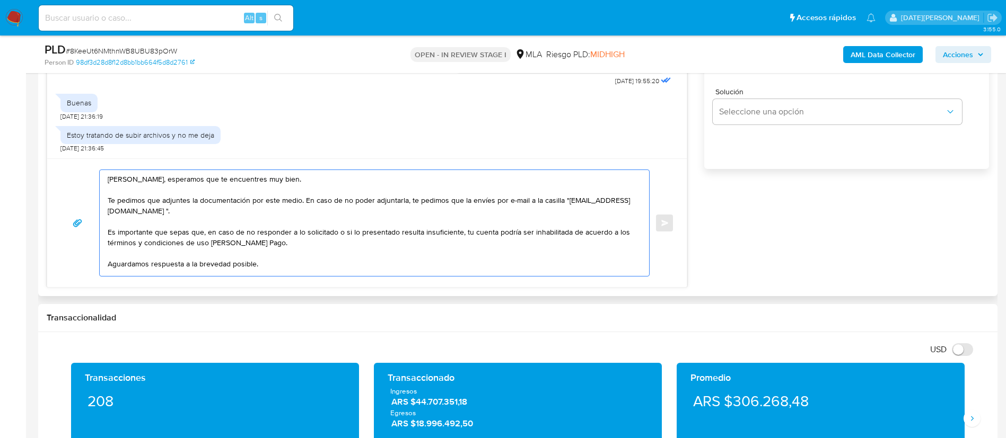
scroll to position [557, 0]
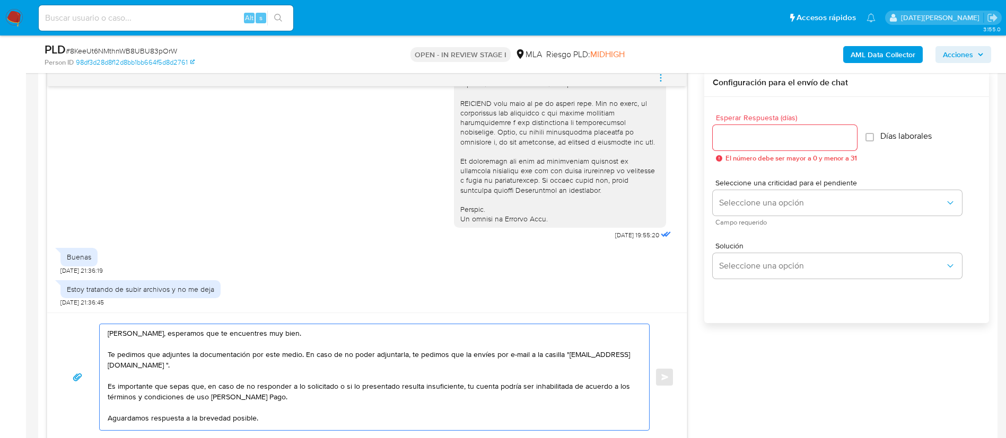
type textarea "Hola Matias Fernandez Noguera, esperamos que te encuentres muy bien. Te pedimos…"
click at [744, 137] on input "Esperar Respuesta (días)" at bounding box center [785, 138] width 144 height 14
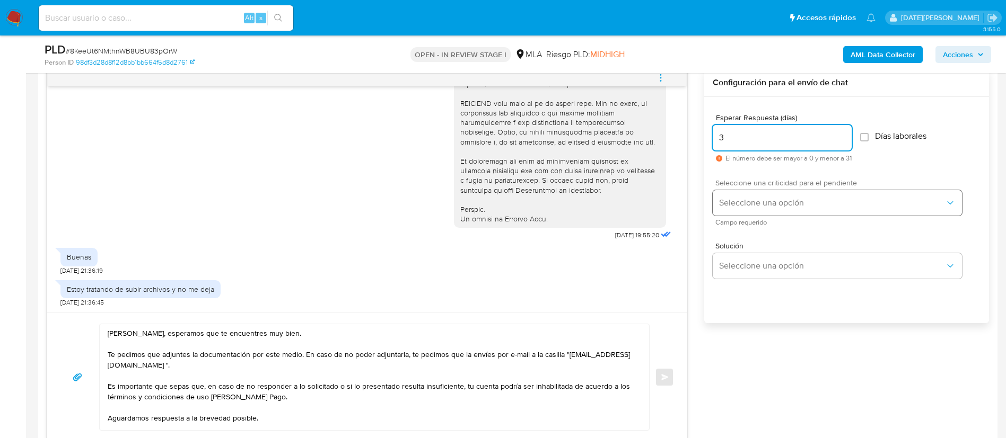
type input "3"
click at [739, 195] on button "Seleccione una opción" at bounding box center [837, 202] width 249 height 25
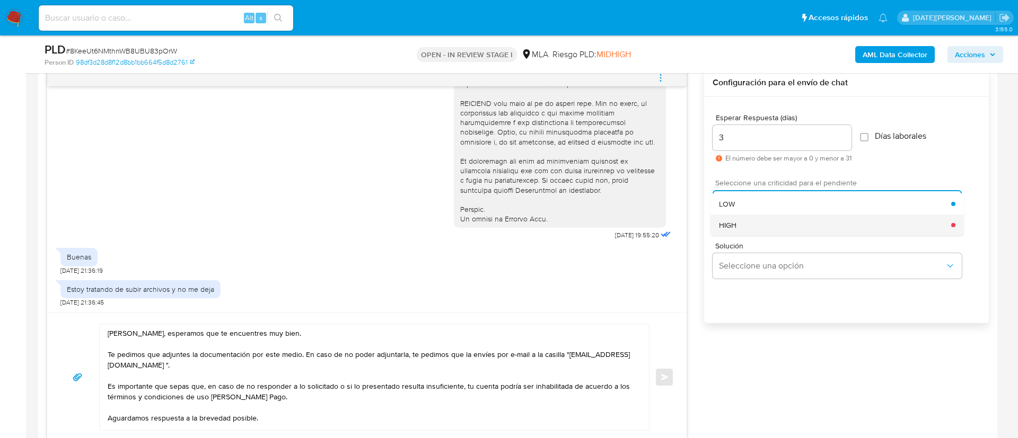
click at [742, 226] on div "HIGH" at bounding box center [835, 225] width 232 height 21
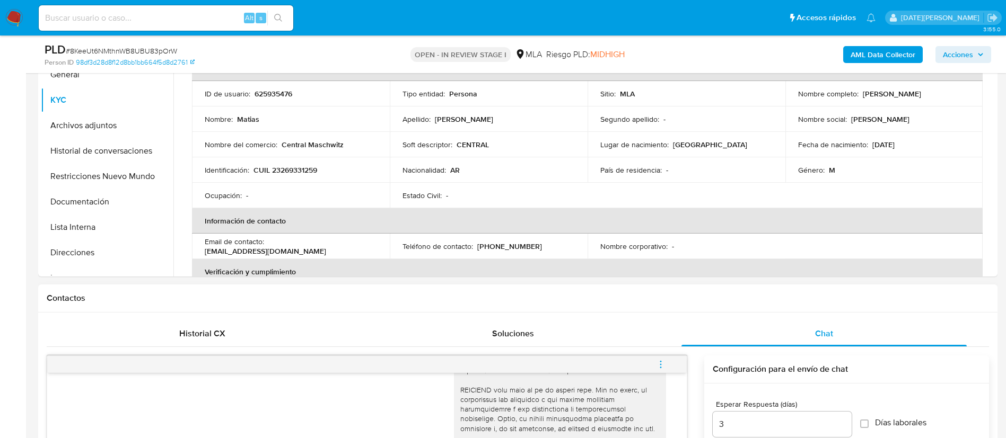
scroll to position [318, 0]
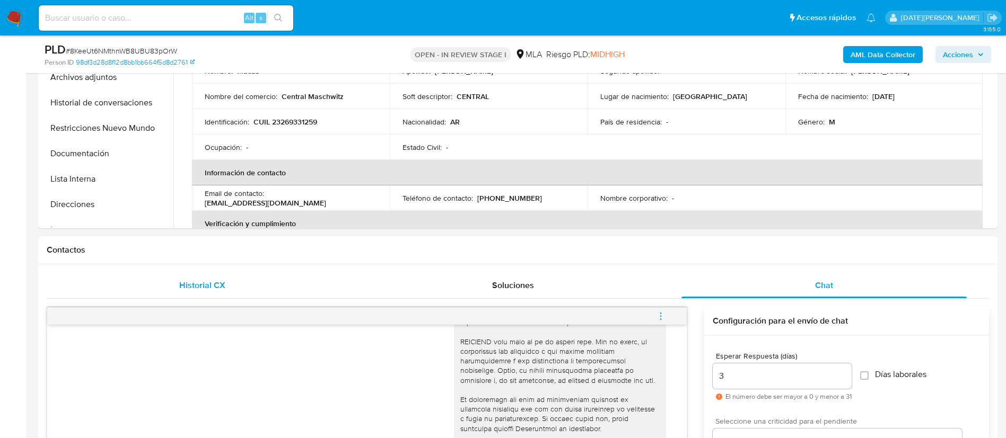
click at [223, 276] on div "Historial CX" at bounding box center [201, 285] width 285 height 25
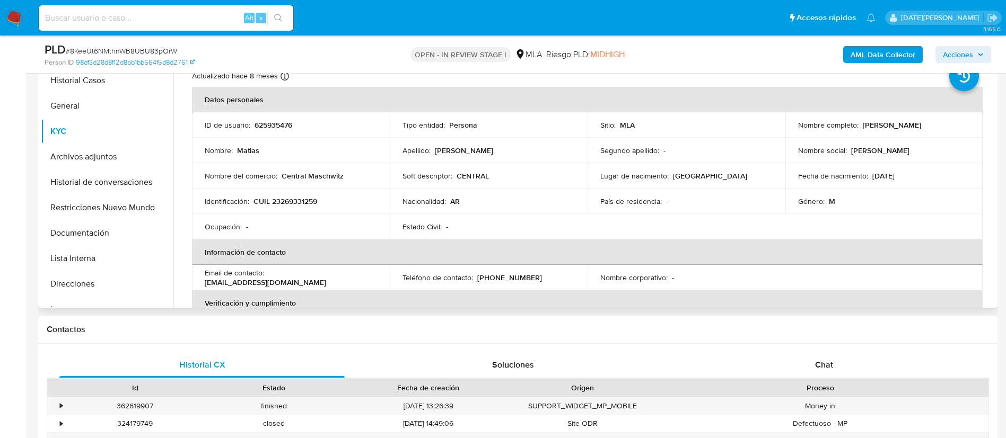
scroll to position [239, 0]
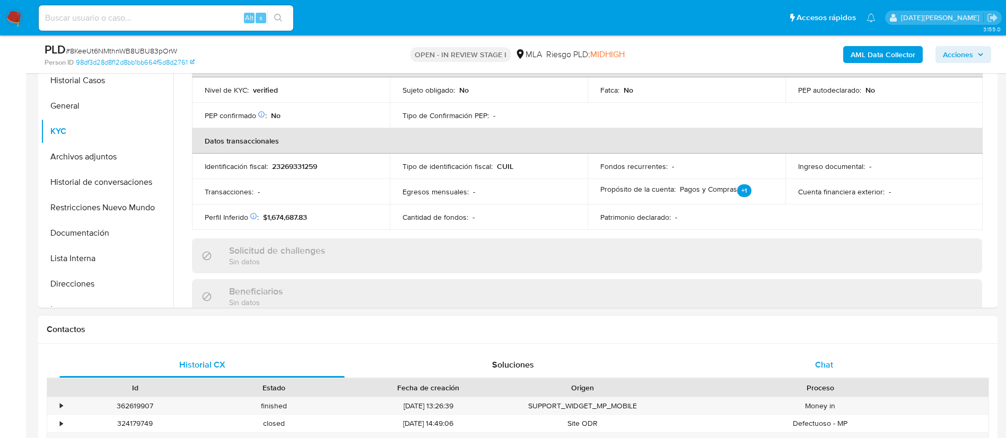
click at [816, 376] on div "Chat" at bounding box center [823, 365] width 285 height 25
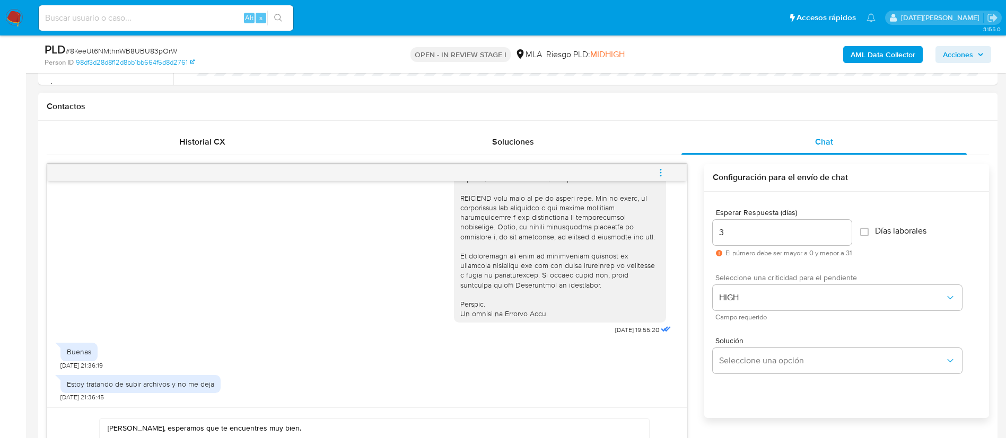
scroll to position [636, 0]
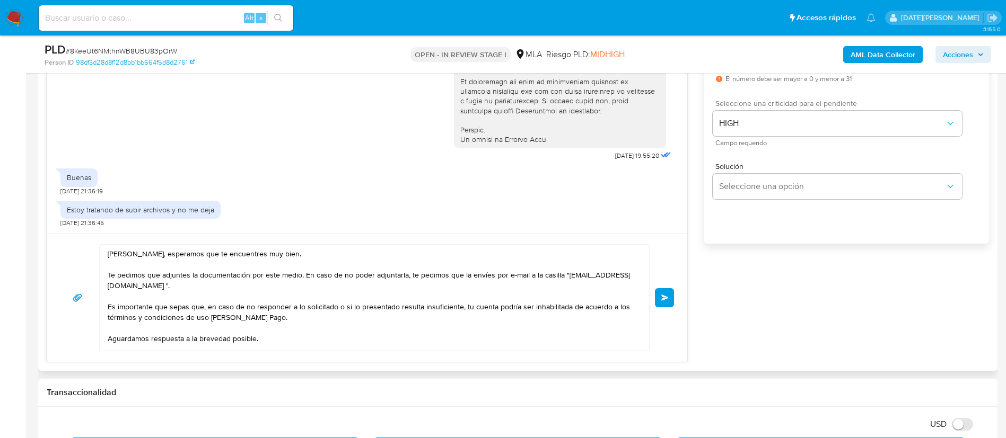
click at [661, 295] on button "Enviar" at bounding box center [664, 297] width 19 height 19
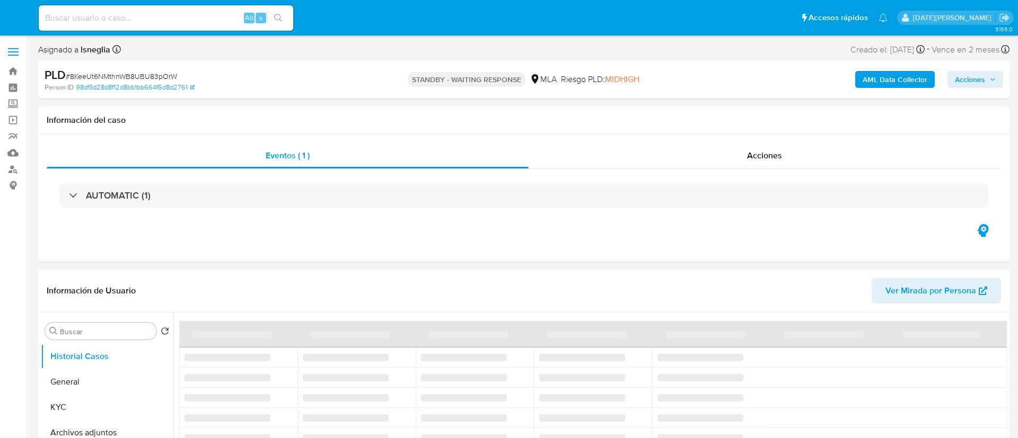
select select "10"
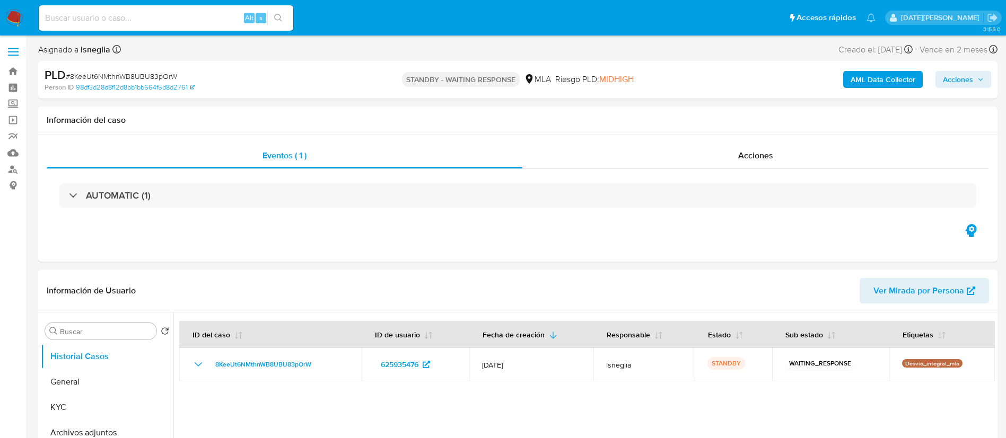
click at [144, 23] on input at bounding box center [166, 18] width 254 height 14
paste input "QJsSLVe1Y8I40OPv0U2NXzkG"
type input "QJsSLVe1Y8I40OPv0U2NXzkG"
click at [278, 16] on icon "search-icon" at bounding box center [278, 18] width 8 height 8
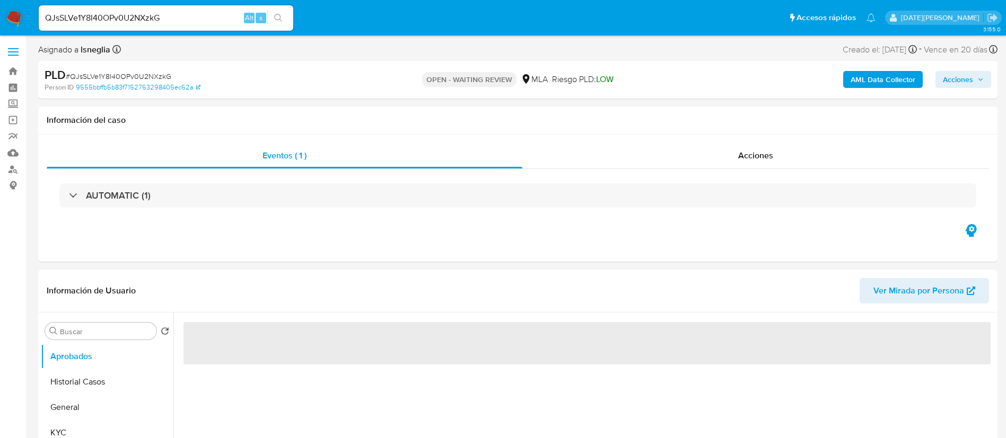
select select "10"
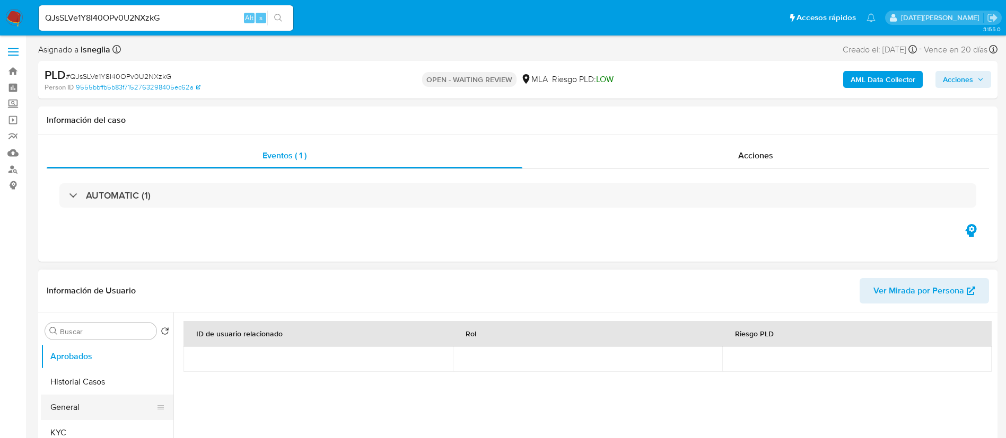
drag, startPoint x: 73, startPoint y: 412, endPoint x: 82, endPoint y: 406, distance: 10.9
click at [73, 413] on button "General" at bounding box center [103, 407] width 124 height 25
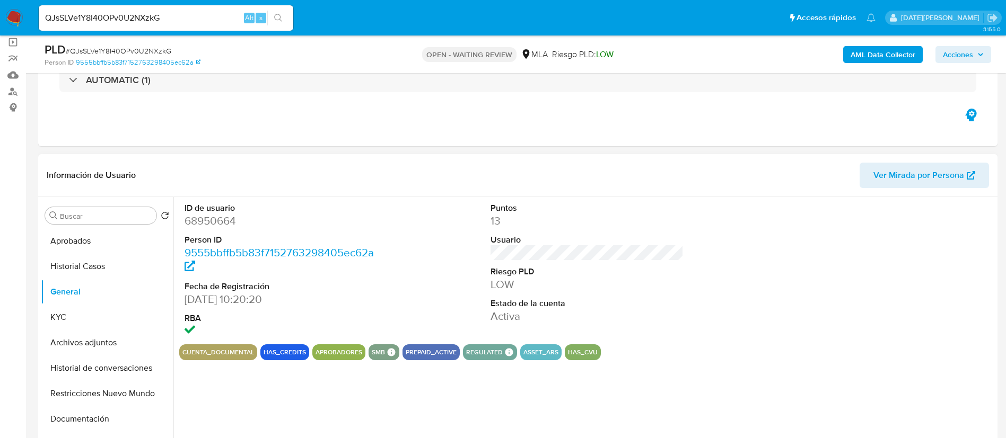
scroll to position [80, 0]
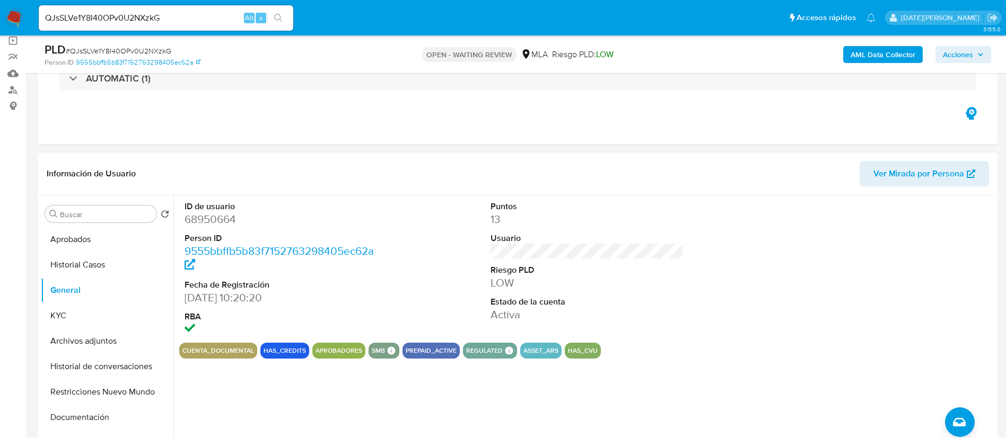
click at [220, 222] on dd "68950664" at bounding box center [282, 219] width 194 height 15
copy dd "68950664"
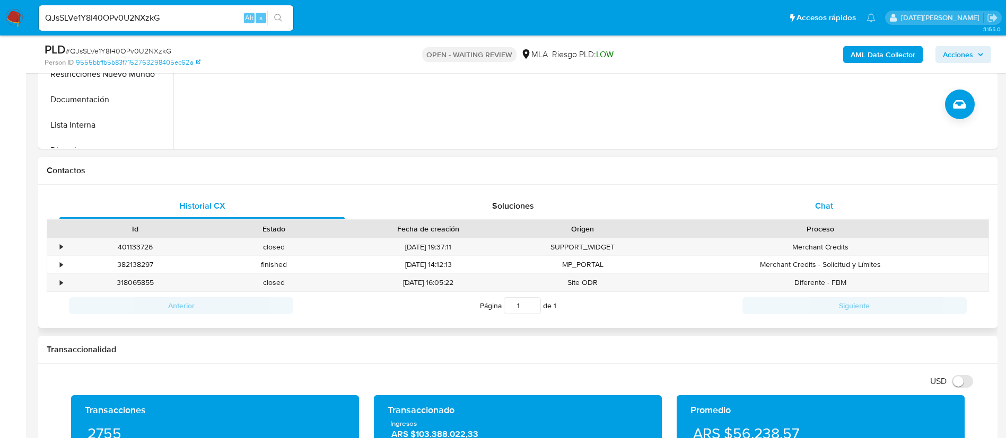
click at [811, 201] on div "Chat" at bounding box center [823, 206] width 285 height 25
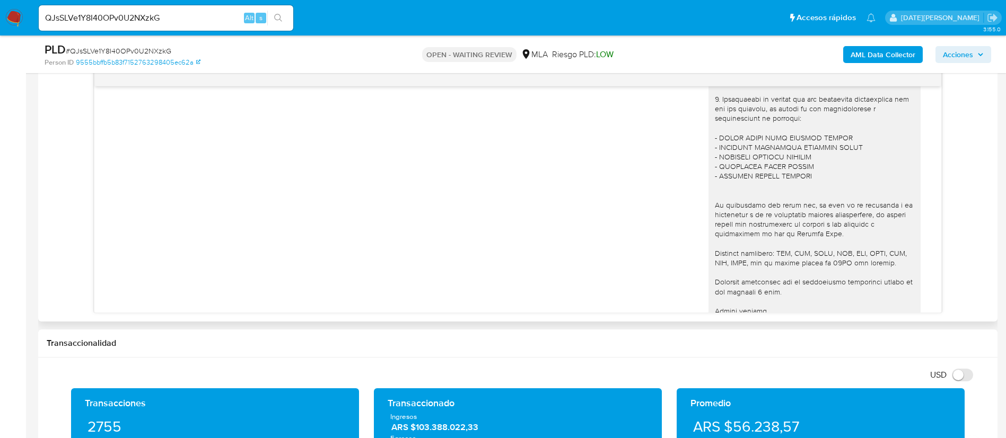
scroll to position [1341, 0]
